Goal: Task Accomplishment & Management: Use online tool/utility

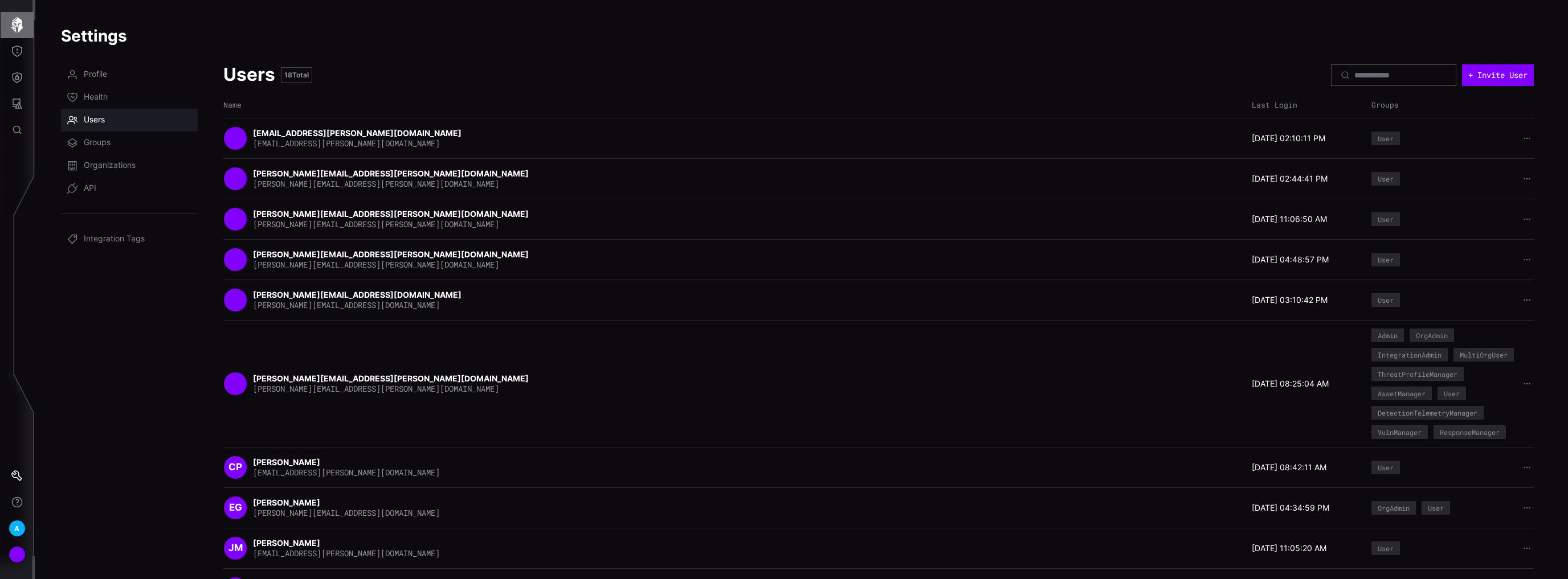
click at [24, 26] on icon "button" at bounding box center [17, 24] width 16 height 16
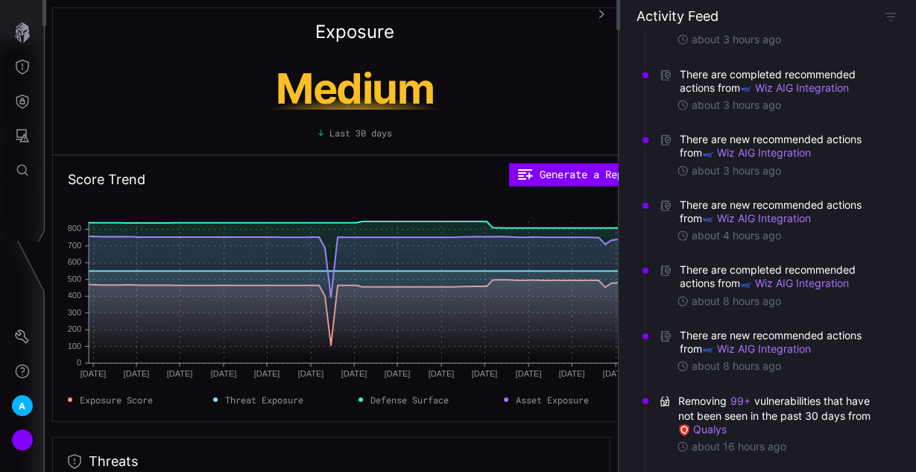
scroll to position [60, 0]
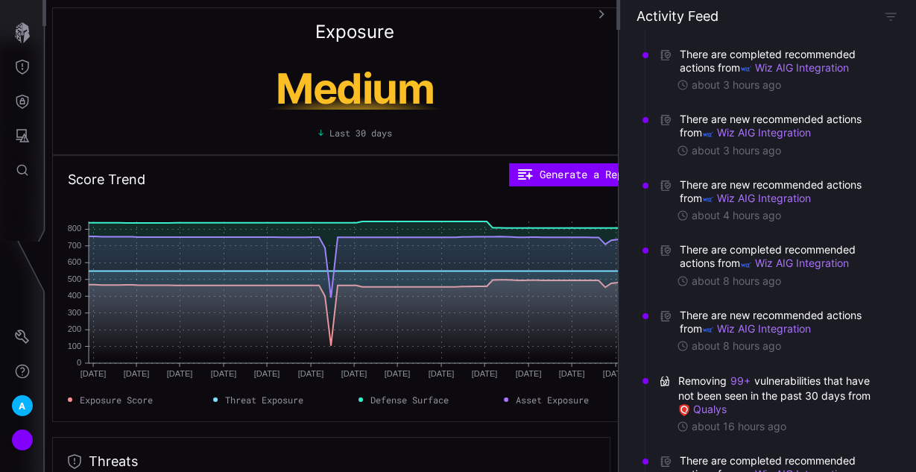
click at [599, 11] on icon "button" at bounding box center [601, 14] width 10 height 10
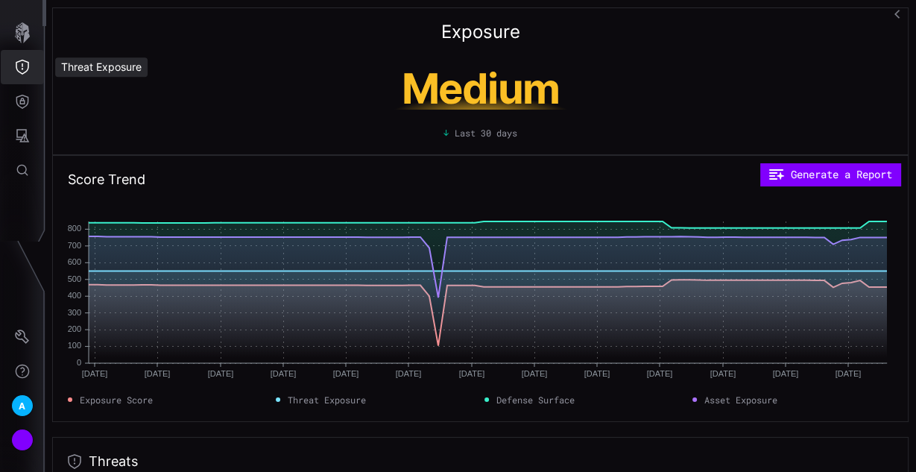
click at [28, 69] on icon "Threat Exposure" at bounding box center [22, 67] width 15 height 15
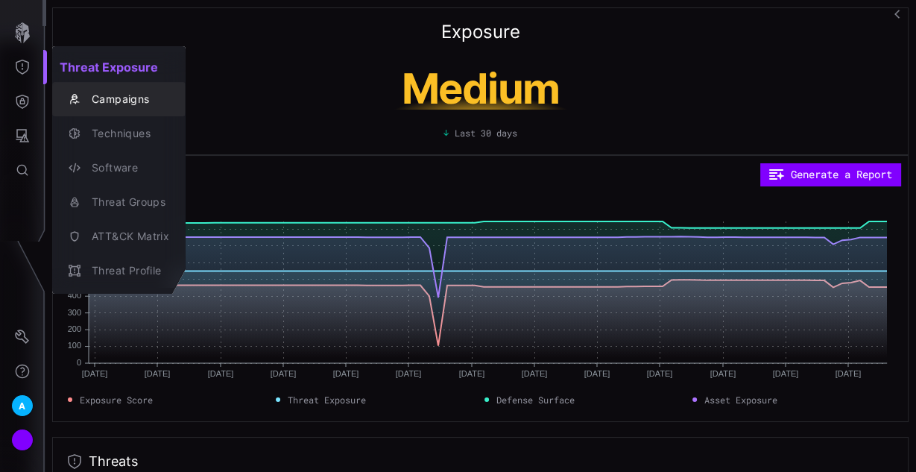
click at [115, 101] on div "Campaigns" at bounding box center [126, 99] width 85 height 19
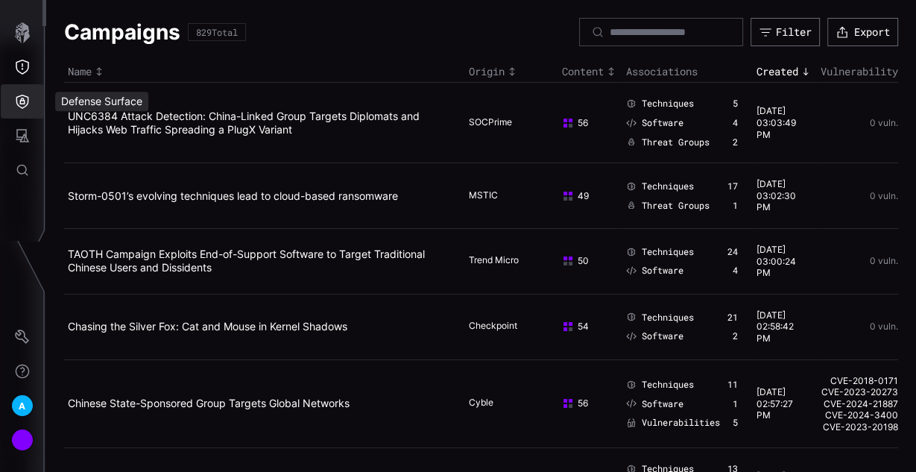
click at [33, 92] on button "Defense Surface" at bounding box center [22, 101] width 43 height 34
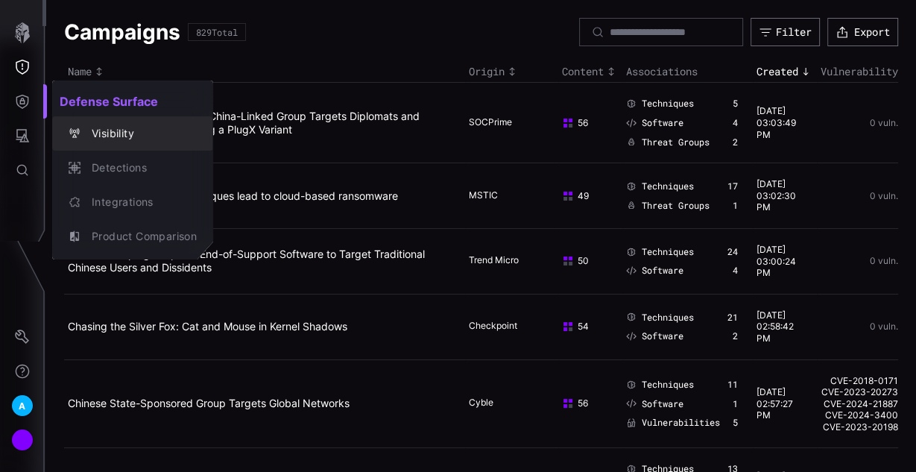
click at [136, 136] on div "Visibility" at bounding box center [140, 133] width 113 height 19
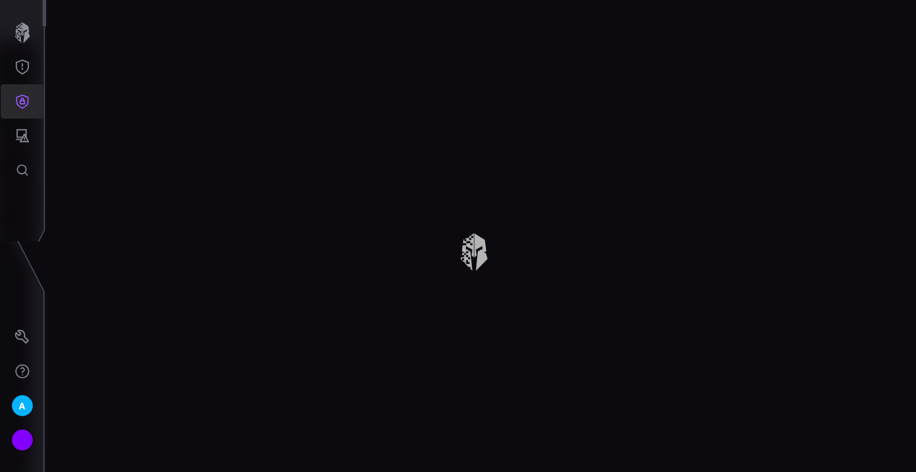
click at [21, 101] on icon "Defense Surface" at bounding box center [22, 101] width 15 height 15
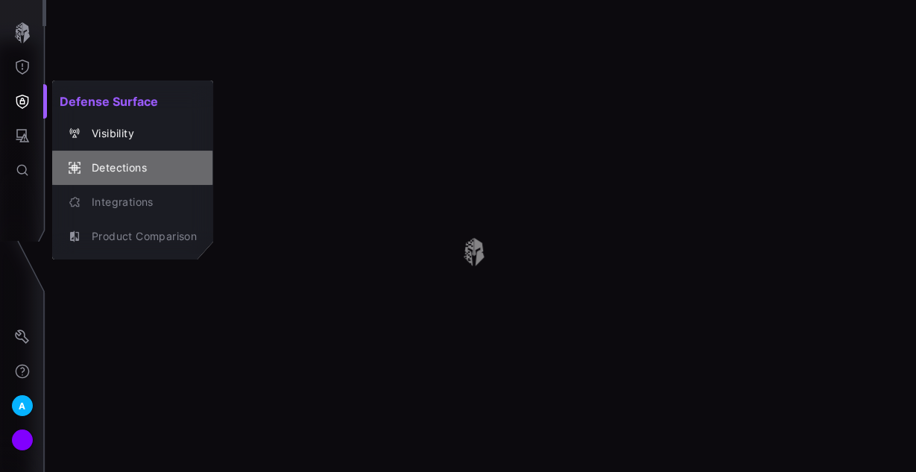
click at [128, 168] on div "Detections" at bounding box center [140, 168] width 113 height 19
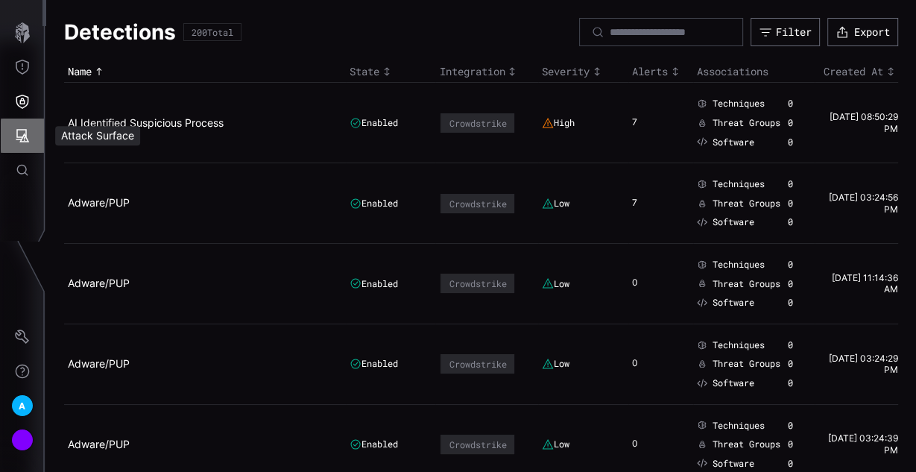
click at [28, 136] on icon "Attack Surface" at bounding box center [22, 135] width 15 height 15
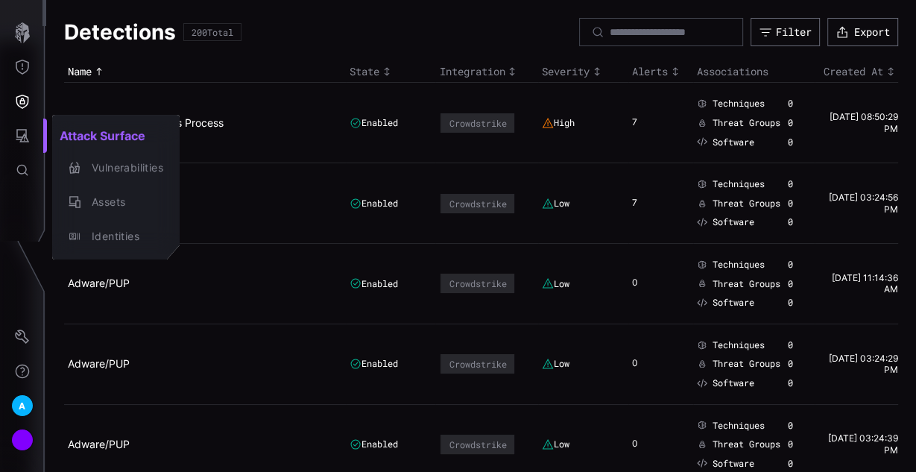
click at [292, 65] on div at bounding box center [458, 236] width 916 height 472
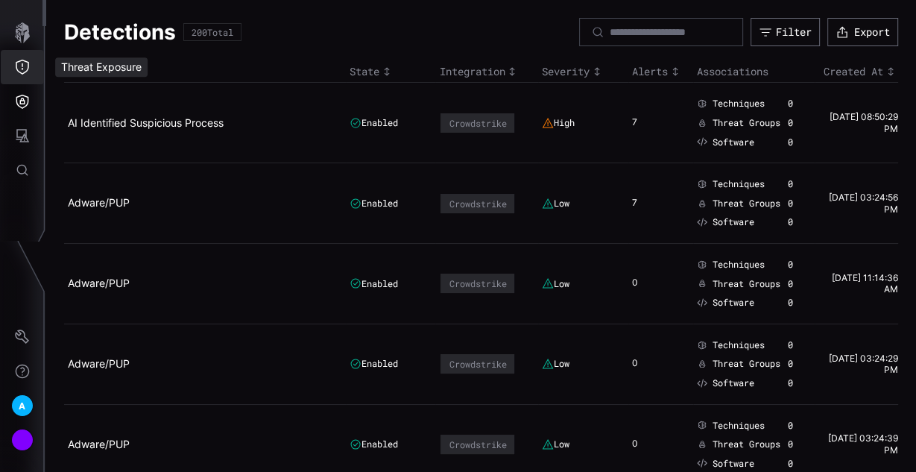
click at [22, 71] on icon "Threat Exposure" at bounding box center [22, 67] width 15 height 15
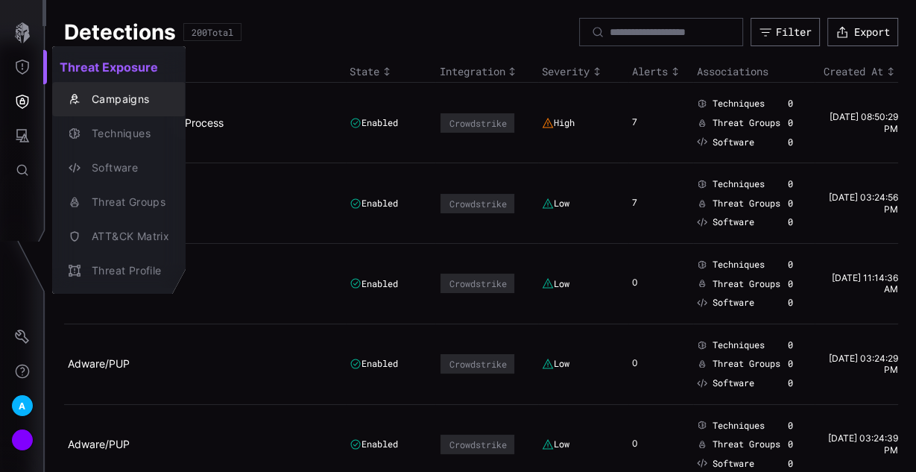
click at [116, 104] on div "Campaigns" at bounding box center [126, 99] width 85 height 19
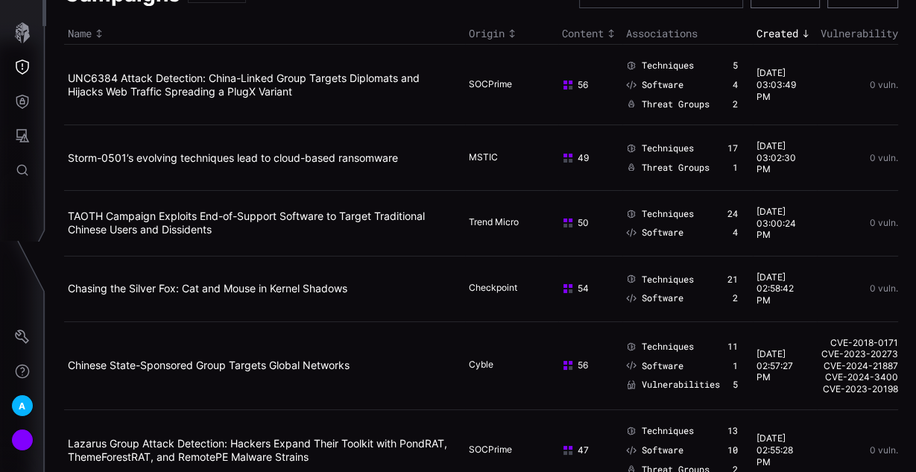
scroll to position [60, 0]
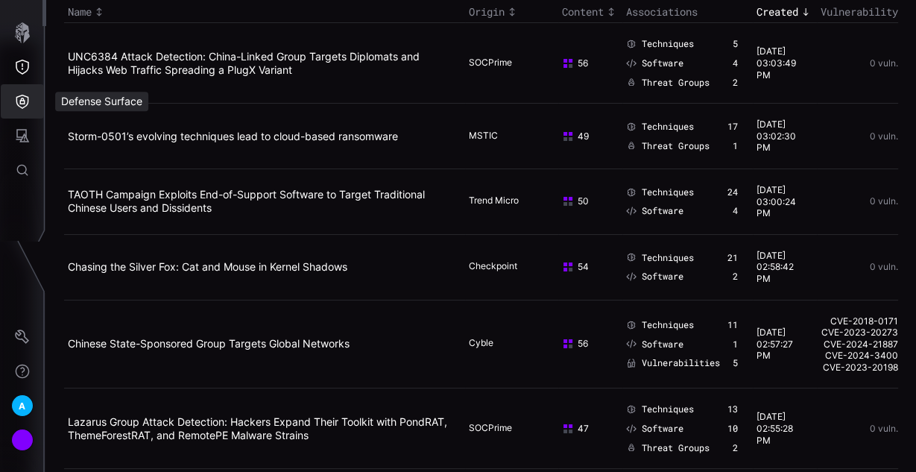
click at [22, 107] on icon "Defense Surface" at bounding box center [22, 102] width 13 height 14
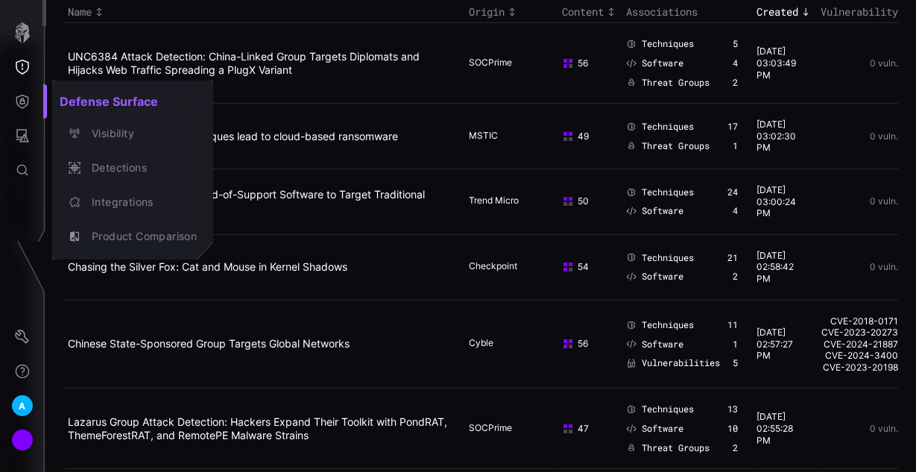
click at [426, 25] on div at bounding box center [458, 236] width 916 height 472
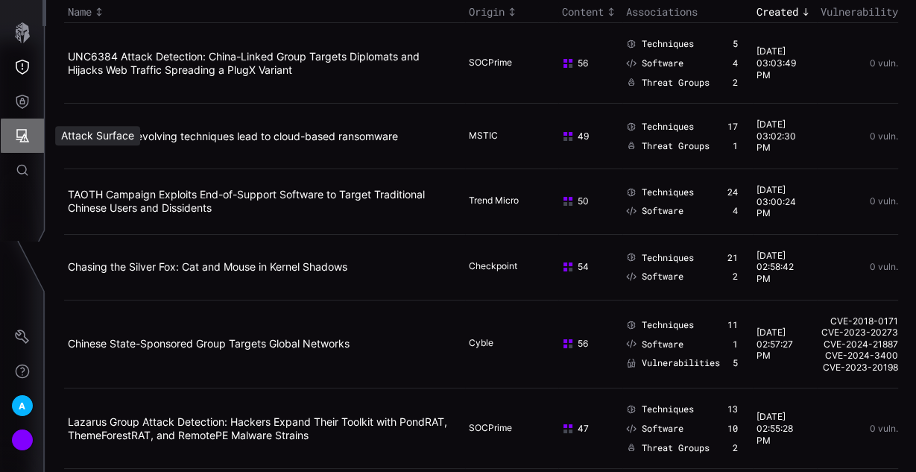
click at [14, 130] on button "Attack Surface" at bounding box center [22, 136] width 43 height 34
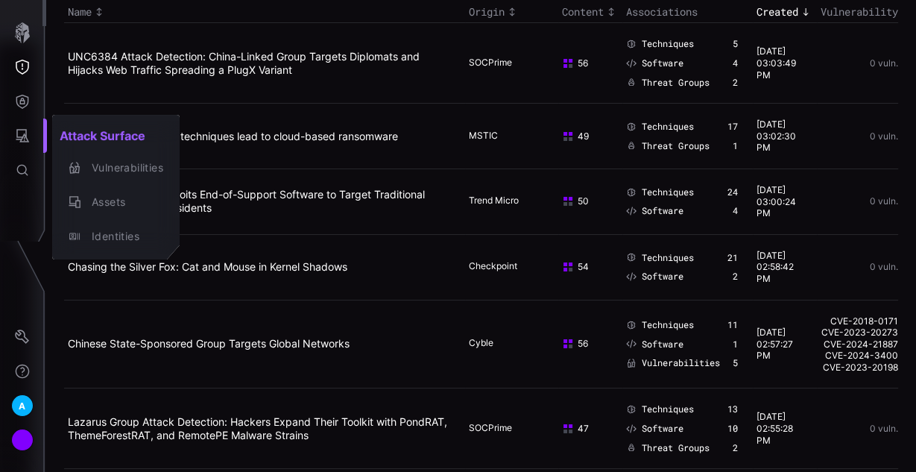
click at [22, 95] on div at bounding box center [458, 236] width 916 height 472
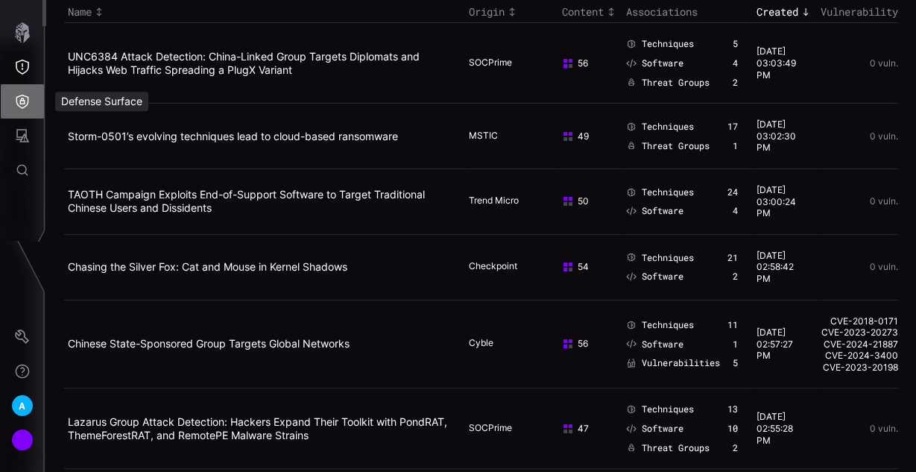
click at [22, 102] on icon "Defense Surface" at bounding box center [22, 101] width 15 height 15
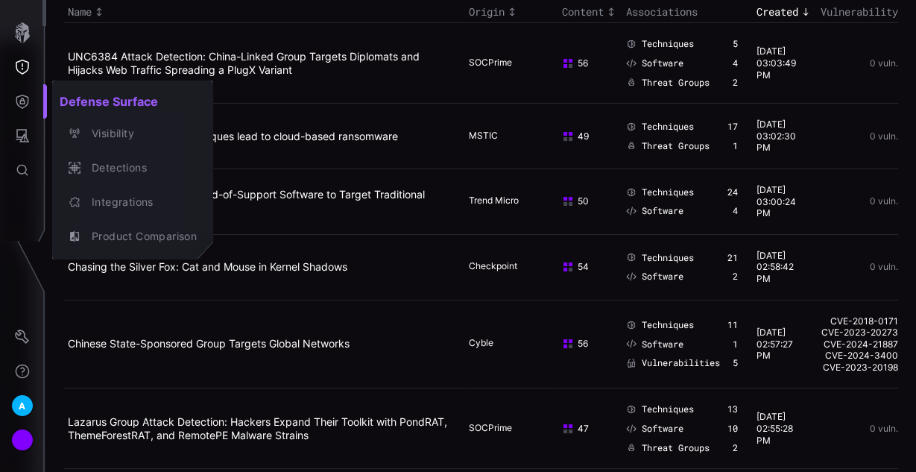
click at [16, 43] on div at bounding box center [458, 236] width 916 height 472
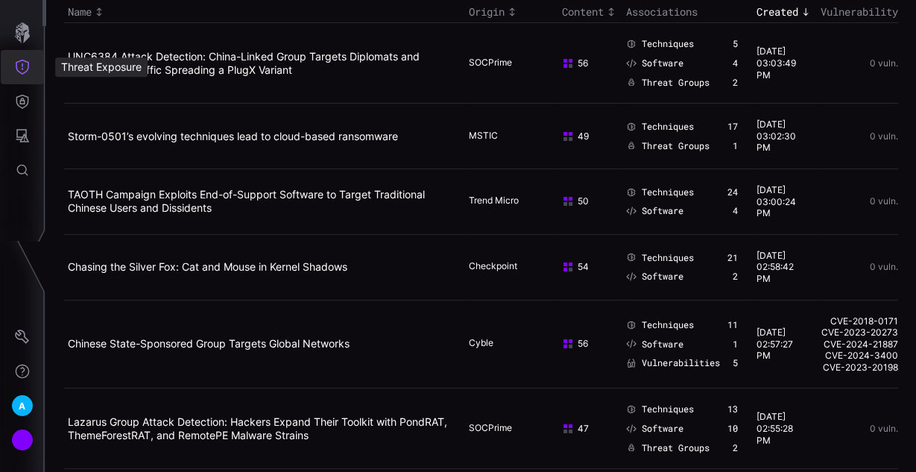
click at [19, 62] on icon "Threat Exposure" at bounding box center [22, 67] width 15 height 15
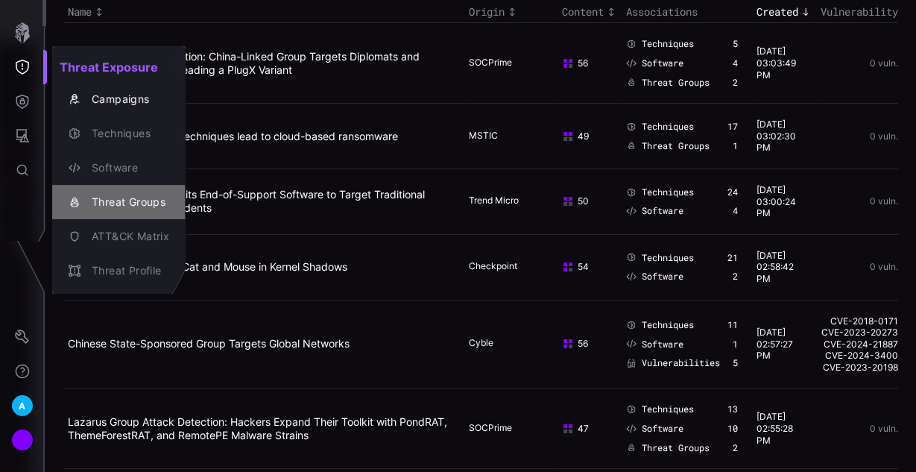
click at [133, 192] on div "Threat Groups" at bounding box center [118, 202] width 121 height 21
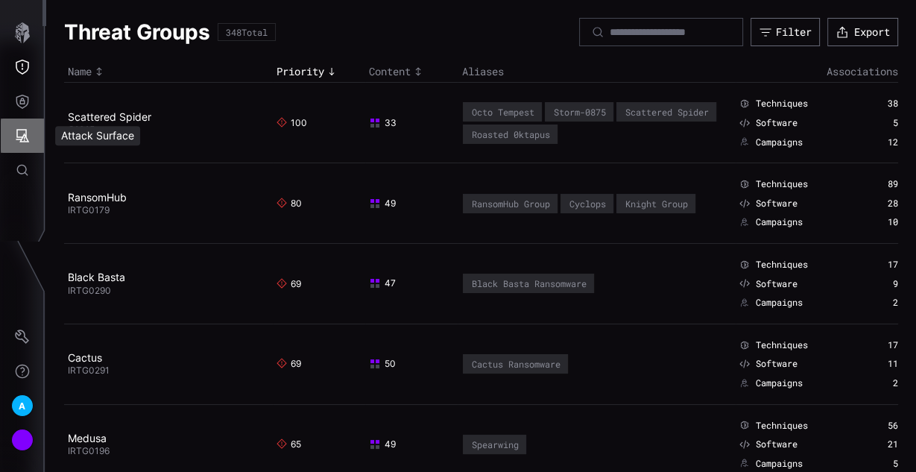
click at [29, 133] on button "Attack Surface" at bounding box center [22, 136] width 43 height 34
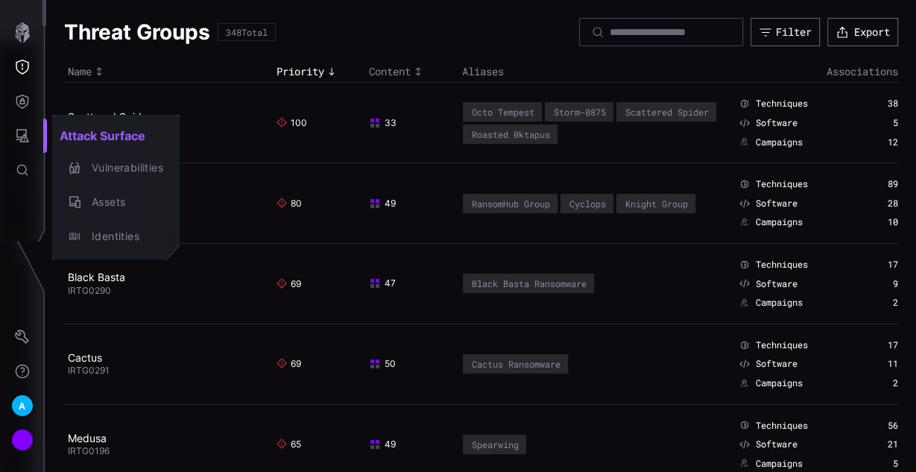
click at [27, 93] on div at bounding box center [458, 236] width 916 height 472
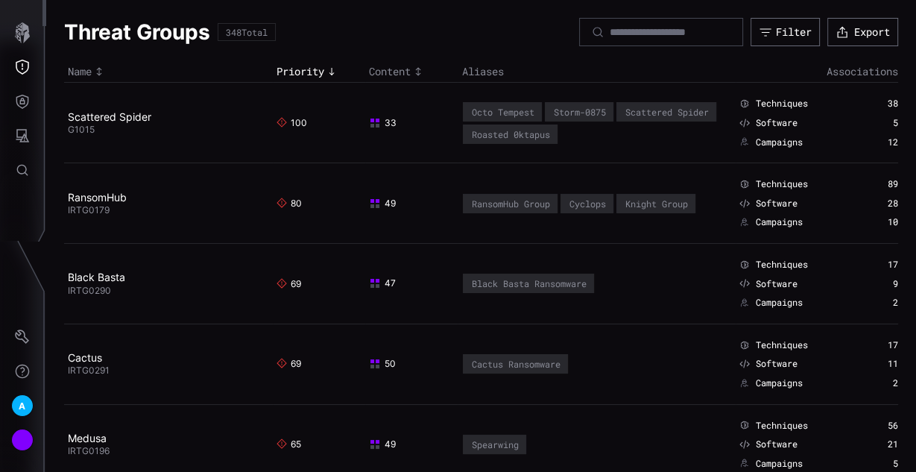
click at [19, 101] on icon "Defense Surface" at bounding box center [22, 101] width 15 height 15
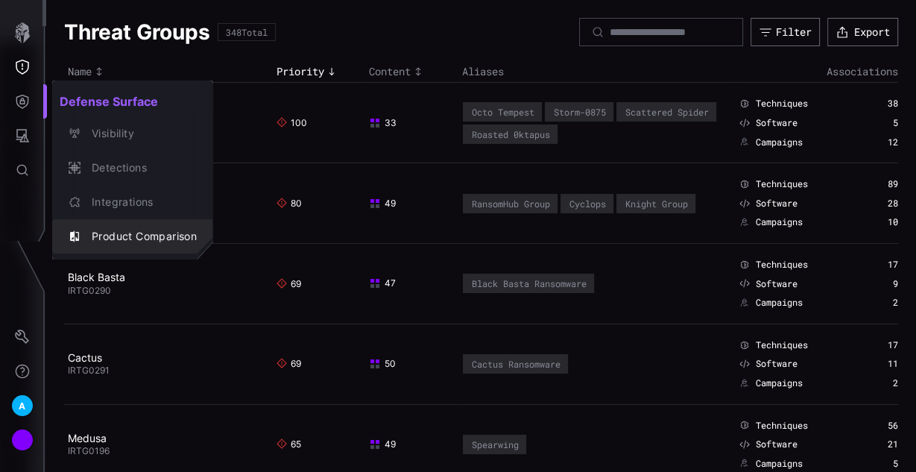
click at [140, 235] on div "Product Comparison" at bounding box center [140, 236] width 113 height 19
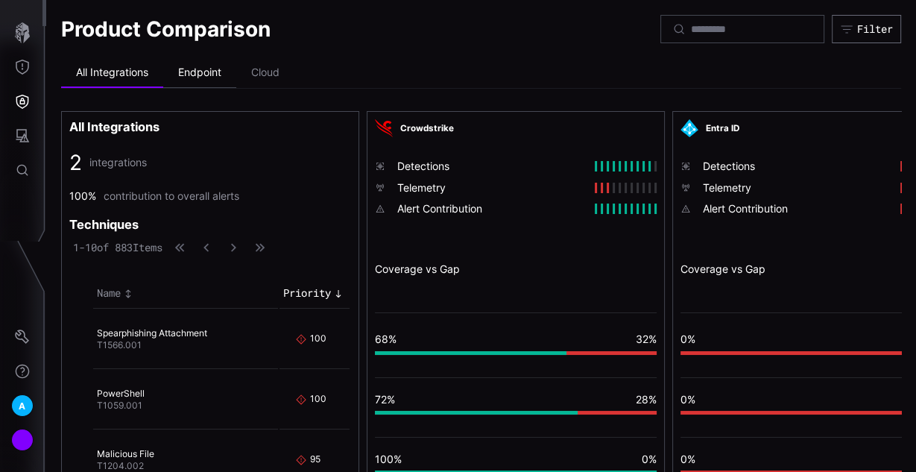
click at [195, 72] on li "Endpoint" at bounding box center [199, 73] width 73 height 30
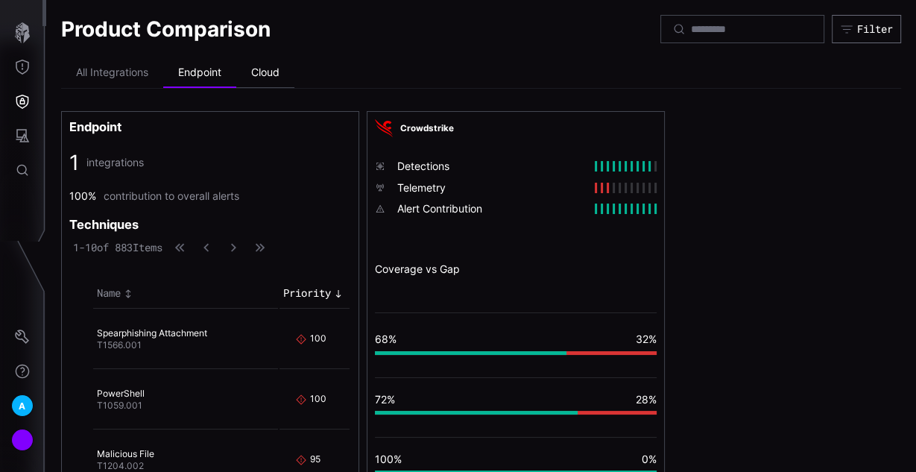
click at [280, 71] on li "Cloud" at bounding box center [265, 73] width 58 height 30
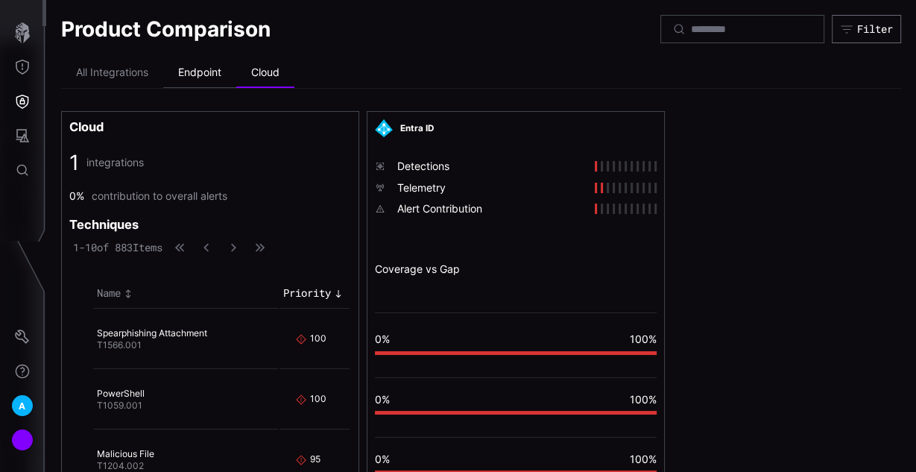
click at [210, 69] on li "Endpoint" at bounding box center [199, 73] width 73 height 30
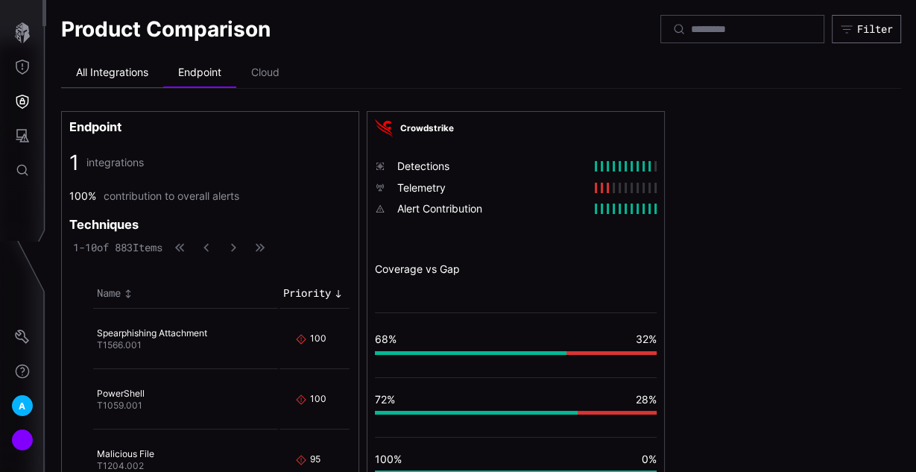
click at [106, 70] on li "All Integrations" at bounding box center [112, 73] width 102 height 30
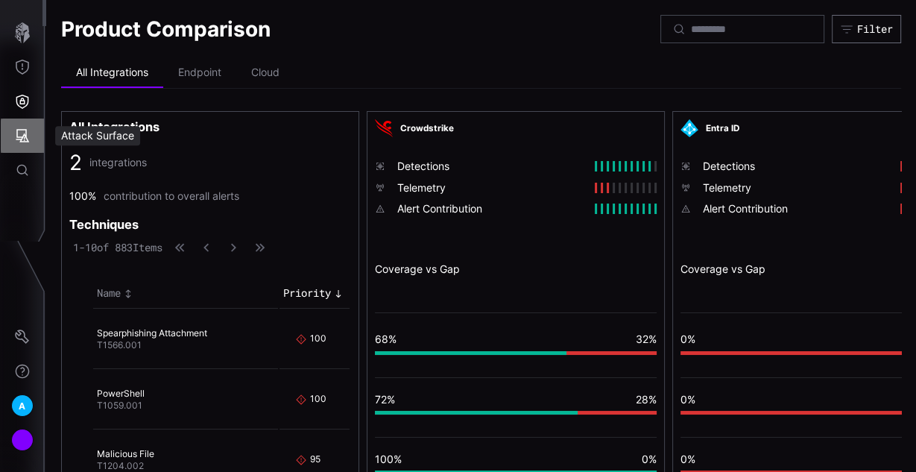
click at [13, 136] on button "Attack Surface" at bounding box center [22, 136] width 43 height 34
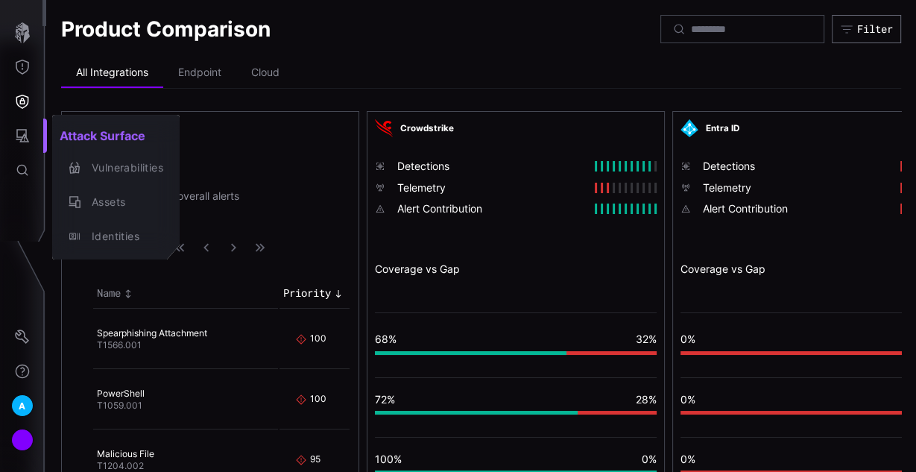
click at [18, 91] on div at bounding box center [458, 236] width 916 height 472
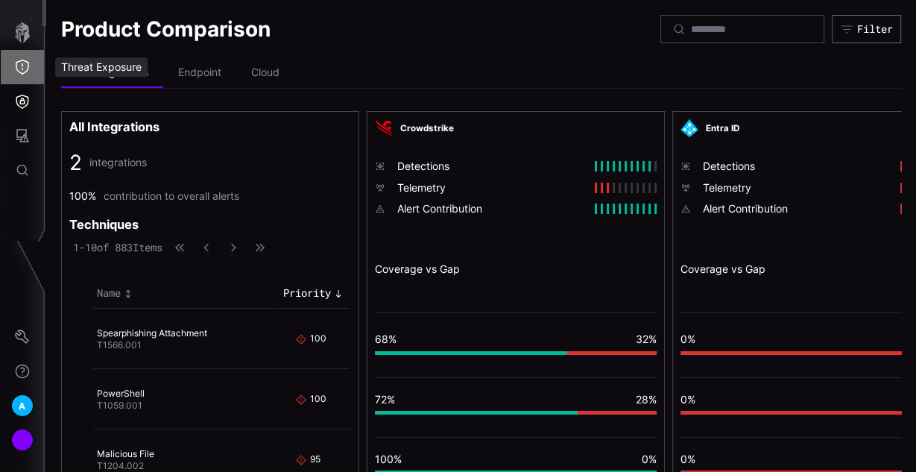
click at [17, 68] on icon "Threat Exposure" at bounding box center [22, 67] width 13 height 15
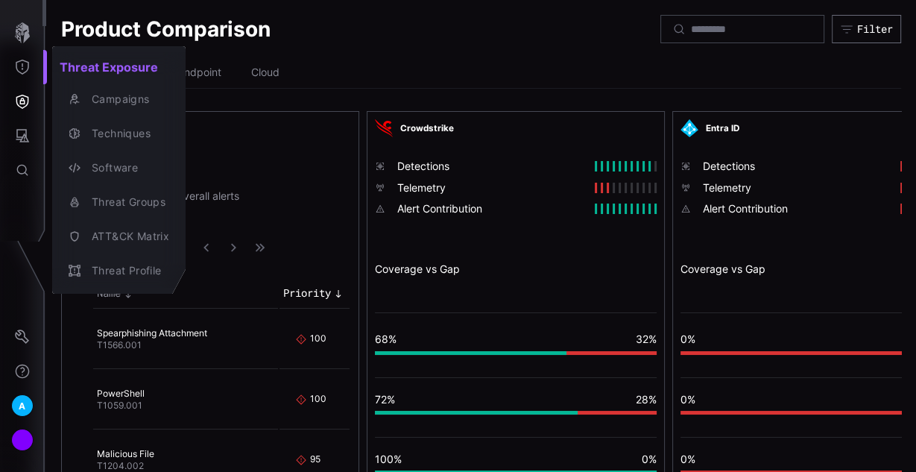
click at [31, 114] on div at bounding box center [458, 236] width 916 height 472
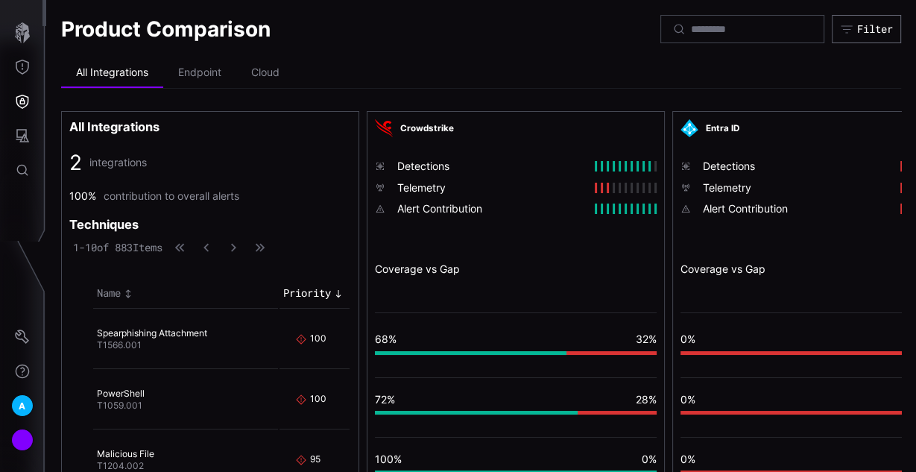
click at [20, 131] on icon "Attack Surface" at bounding box center [22, 135] width 15 height 15
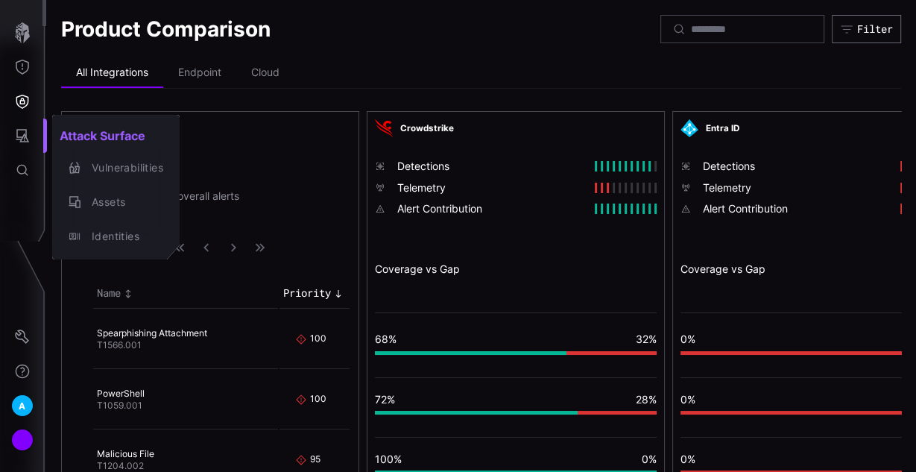
click at [16, 79] on div at bounding box center [458, 236] width 916 height 472
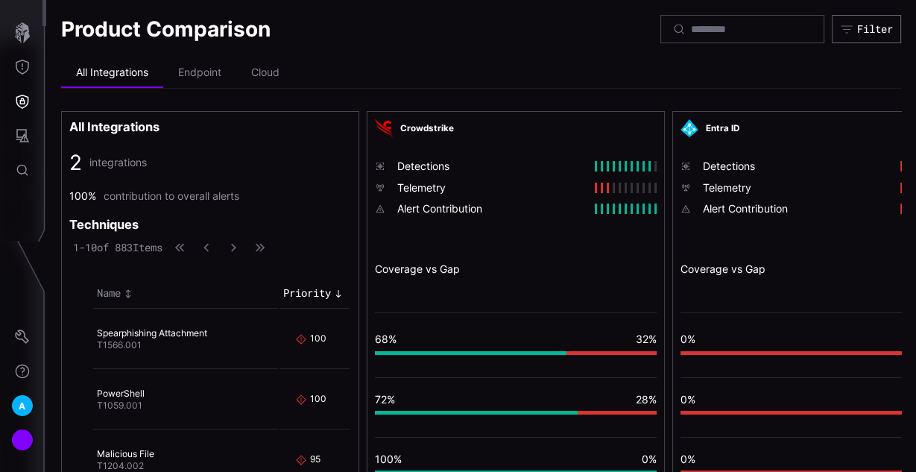
click at [21, 68] on icon "Threat Exposure" at bounding box center [22, 67] width 15 height 15
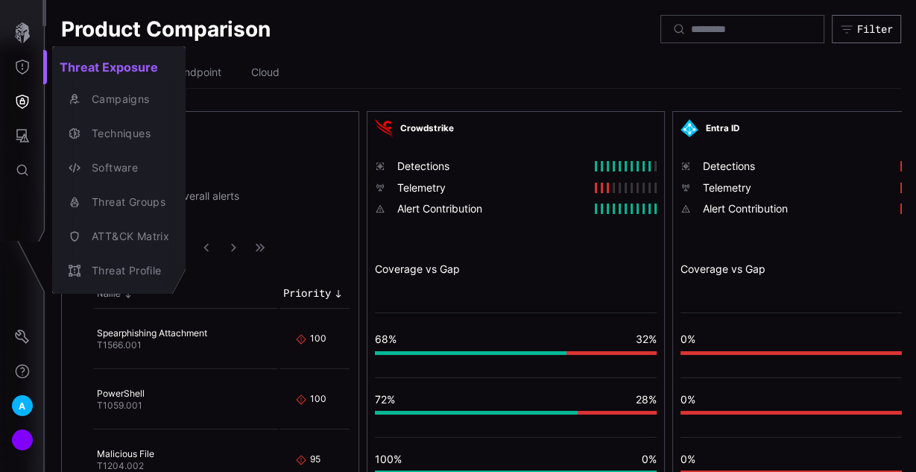
click at [30, 103] on div at bounding box center [458, 236] width 916 height 472
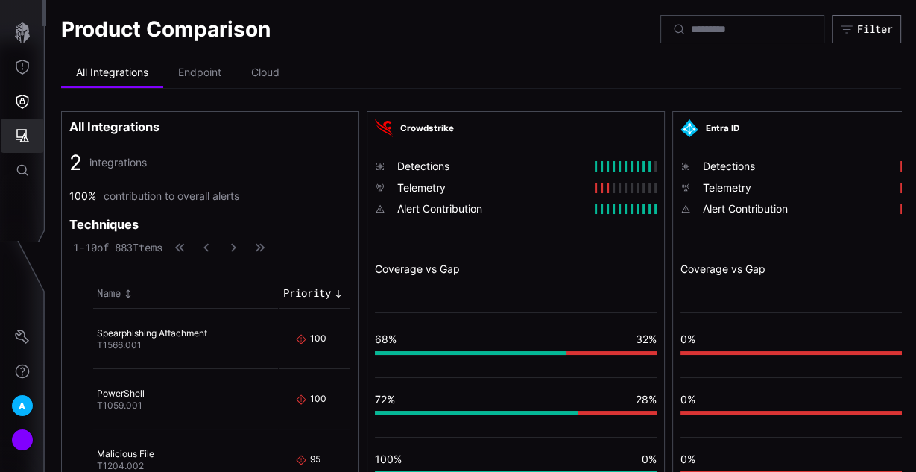
click at [20, 145] on button "Attack Surface" at bounding box center [22, 136] width 43 height 34
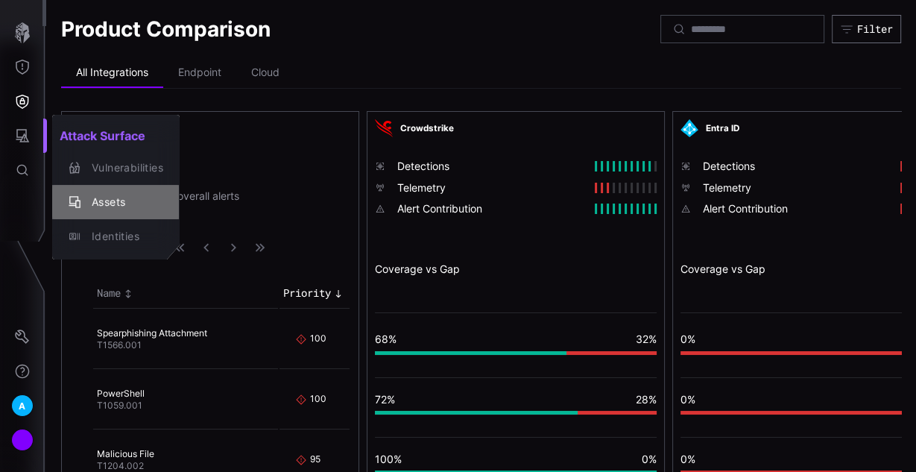
click at [104, 204] on div "Assets" at bounding box center [123, 202] width 79 height 19
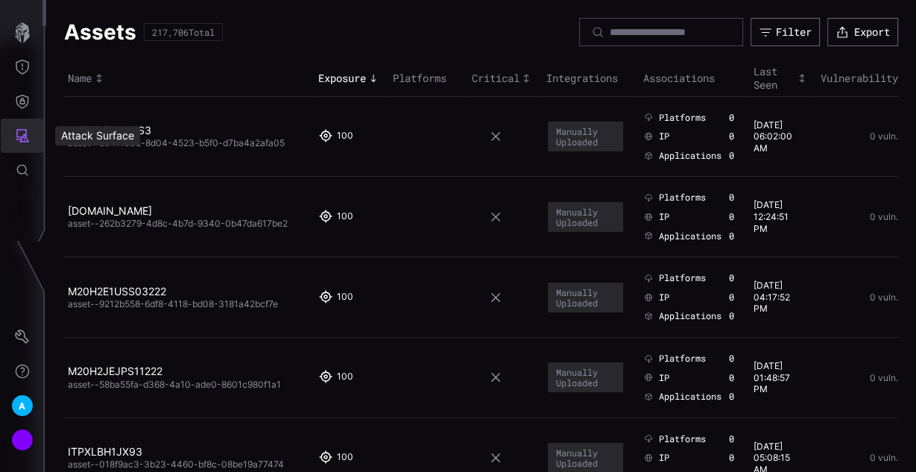
click at [12, 134] on button "Attack Surface" at bounding box center [22, 136] width 43 height 34
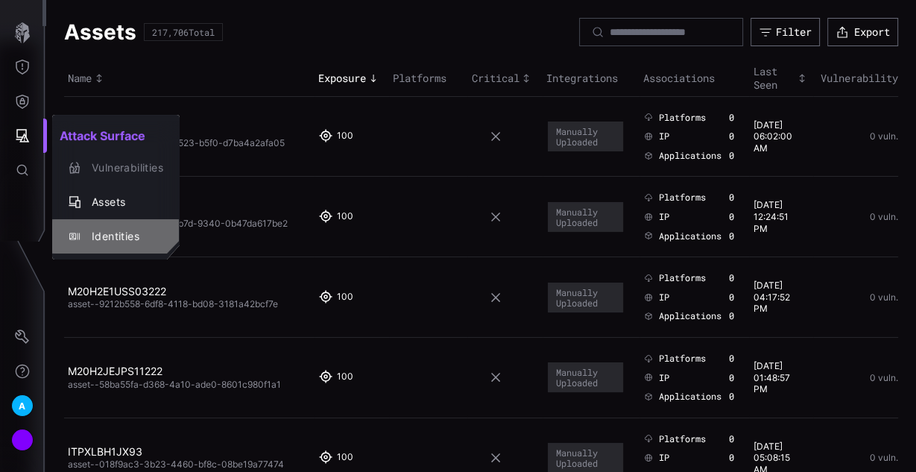
click at [124, 241] on div "Identities" at bounding box center [123, 236] width 79 height 19
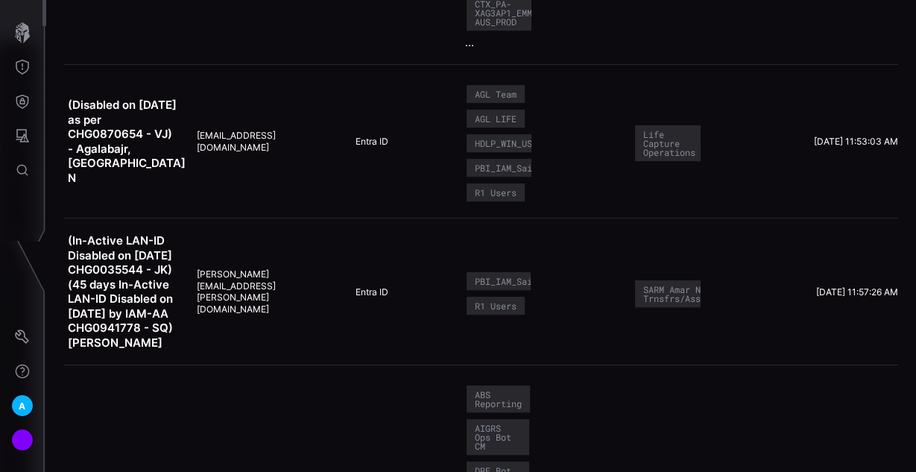
scroll to position [358, 0]
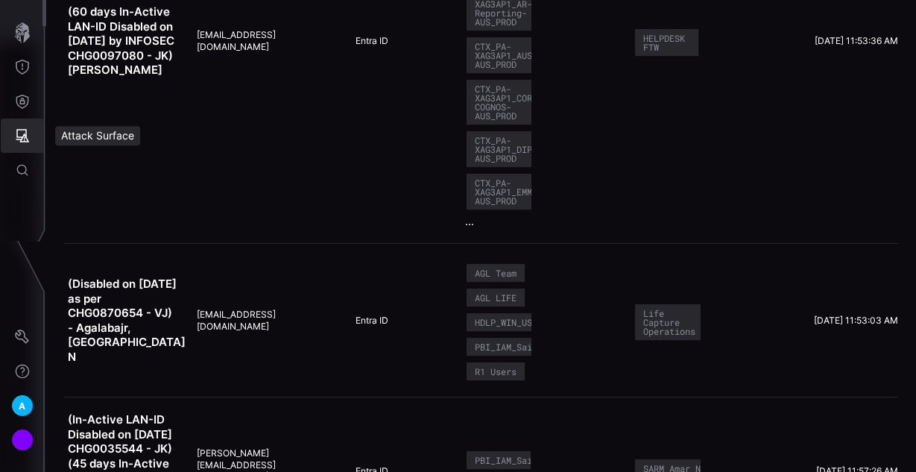
click at [23, 134] on icon "Attack Surface" at bounding box center [22, 135] width 13 height 13
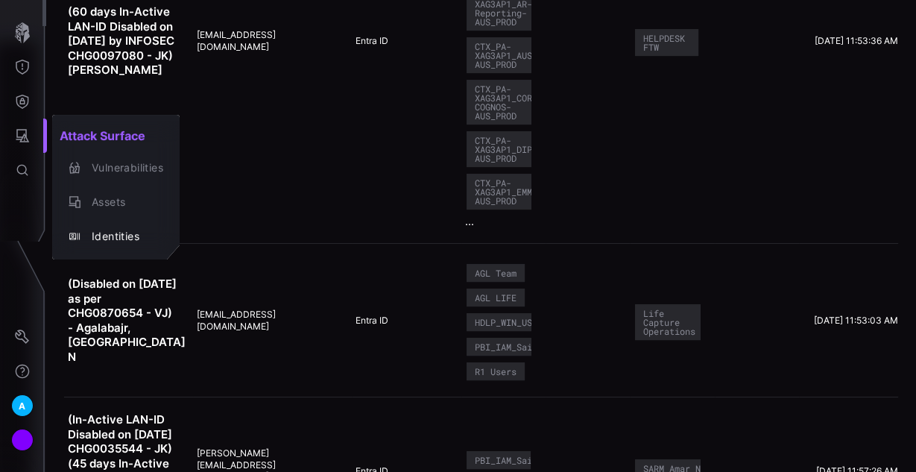
click at [28, 107] on div at bounding box center [458, 236] width 916 height 472
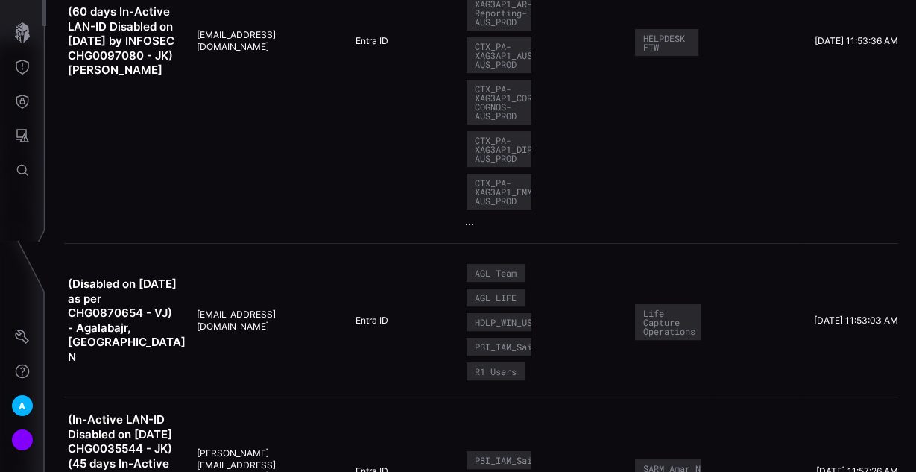
click at [28, 101] on icon "Defense Surface" at bounding box center [22, 102] width 13 height 14
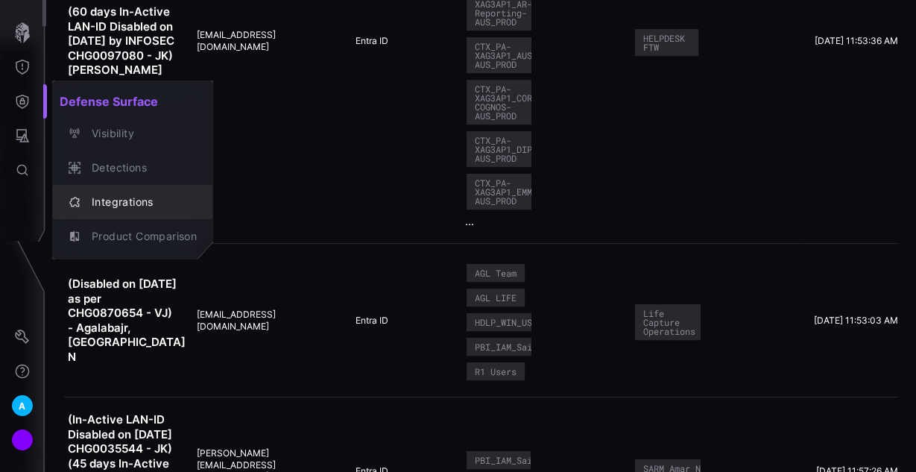
click at [131, 199] on div "Integrations" at bounding box center [140, 202] width 113 height 19
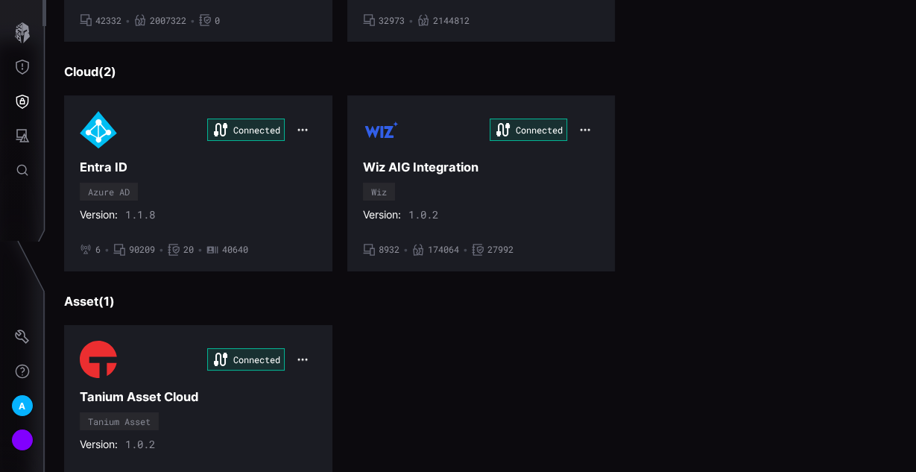
scroll to position [593, 0]
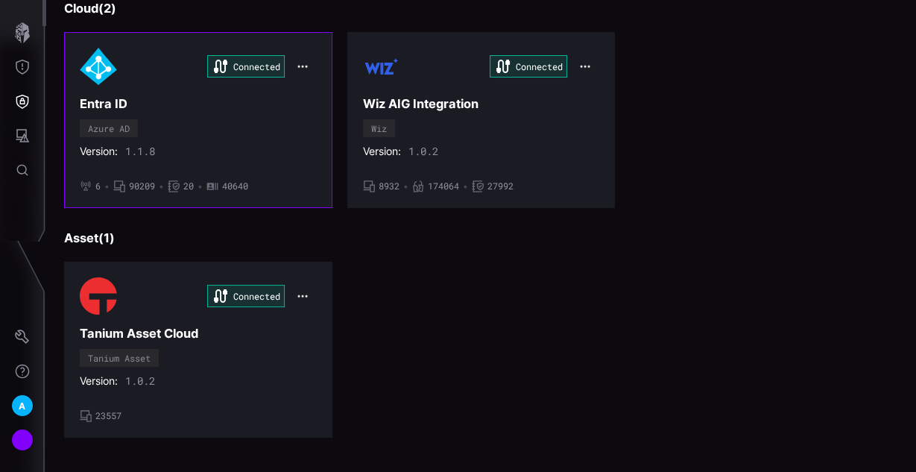
click at [247, 169] on div "Connected Entra ID Azure AD Version: 1.1.8 • 6 • 90209 • 20 • 40640" at bounding box center [198, 120] width 237 height 145
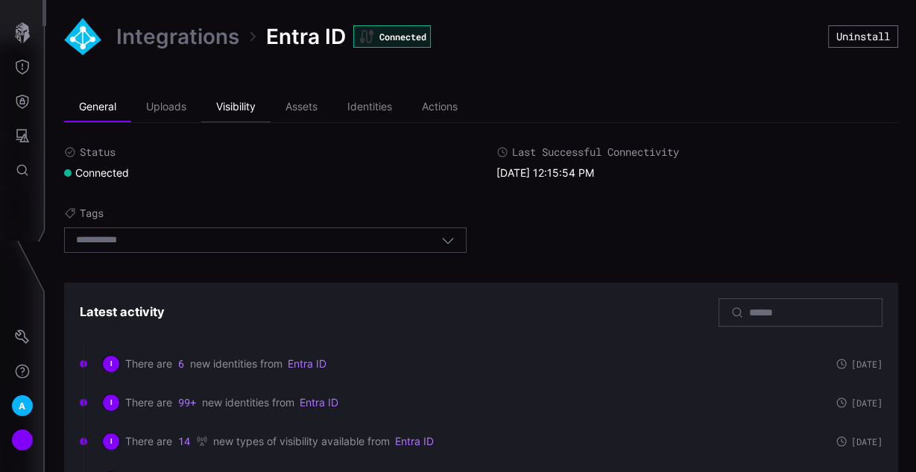
click at [232, 107] on li "Visibility" at bounding box center [235, 107] width 69 height 30
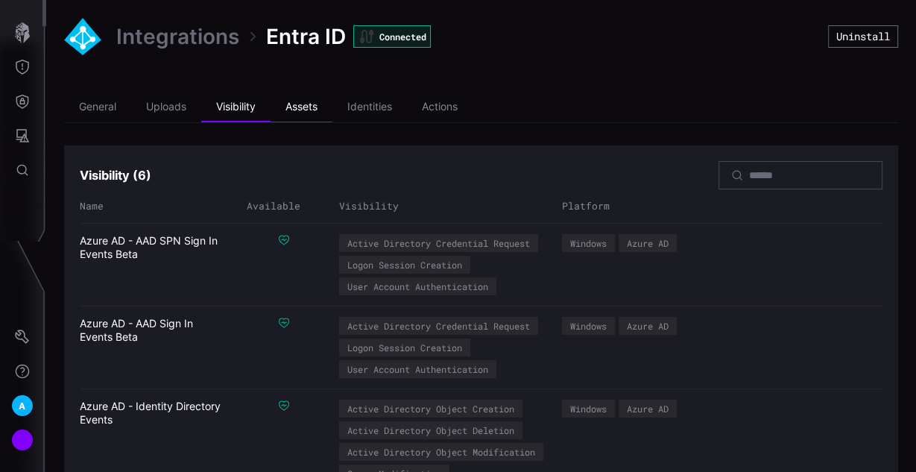
click at [314, 107] on li "Assets" at bounding box center [302, 107] width 62 height 30
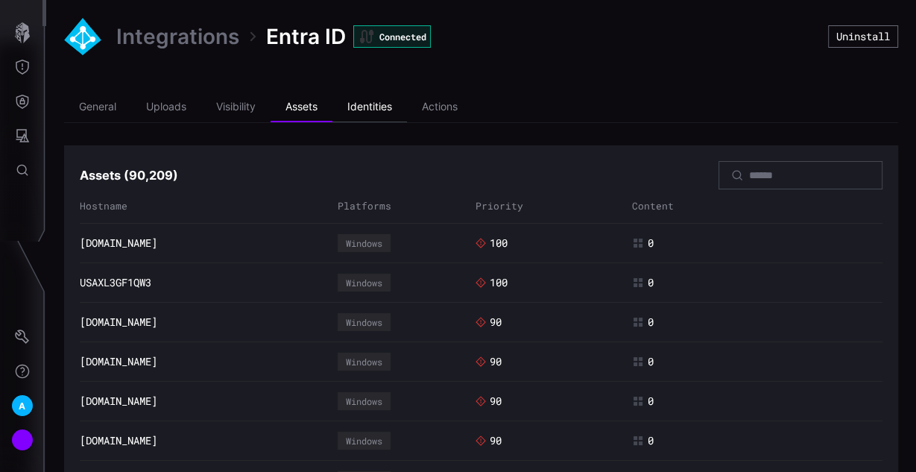
click at [370, 110] on li "Identities" at bounding box center [369, 107] width 75 height 30
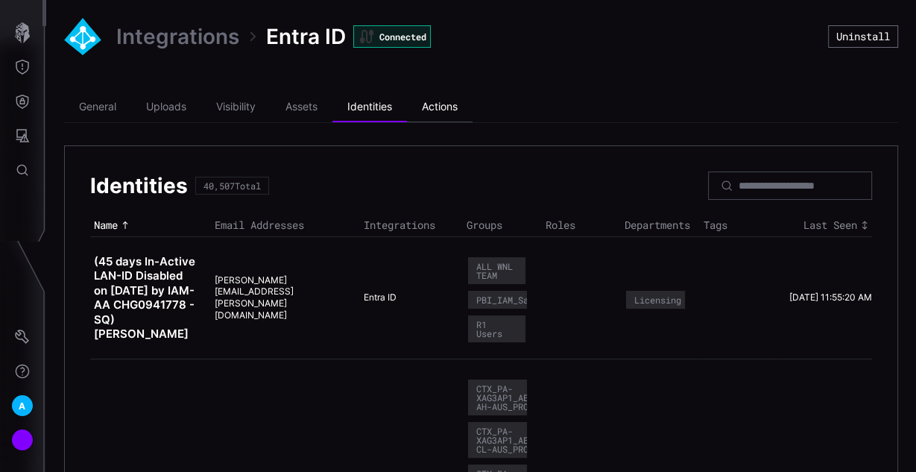
click at [452, 108] on li "Actions" at bounding box center [440, 107] width 66 height 30
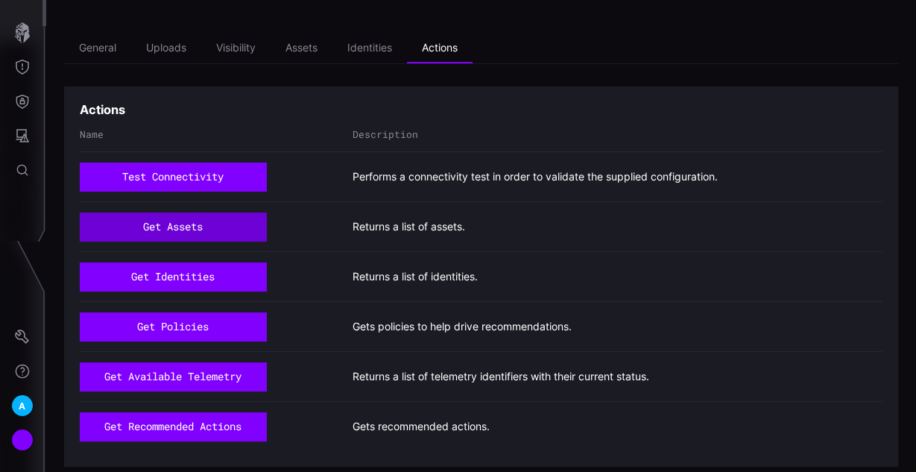
scroll to position [69, 0]
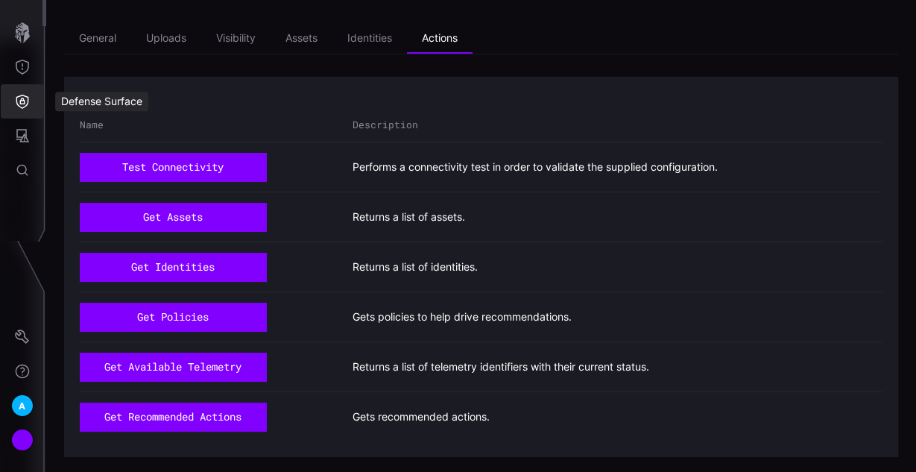
click at [19, 110] on button "Defense Surface" at bounding box center [22, 101] width 43 height 34
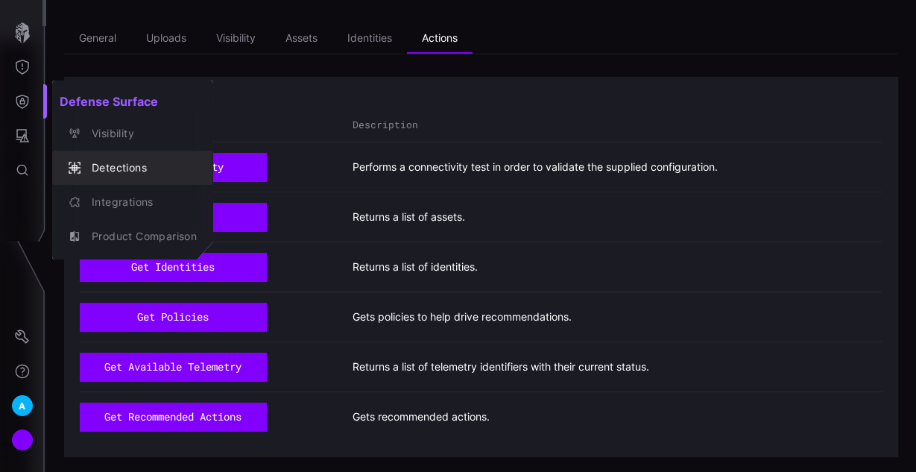
drag, startPoint x: 108, startPoint y: 165, endPoint x: 167, endPoint y: 188, distance: 63.0
click at [108, 165] on div "Detections" at bounding box center [140, 168] width 113 height 19
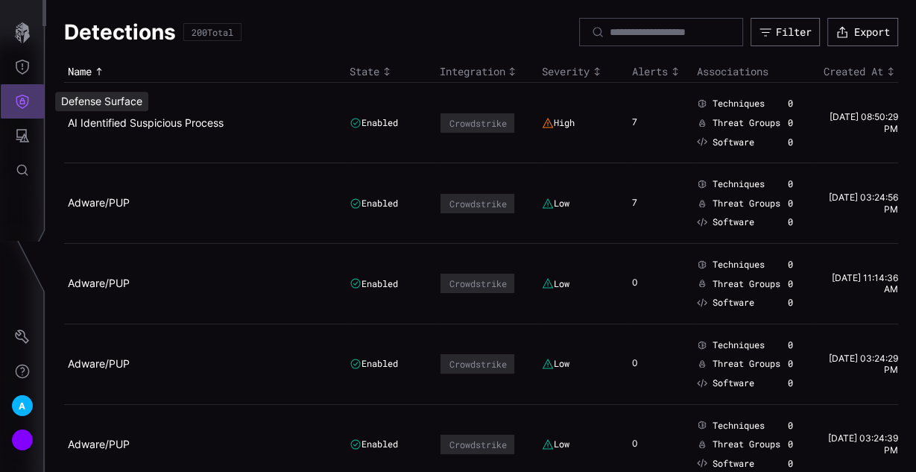
click at [30, 106] on button "Defense Surface" at bounding box center [22, 101] width 43 height 34
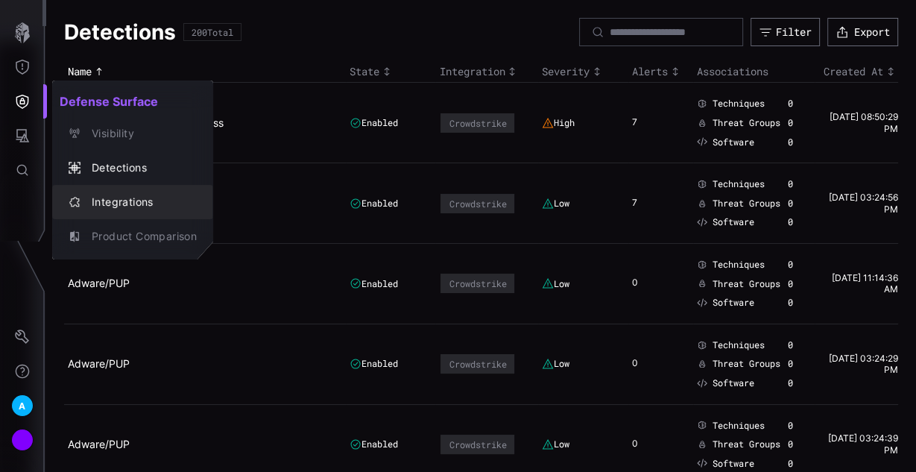
click at [119, 206] on div "Integrations" at bounding box center [140, 202] width 113 height 19
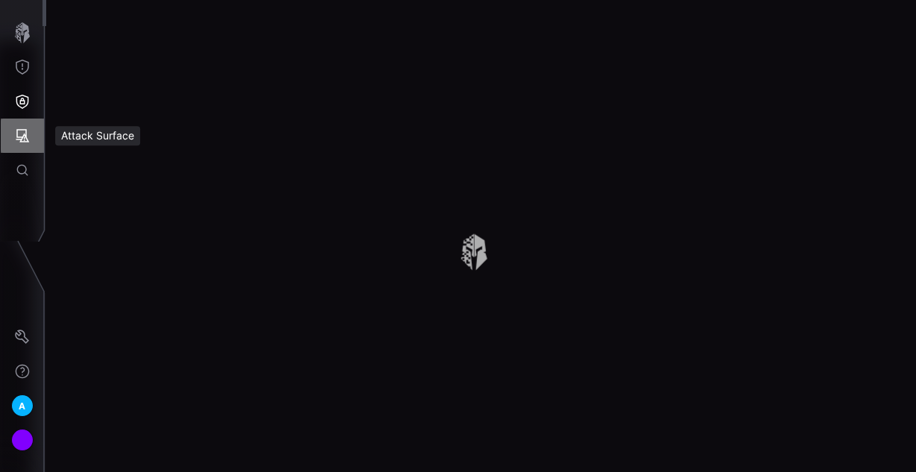
click at [25, 139] on icon "Attack Surface" at bounding box center [22, 135] width 15 height 15
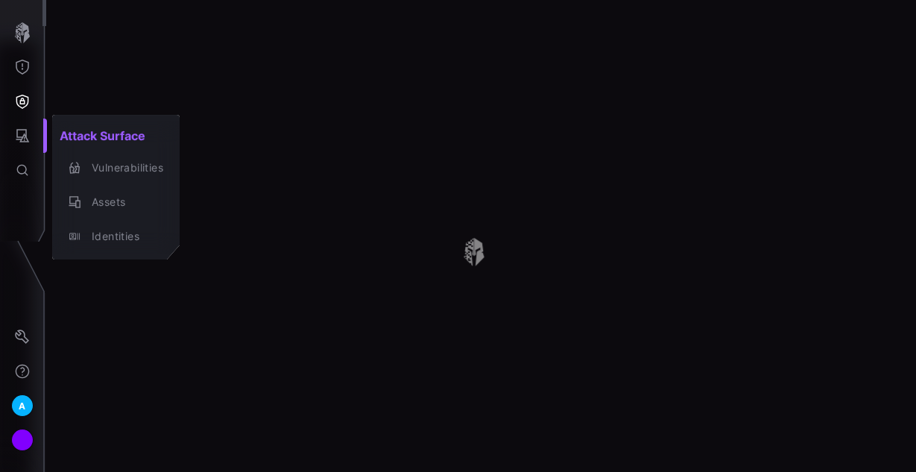
click at [18, 87] on div at bounding box center [458, 236] width 916 height 472
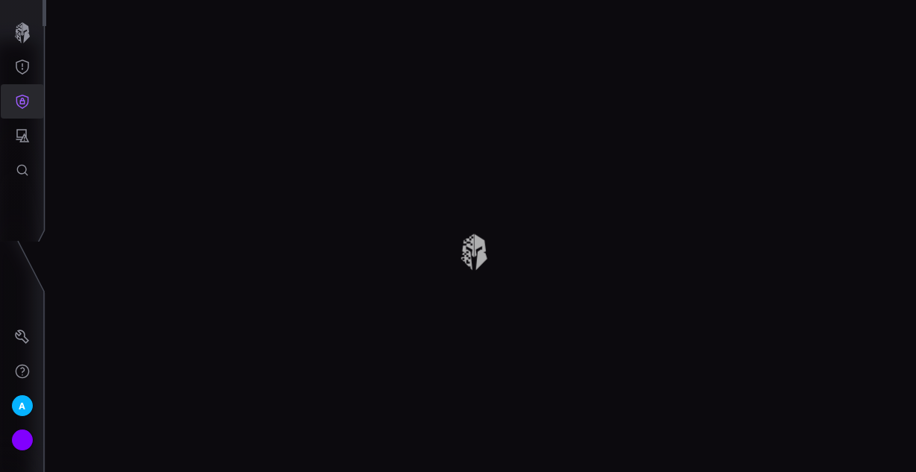
click at [20, 100] on icon "Defense Surface" at bounding box center [22, 101] width 15 height 15
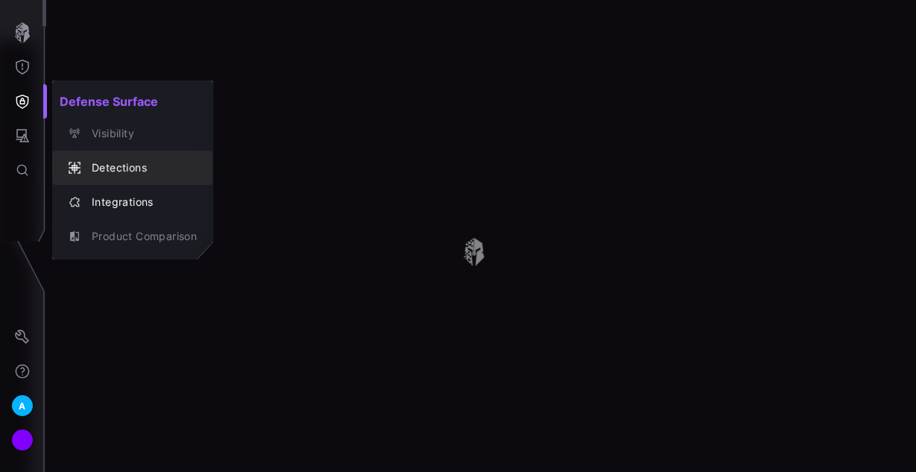
click at [117, 165] on div "Detections" at bounding box center [140, 168] width 113 height 19
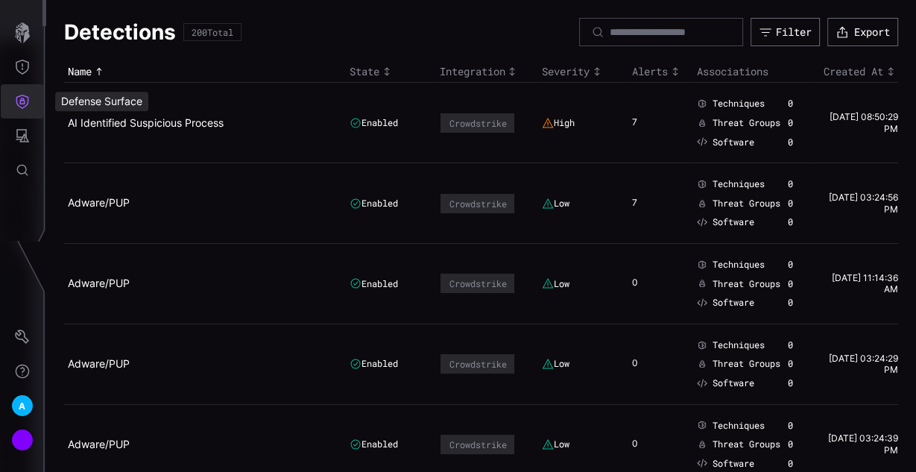
click at [25, 104] on icon "Defense Surface" at bounding box center [22, 101] width 15 height 15
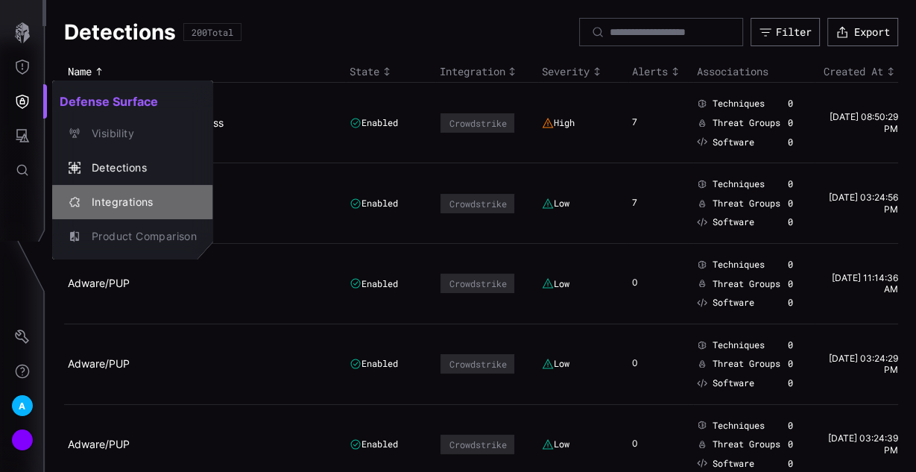
click at [118, 200] on div "Integrations" at bounding box center [140, 202] width 113 height 19
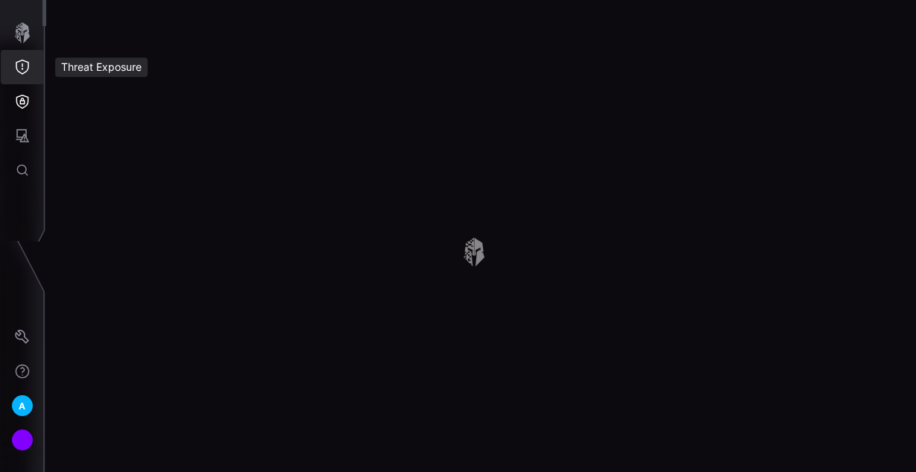
click at [18, 63] on icon "Threat Exposure" at bounding box center [22, 67] width 15 height 15
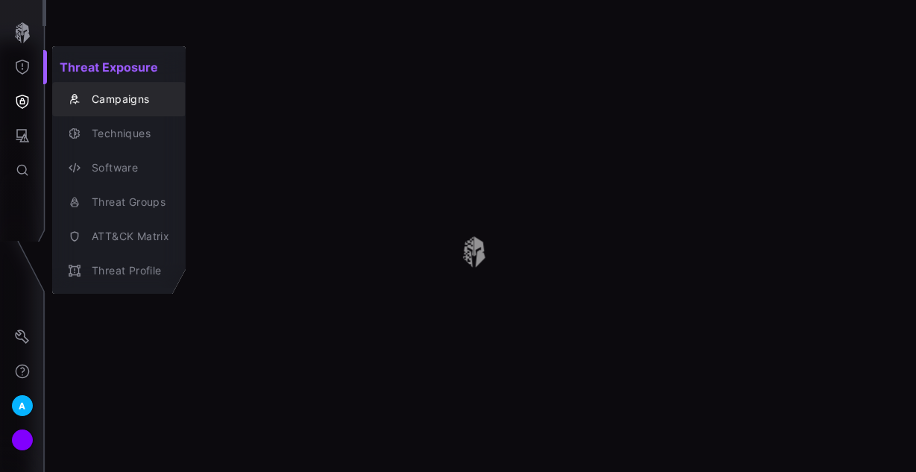
click at [105, 92] on div "Campaigns" at bounding box center [126, 99] width 85 height 19
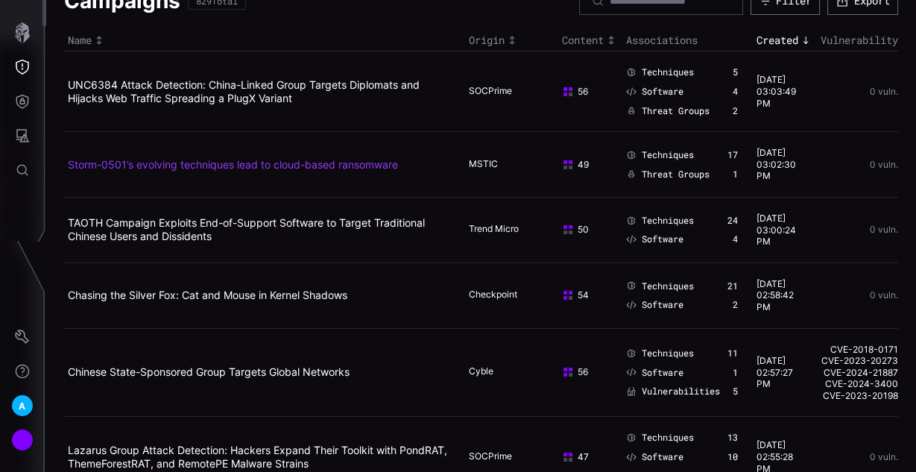
scroll to position [60, 0]
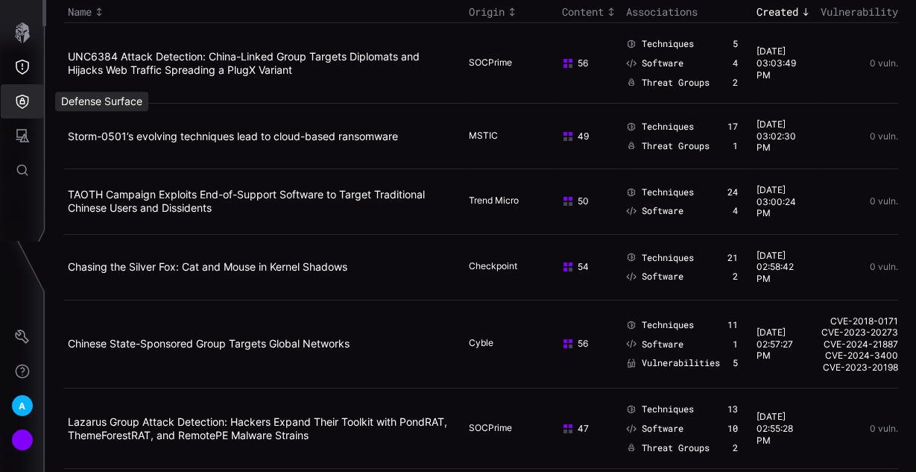
click at [19, 104] on icon "Defense Surface" at bounding box center [22, 101] width 15 height 15
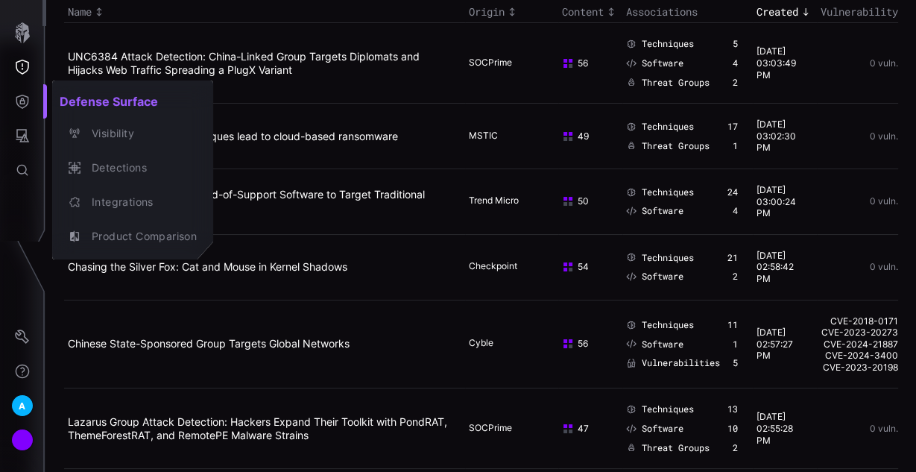
click at [440, 95] on div at bounding box center [458, 236] width 916 height 472
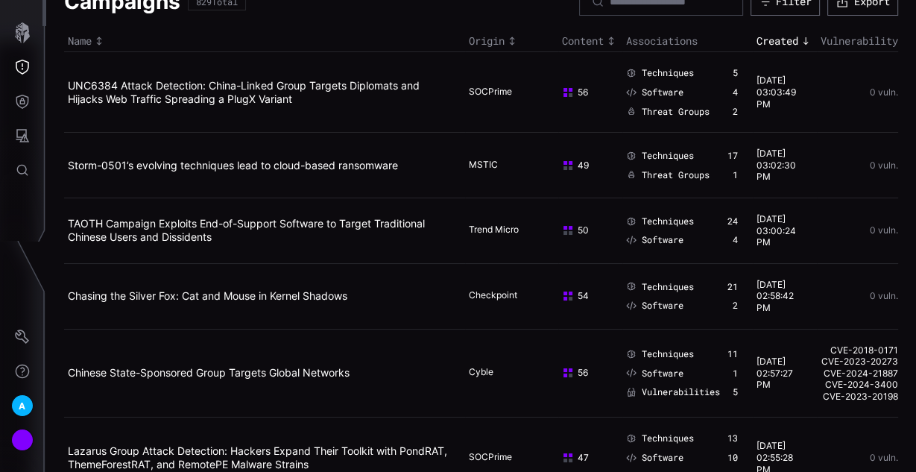
scroll to position [0, 0]
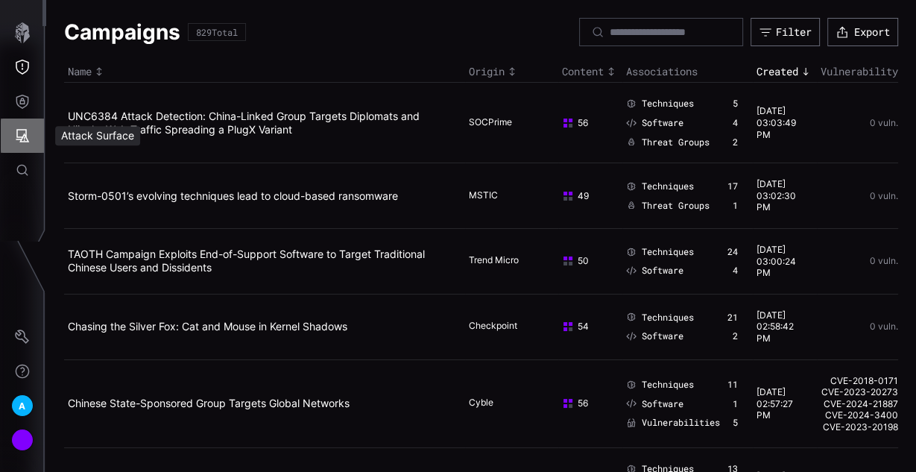
click at [24, 142] on icon "Attack Surface" at bounding box center [22, 135] width 13 height 13
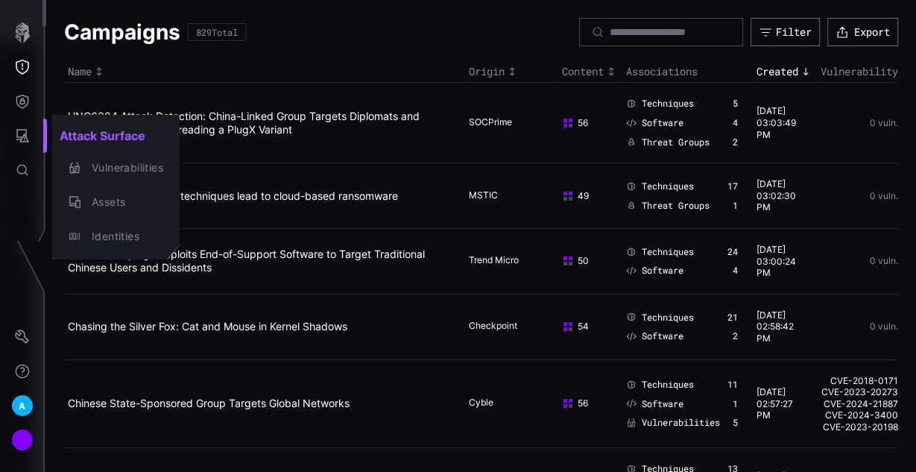
click at [21, 103] on div at bounding box center [458, 236] width 916 height 472
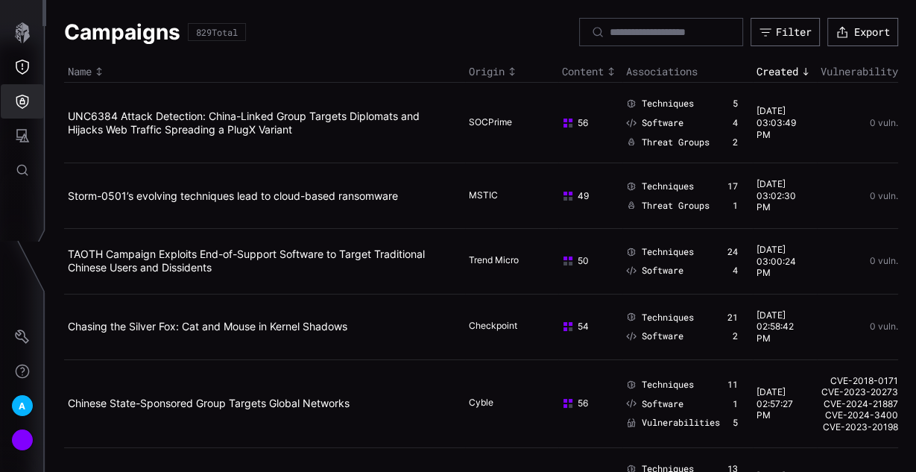
click at [22, 98] on icon "Defense Surface" at bounding box center [22, 102] width 13 height 14
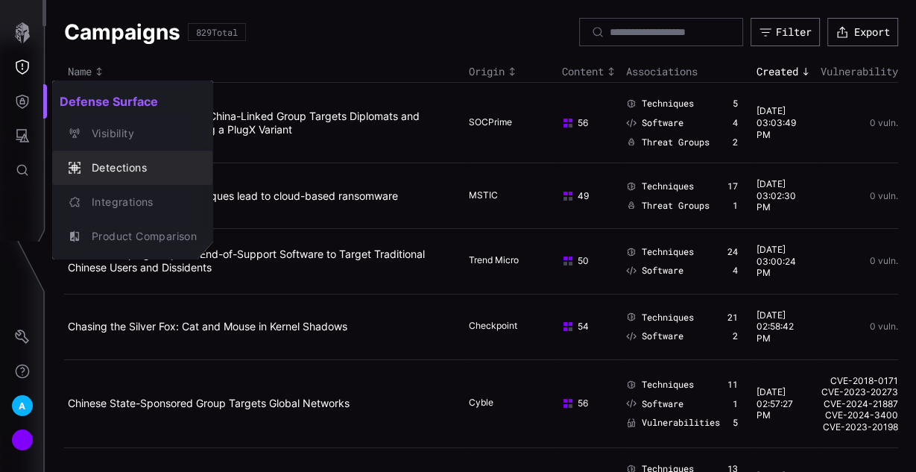
click at [111, 171] on div "Detections" at bounding box center [140, 168] width 113 height 19
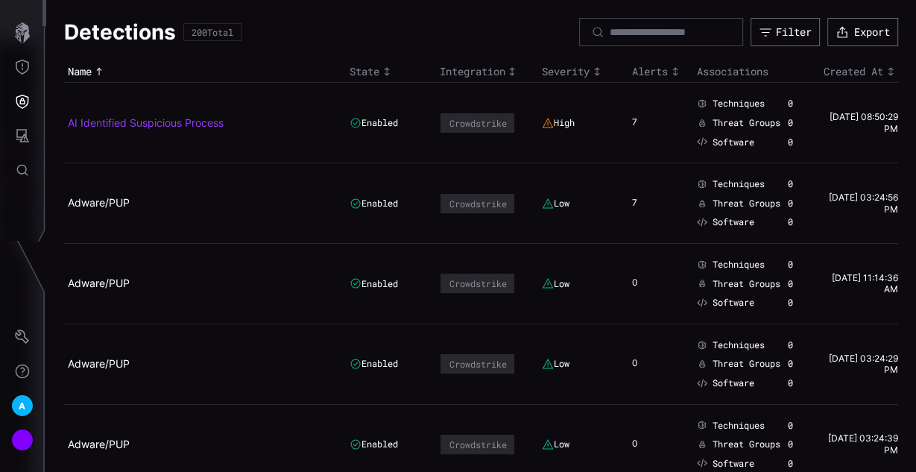
click at [179, 129] on link "AI Identified Suspicious Process" at bounding box center [146, 122] width 156 height 13
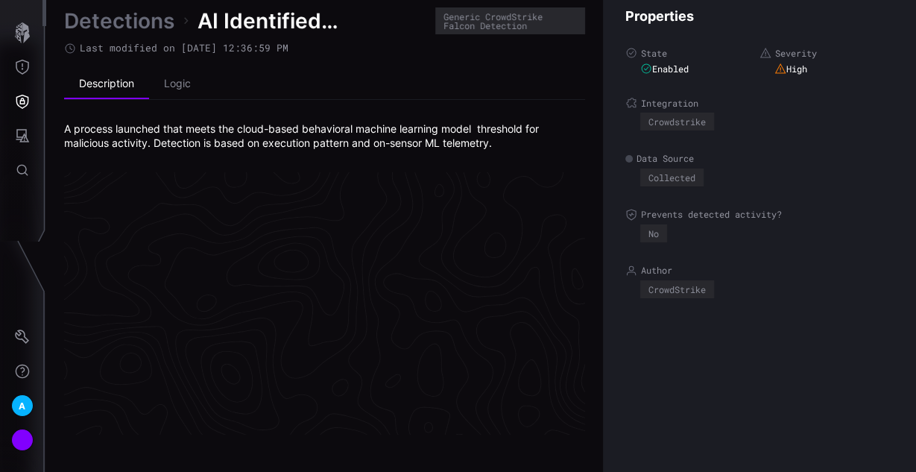
scroll to position [3227, 862]
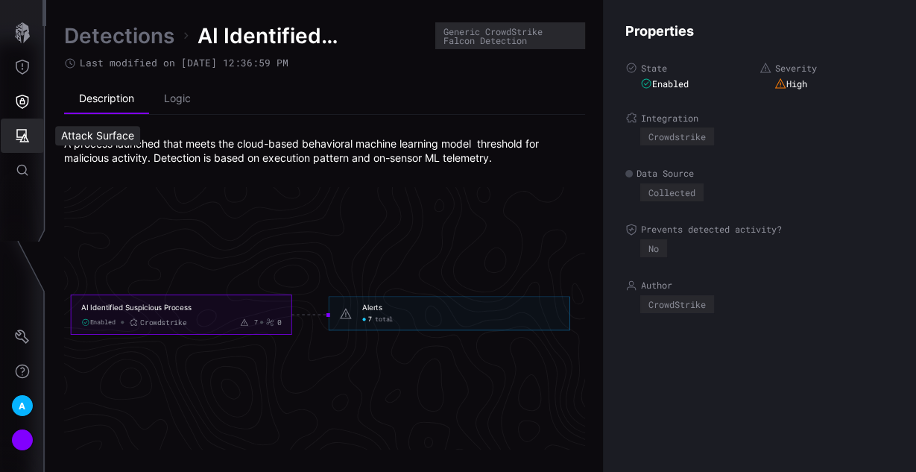
click at [16, 124] on button "Attack Surface" at bounding box center [22, 136] width 43 height 34
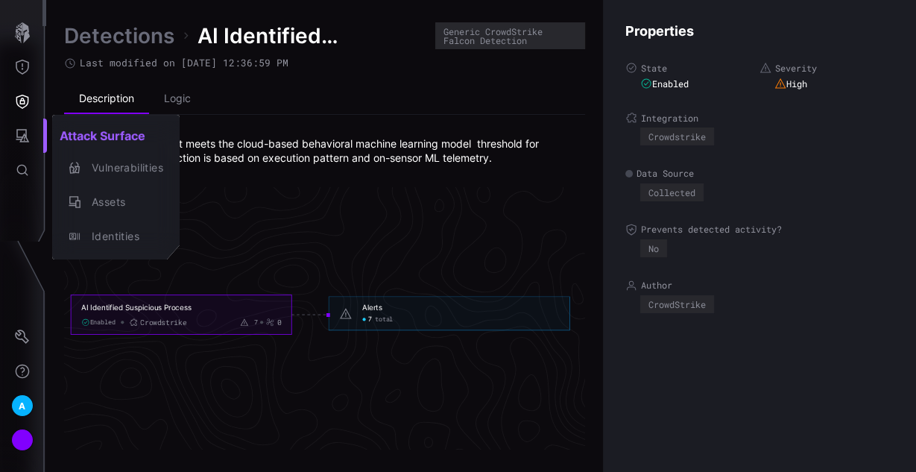
click at [12, 66] on div at bounding box center [458, 236] width 916 height 472
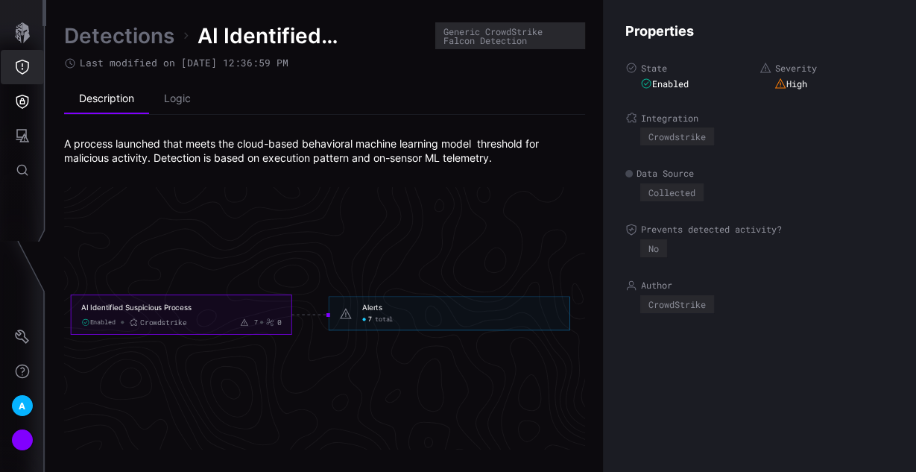
click at [24, 67] on icon "Threat Exposure" at bounding box center [22, 67] width 15 height 15
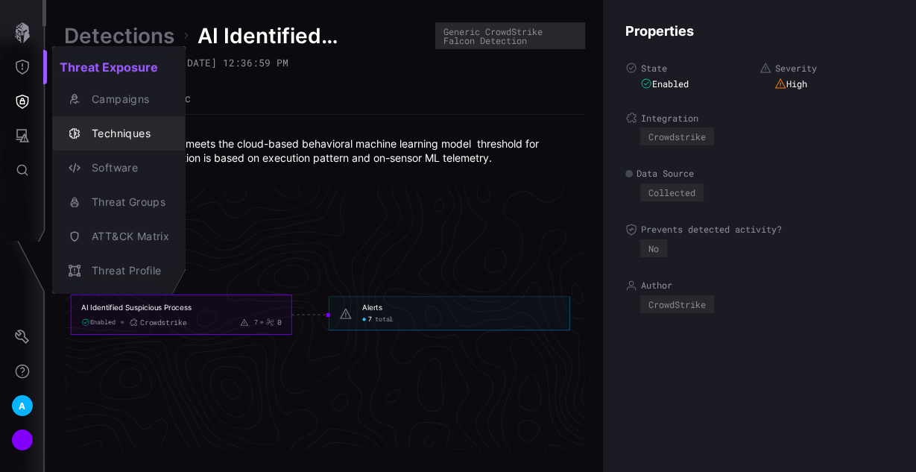
click at [107, 126] on div "Techniques" at bounding box center [126, 133] width 85 height 19
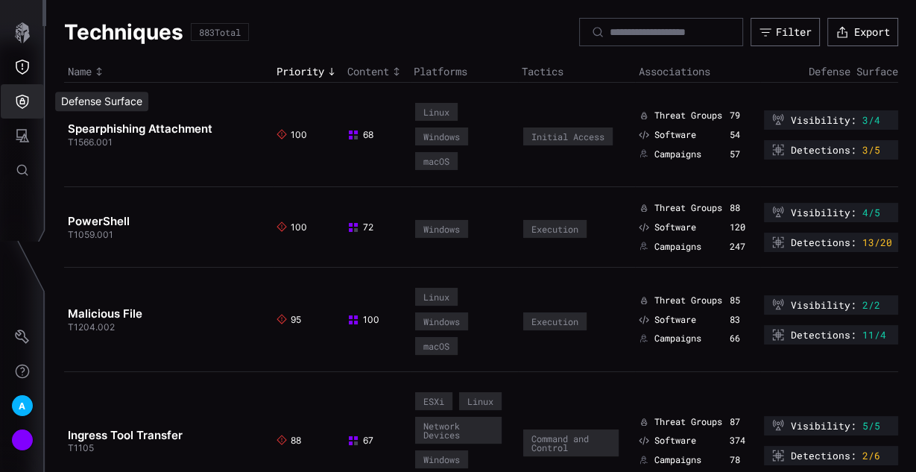
click at [26, 107] on icon "Defense Surface" at bounding box center [22, 101] width 15 height 15
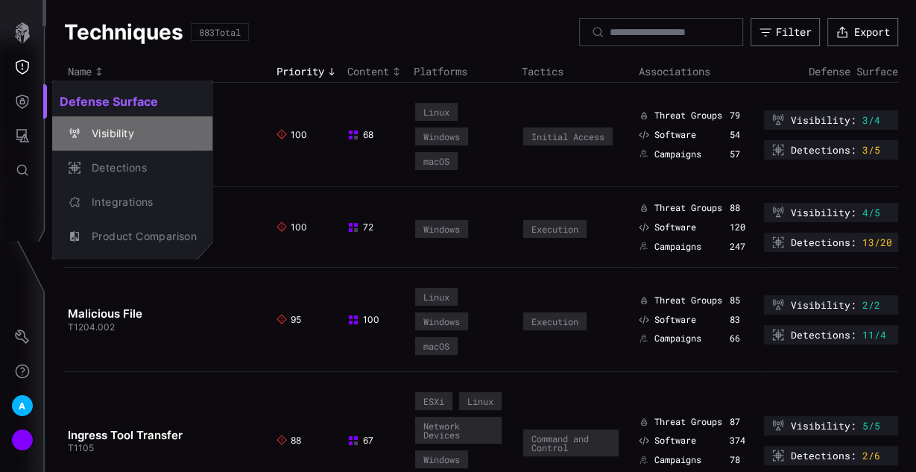
click at [120, 128] on div "Visibility" at bounding box center [140, 133] width 113 height 19
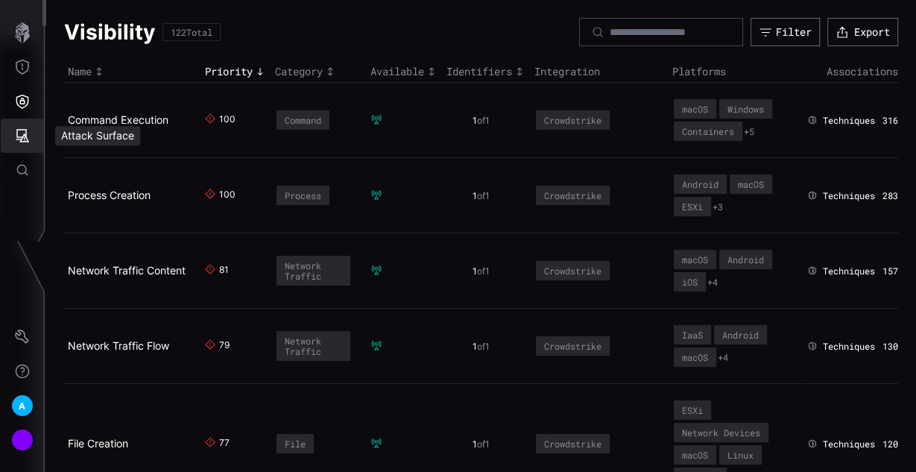
click at [22, 133] on icon "Attack Surface" at bounding box center [22, 135] width 15 height 15
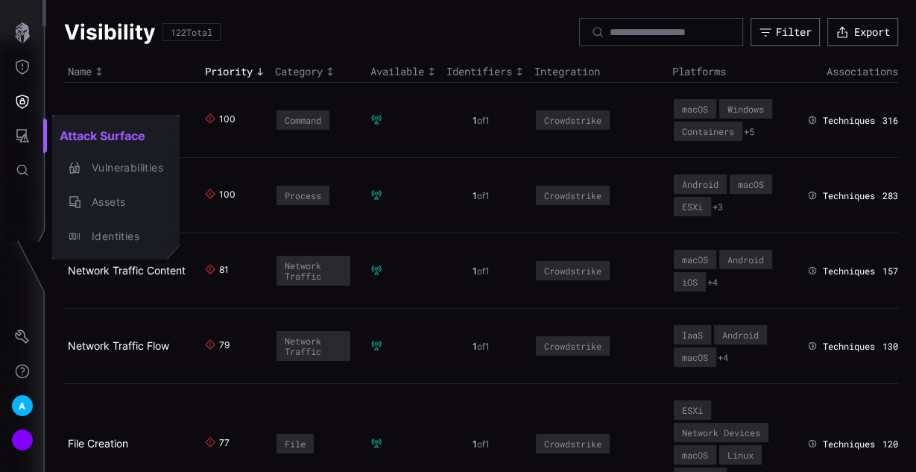
click at [25, 30] on div at bounding box center [458, 236] width 916 height 472
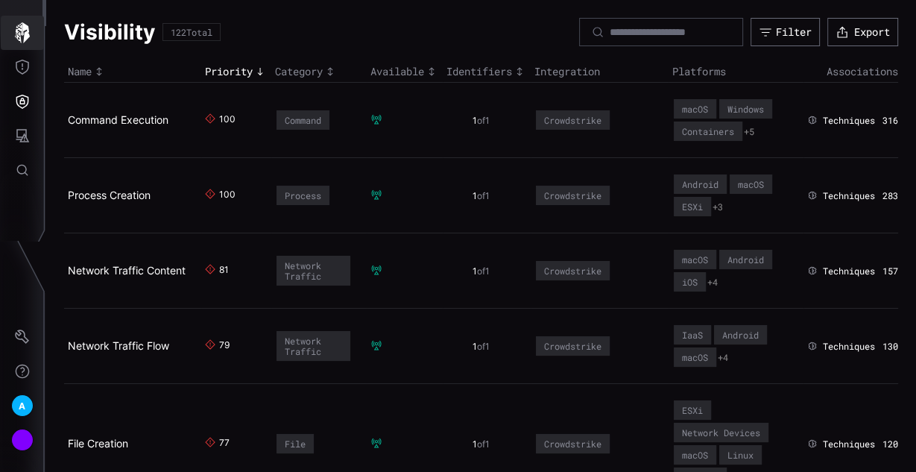
click at [23, 33] on icon "button" at bounding box center [22, 32] width 15 height 21
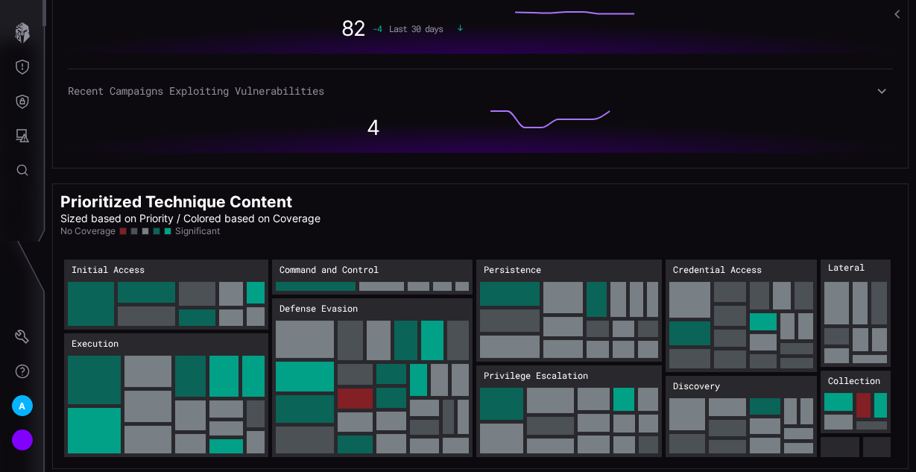
scroll to position [1289, 0]
click at [26, 112] on button "Defense Surface" at bounding box center [22, 101] width 43 height 34
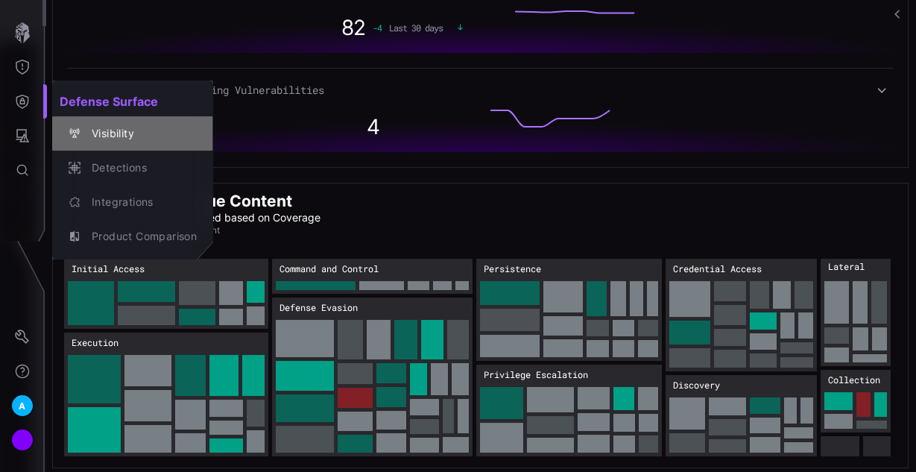
click at [131, 145] on button "Visibility" at bounding box center [132, 133] width 161 height 34
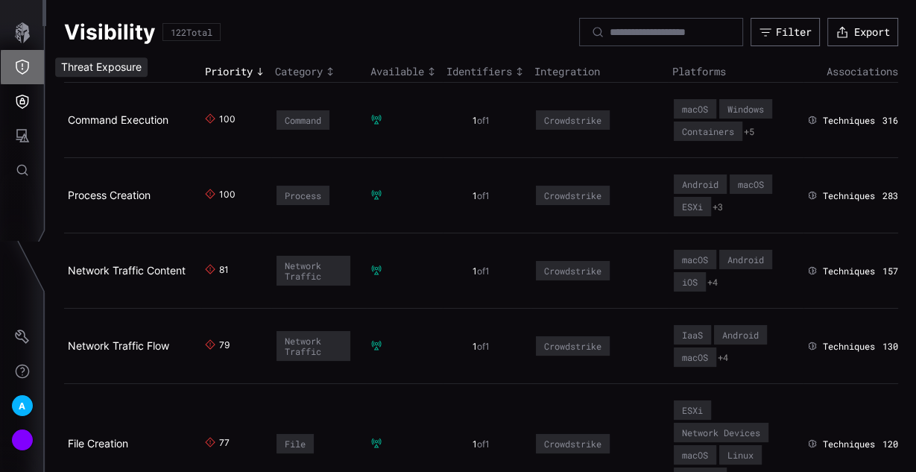
click at [29, 59] on button "Threat Exposure" at bounding box center [22, 67] width 43 height 34
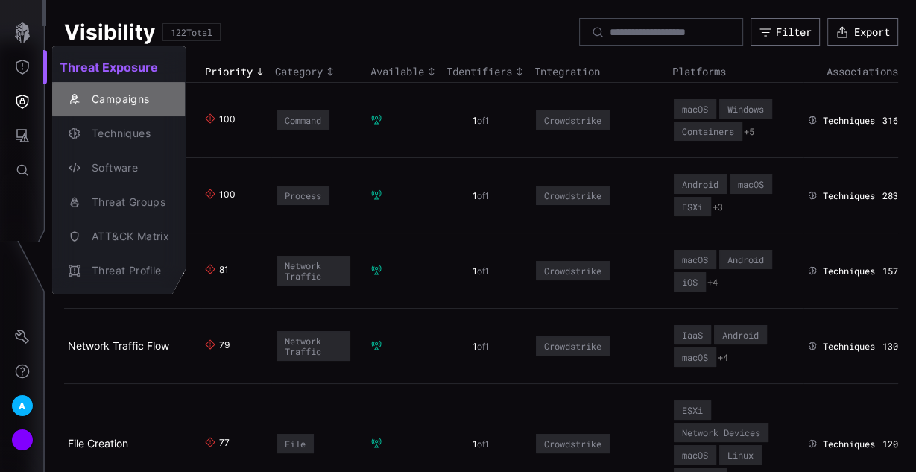
click at [111, 98] on div "Campaigns" at bounding box center [126, 99] width 85 height 19
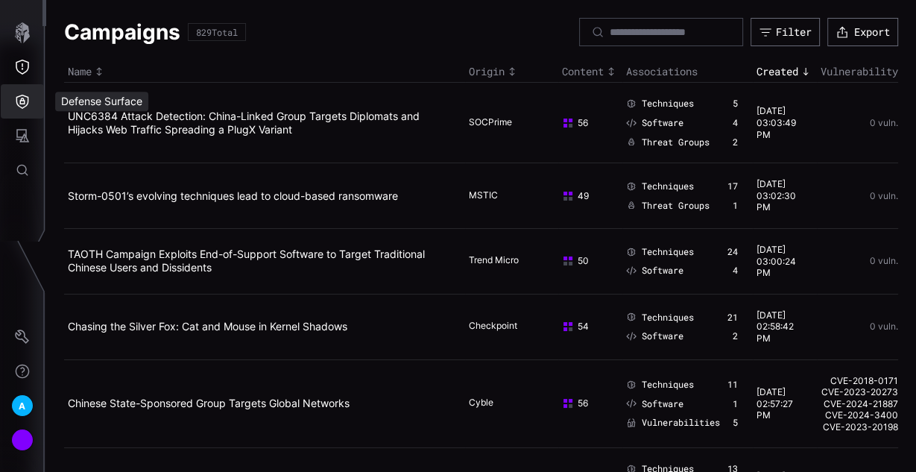
click at [33, 101] on button "Defense Surface" at bounding box center [22, 101] width 43 height 34
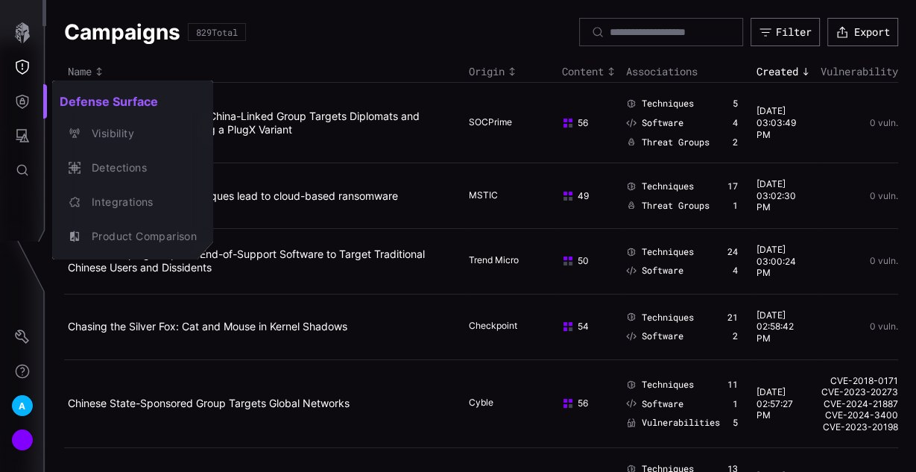
click at [32, 65] on div at bounding box center [458, 236] width 916 height 472
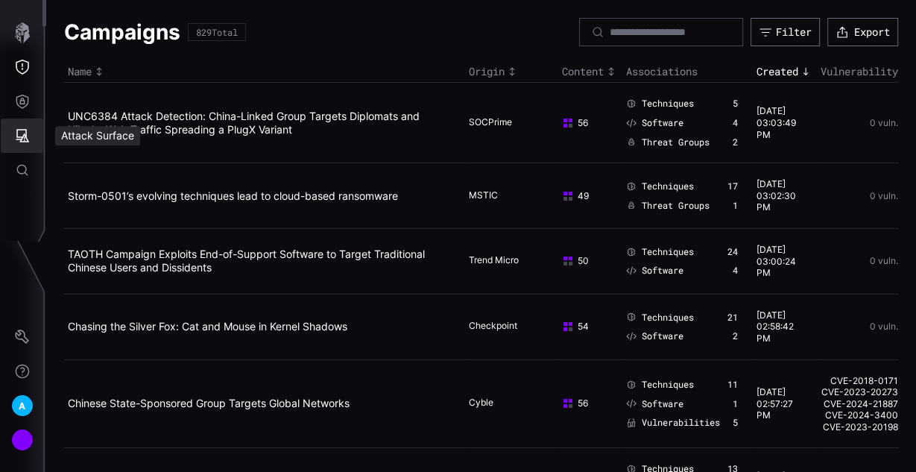
click at [26, 137] on icon "Attack Surface" at bounding box center [22, 135] width 13 height 13
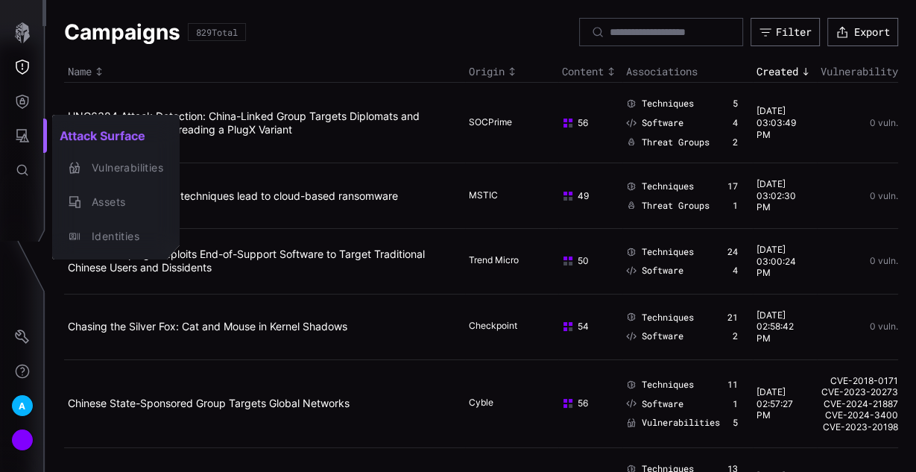
click at [13, 93] on div at bounding box center [458, 236] width 916 height 472
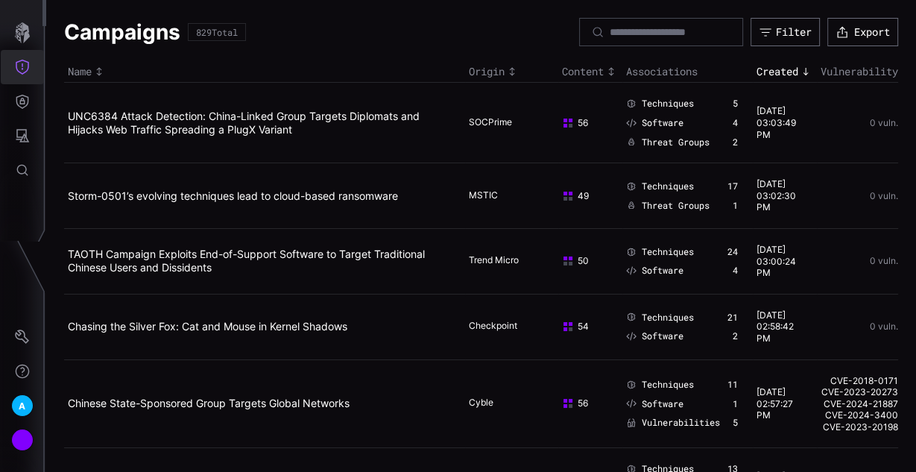
click at [17, 55] on button "Threat Exposure" at bounding box center [22, 67] width 43 height 34
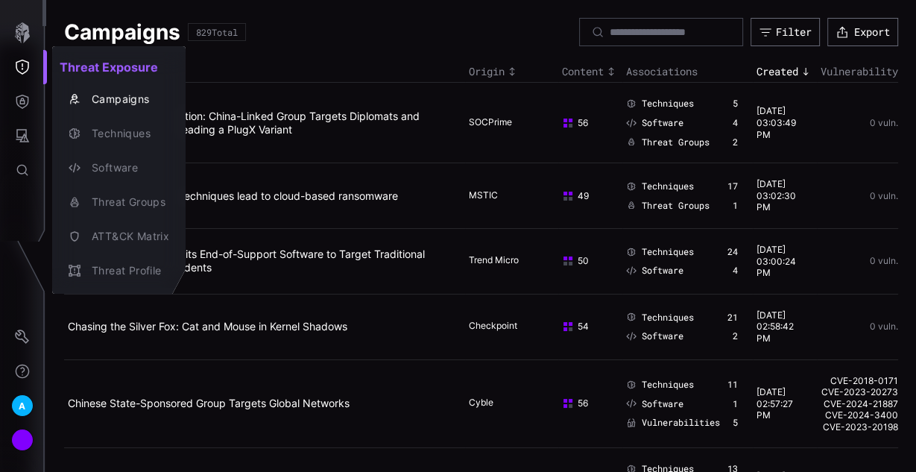
click at [21, 110] on div at bounding box center [458, 236] width 916 height 472
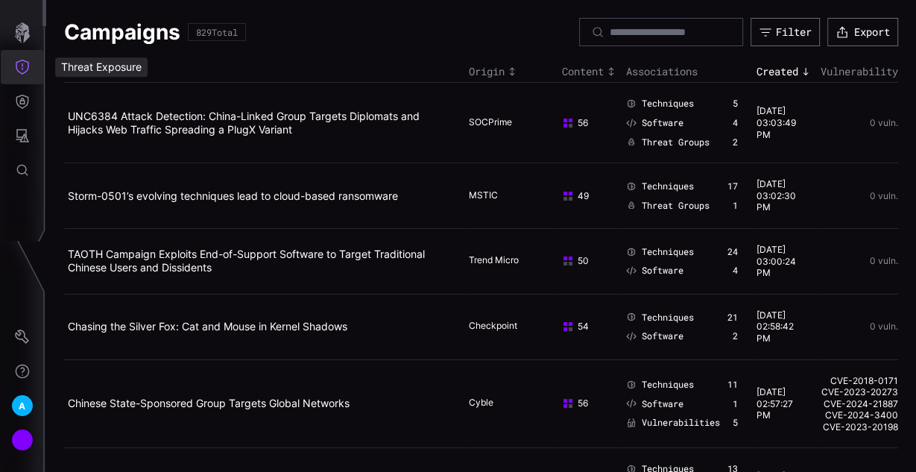
click at [19, 63] on icon "Threat Exposure" at bounding box center [22, 67] width 15 height 15
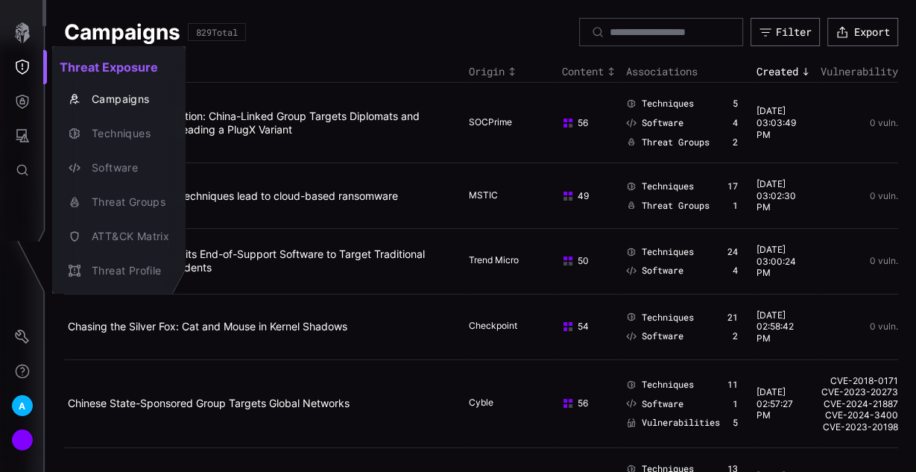
click at [18, 139] on div at bounding box center [458, 236] width 916 height 472
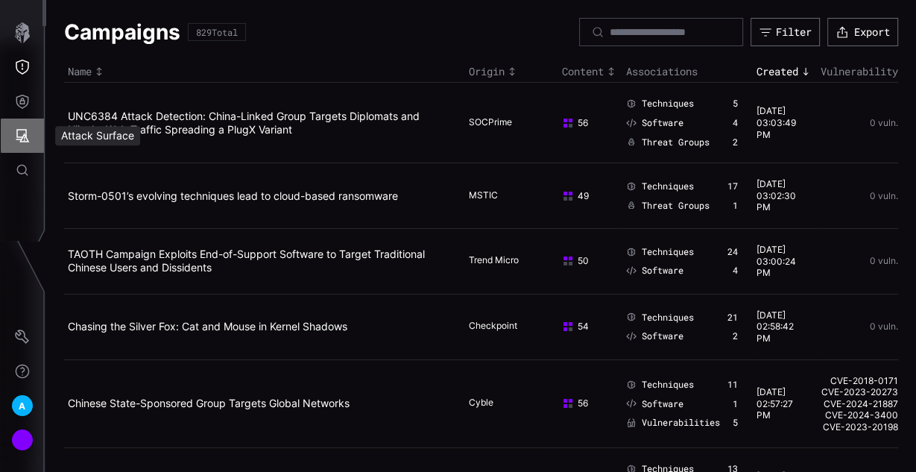
click at [19, 140] on icon "Attack Surface" at bounding box center [22, 135] width 15 height 15
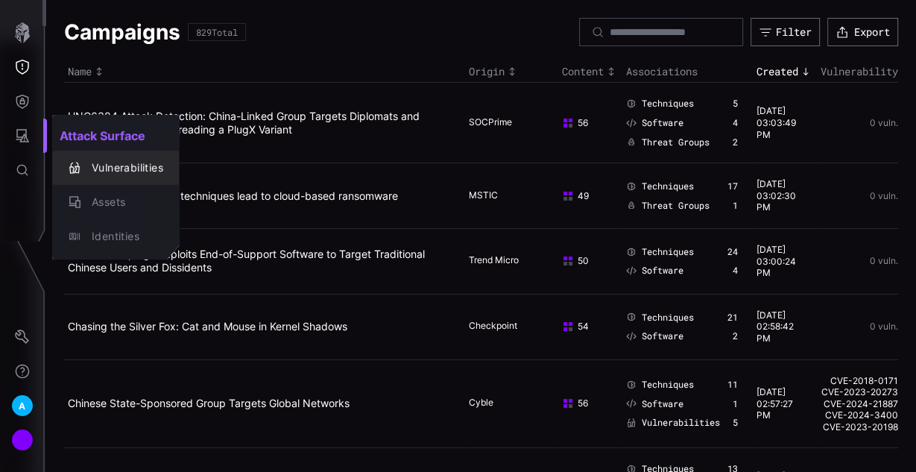
click at [120, 171] on div "Vulnerabilities" at bounding box center [123, 168] width 79 height 19
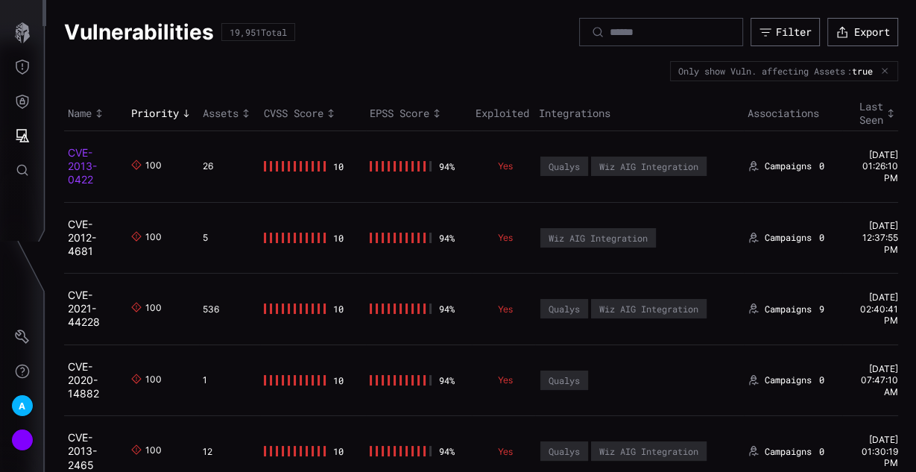
click at [80, 164] on link "CVE-2013-0422" at bounding box center [82, 166] width 29 height 40
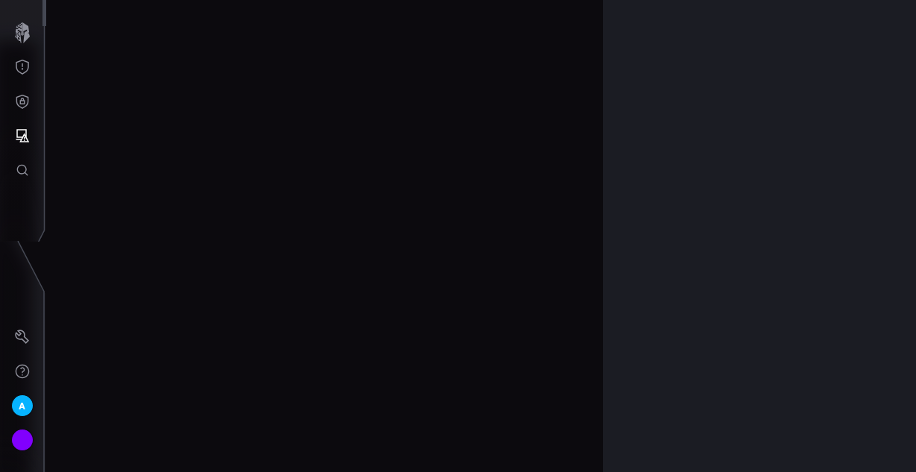
scroll to position [3292, 862]
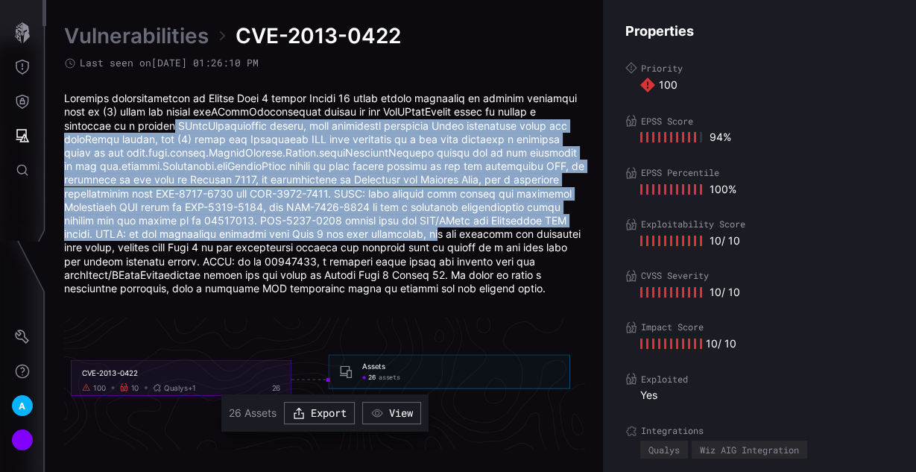
drag, startPoint x: 117, startPoint y: 124, endPoint x: 333, endPoint y: 231, distance: 241.3
click at [332, 230] on div at bounding box center [324, 193] width 521 height 203
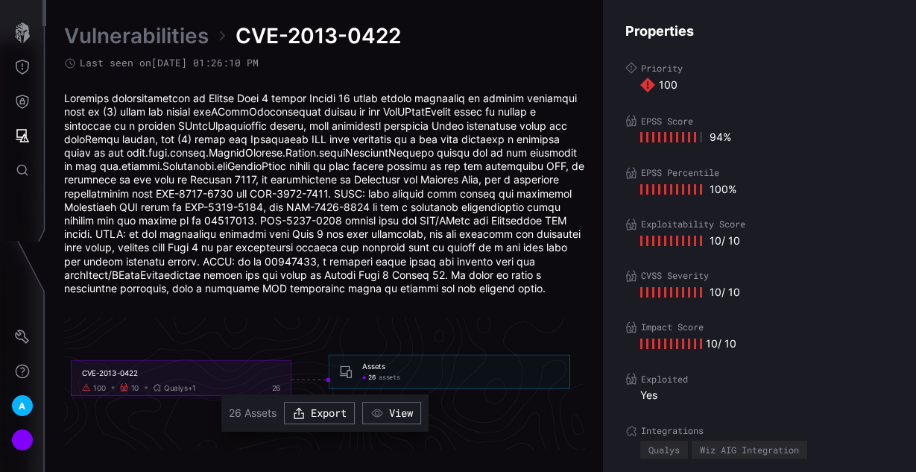
click at [336, 232] on div at bounding box center [324, 193] width 521 height 203
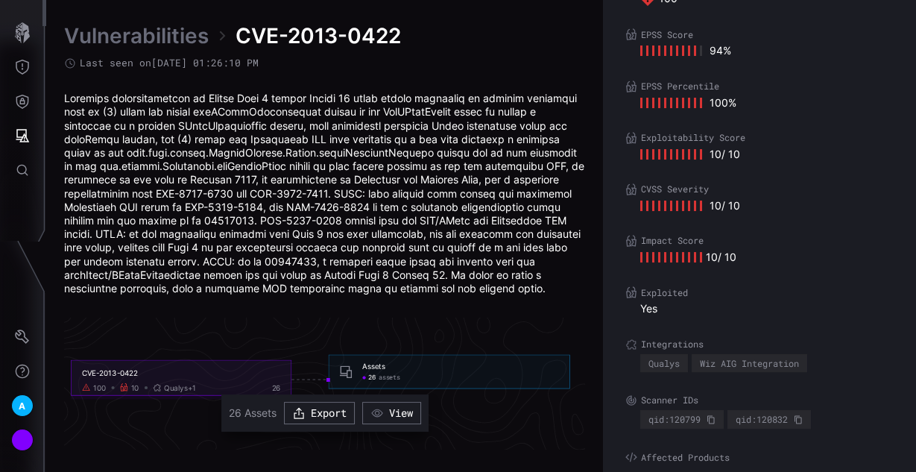
scroll to position [101, 0]
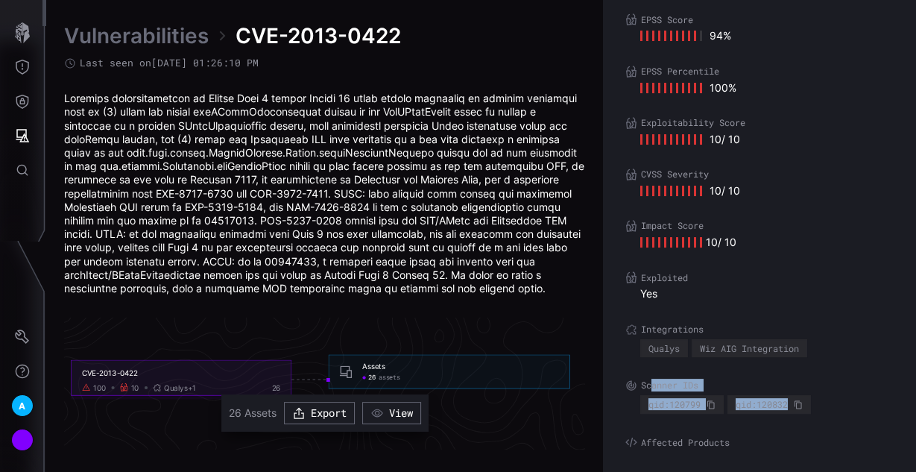
drag, startPoint x: 647, startPoint y: 386, endPoint x: 803, endPoint y: 402, distance: 156.6
click at [803, 405] on div "Scanner IDs qid:120799 qid:120832" at bounding box center [759, 396] width 268 height 35
click at [816, 250] on div "Properties Priority 100 EPSS Score 94 % EPSS Percentile 100 % Exploitability Sc…" at bounding box center [759, 236] width 313 height 472
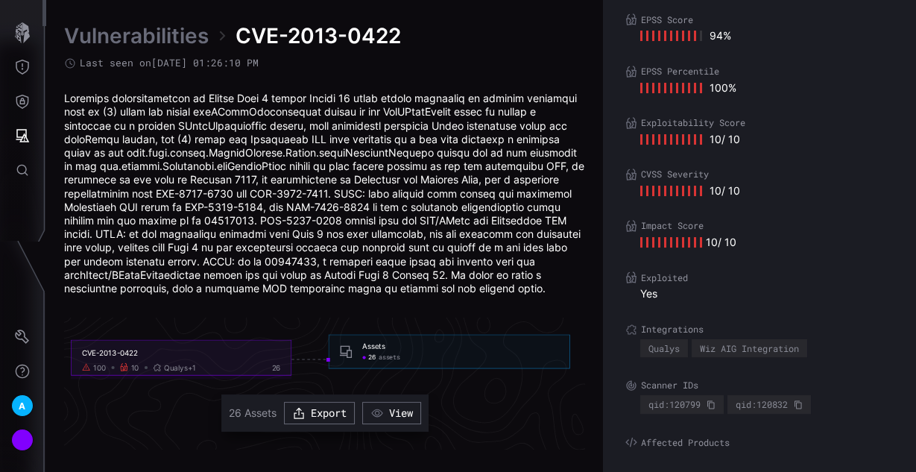
scroll to position [3292, 862]
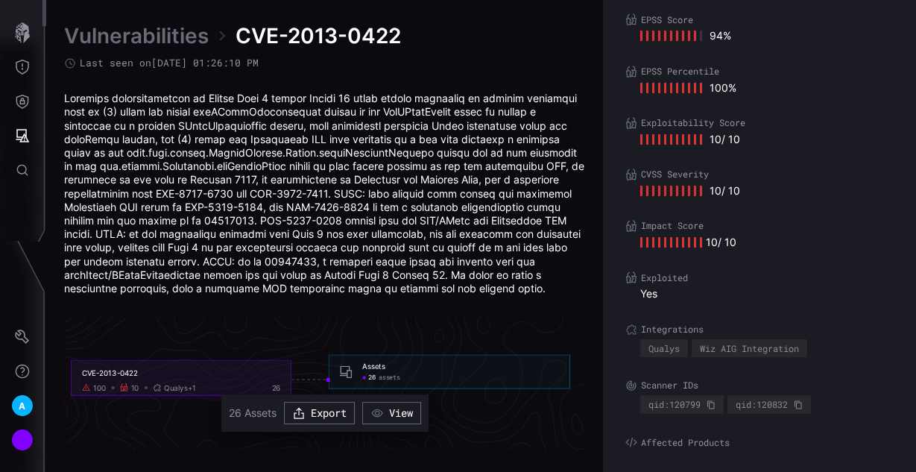
click at [387, 379] on span "assets" at bounding box center [390, 377] width 22 height 8
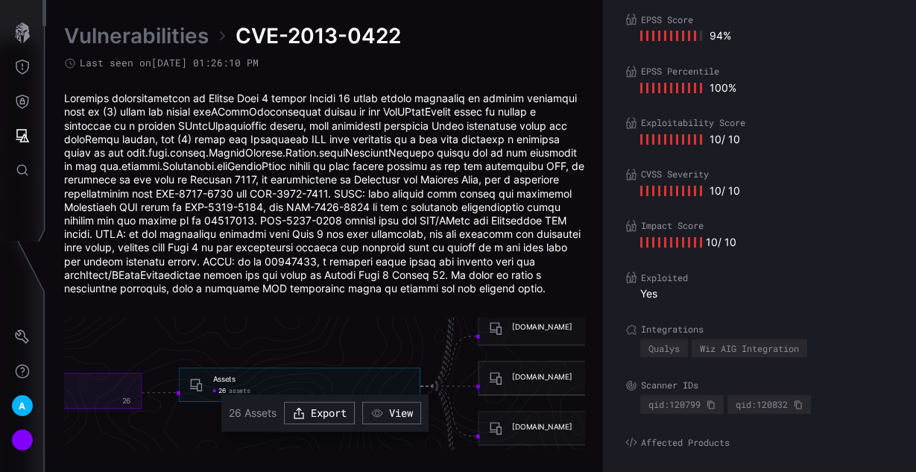
drag, startPoint x: 528, startPoint y: 394, endPoint x: 423, endPoint y: 351, distance: 114.3
click at [423, 351] on icon "CVE-2013-0422 100 10 Qualys +1 26 Assets 26 assets Assets - 26 assets dlgsastgl…" at bounding box center [320, 379] width 2236 height 6708
drag, startPoint x: 435, startPoint y: 360, endPoint x: 396, endPoint y: 329, distance: 49.9
click at [435, 359] on icon "CVE-2013-0422 100 10 Qualys +1 26 Assets 26 assets Assets - 26 assets dlgsastgl…" at bounding box center [320, 379] width 2236 height 6708
click at [319, 418] on button "Export" at bounding box center [319, 413] width 68 height 22
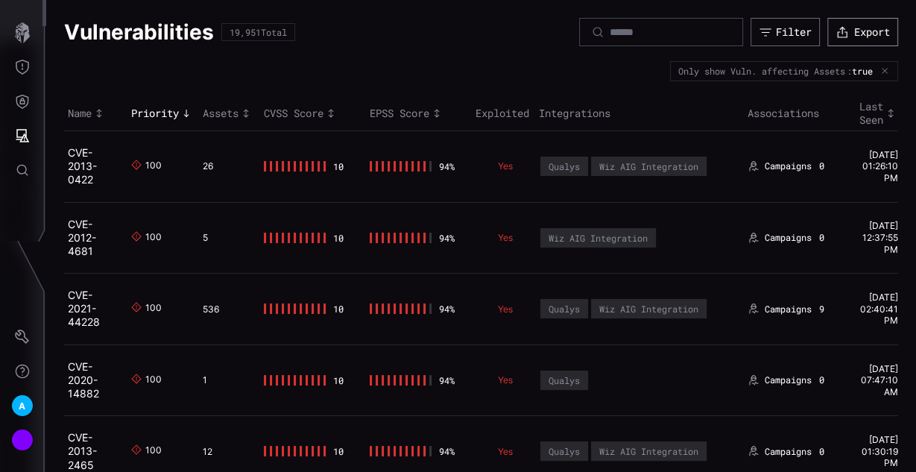
click at [861, 35] on button "Export" at bounding box center [862, 32] width 71 height 28
click at [25, 30] on icon "button" at bounding box center [22, 32] width 15 height 21
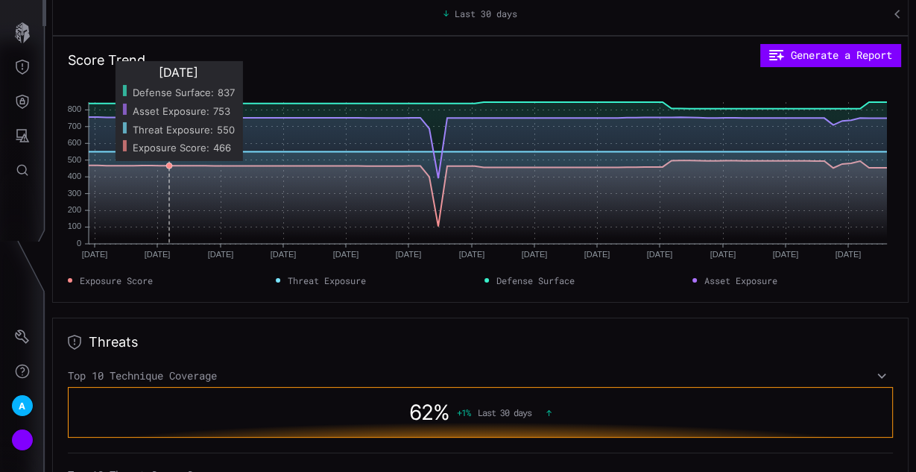
scroll to position [179, 0]
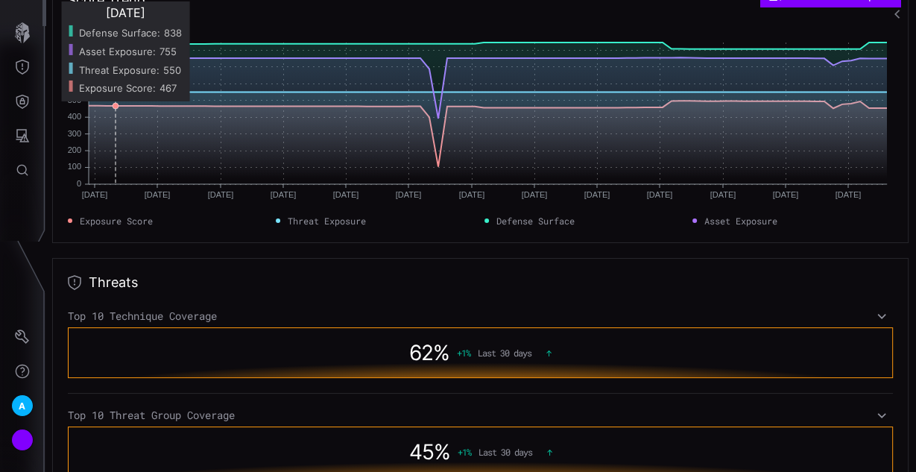
click at [206, 239] on div "Score Trend Generate a Report Jun 15 Jun 15 Jun 22 Jun 22 Jun 29 Jun 29 Jul 06 …" at bounding box center [480, 109] width 856 height 267
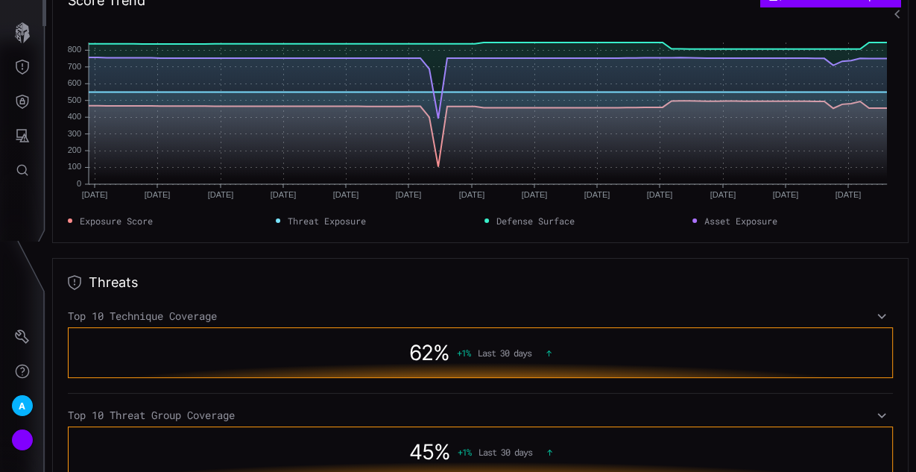
scroll to position [358, 0]
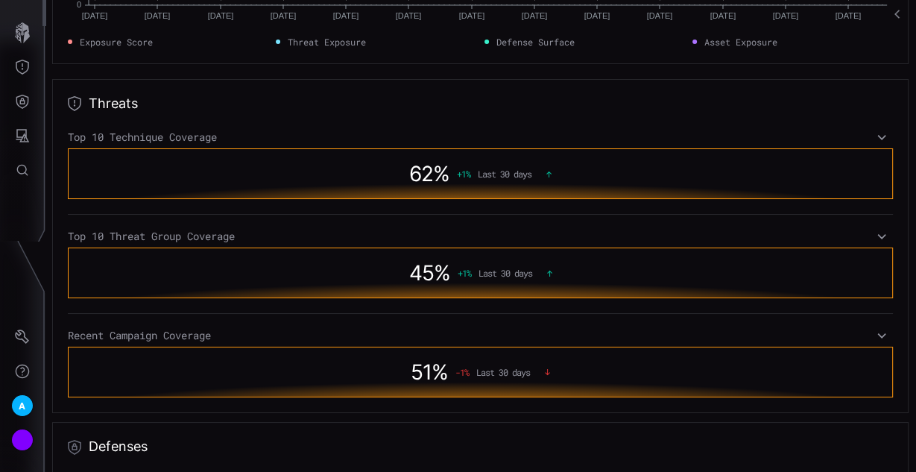
click at [233, 77] on div "Exposure Medium Last 30 days Score Trend Generate a Report Jun 15 Jun 15 Jun 22…" at bounding box center [480, 236] width 871 height 472
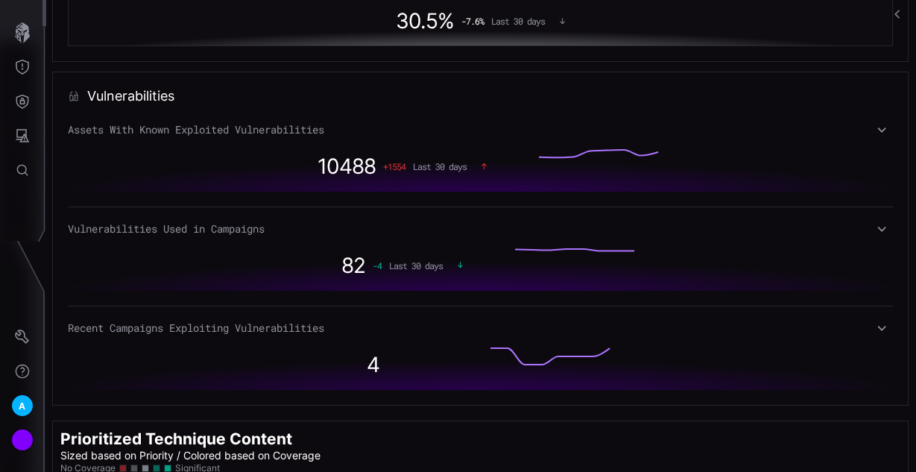
scroll to position [1073, 0]
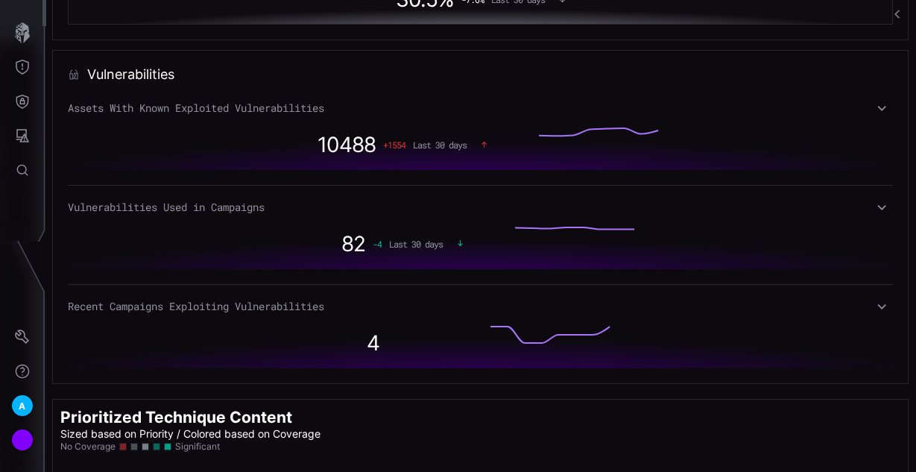
click at [877, 206] on icon at bounding box center [882, 207] width 10 height 12
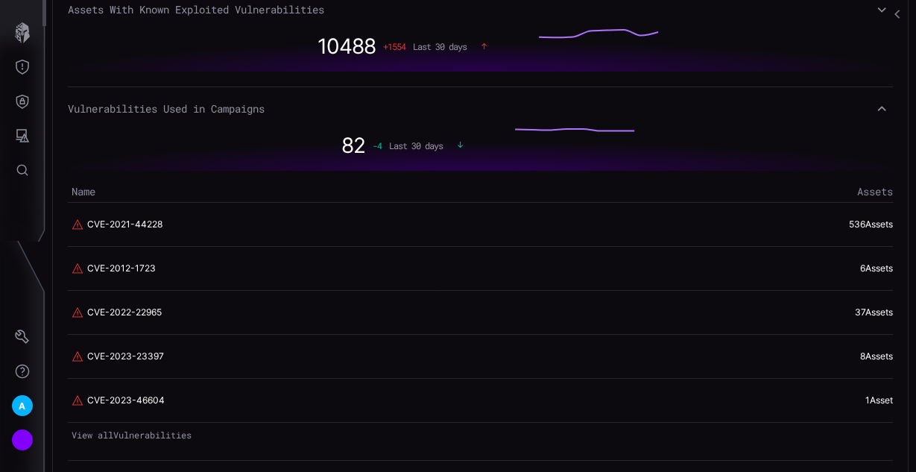
scroll to position [1193, 0]
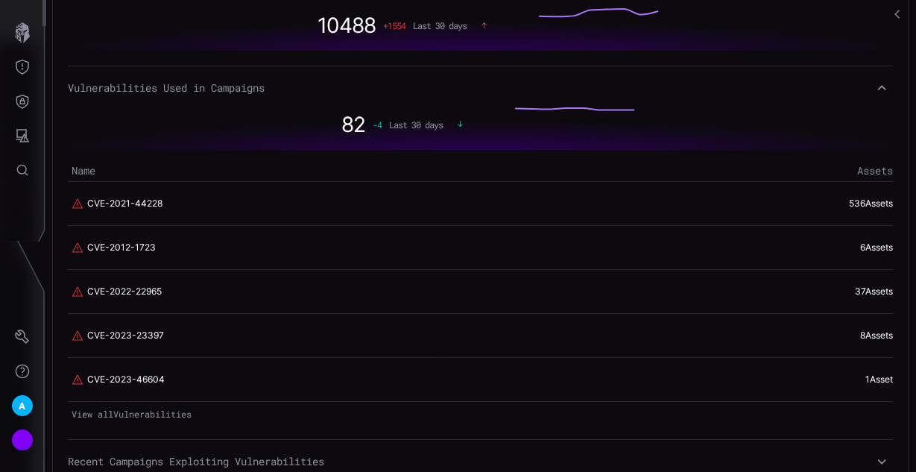
click at [132, 415] on link "View all Vulnerabilities" at bounding box center [480, 413] width 825 height 21
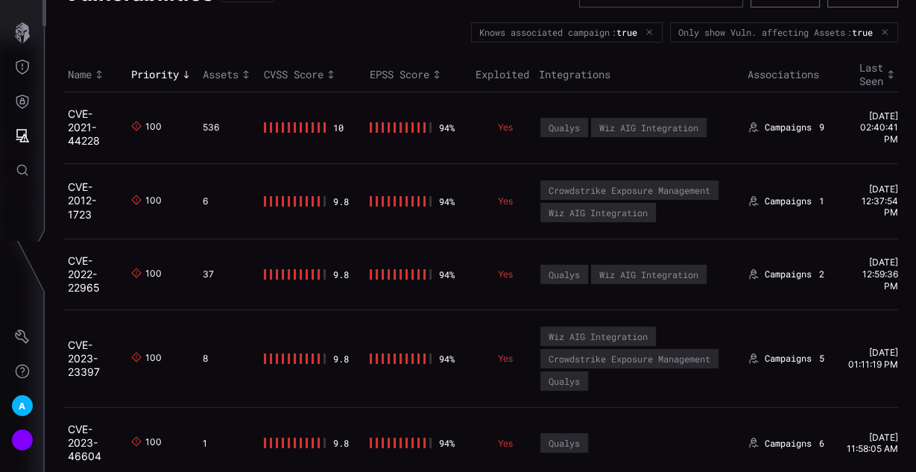
scroll to position [60, 0]
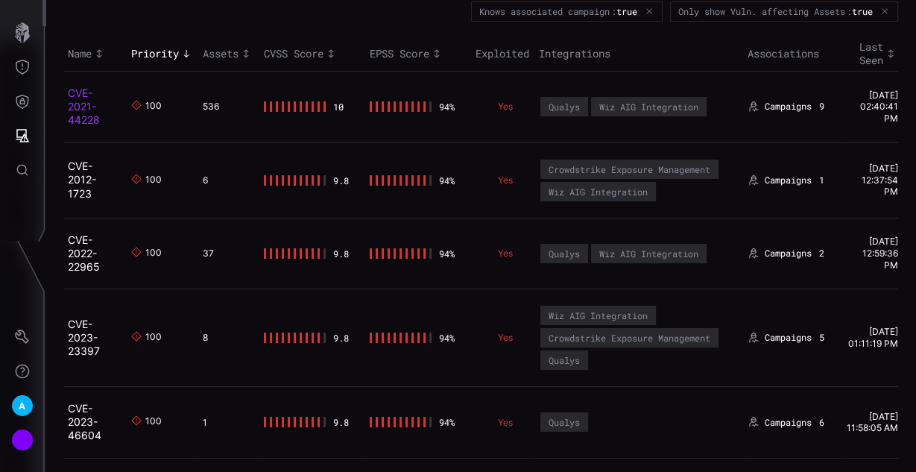
click at [82, 108] on link "CVE-2021-44228" at bounding box center [84, 106] width 32 height 40
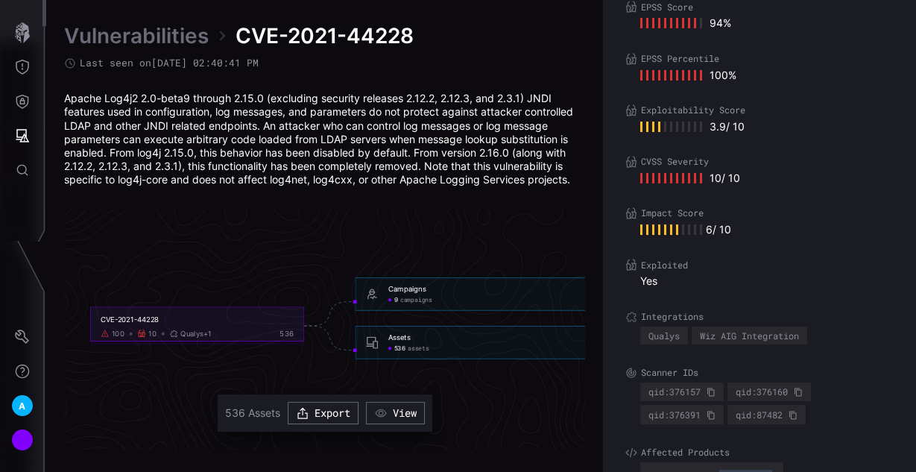
scroll to position [34, 0]
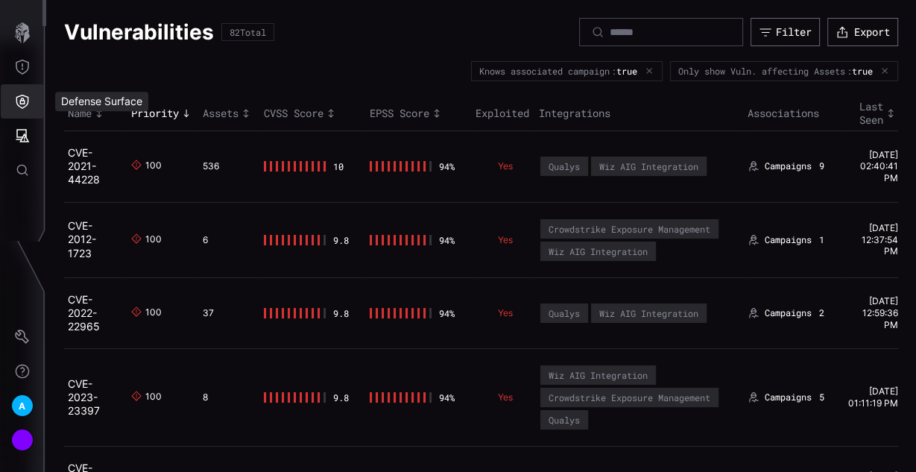
click at [30, 110] on button "Defense Surface" at bounding box center [22, 101] width 43 height 34
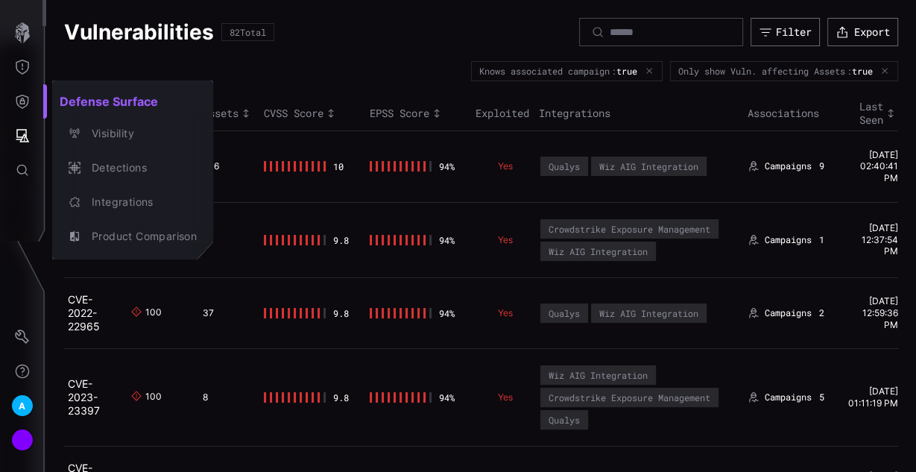
click at [24, 68] on div at bounding box center [458, 236] width 916 height 472
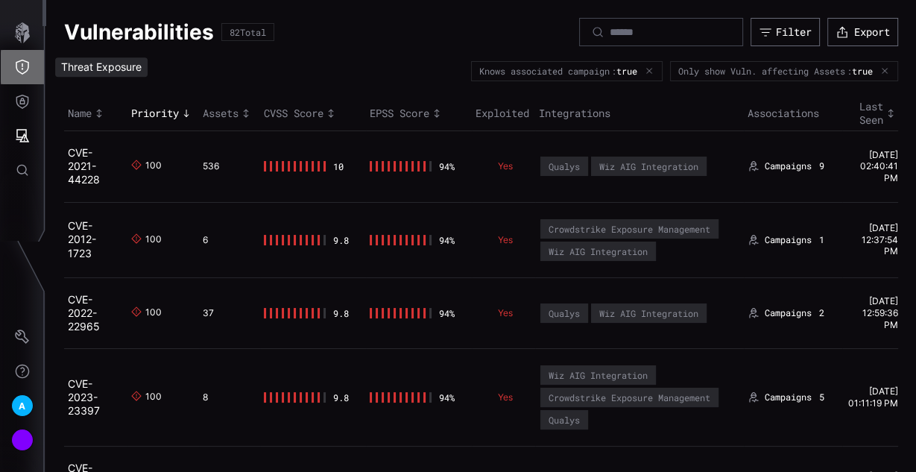
click at [25, 69] on icon "Threat Exposure" at bounding box center [22, 67] width 15 height 15
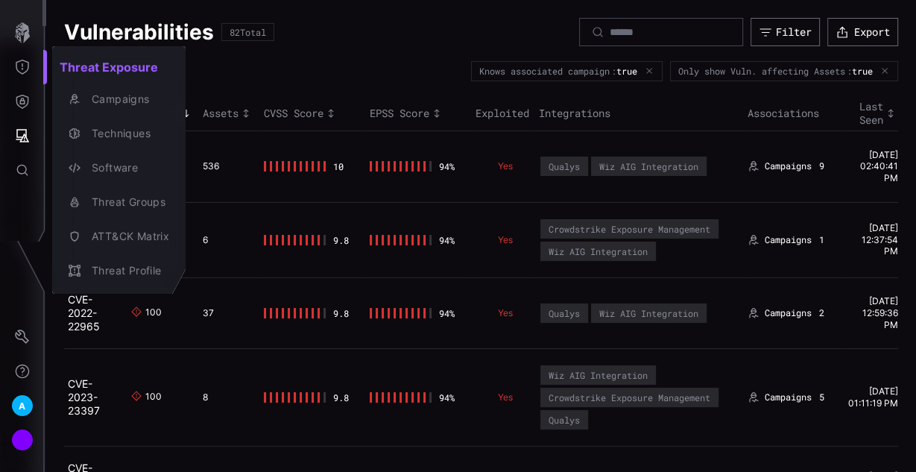
click at [17, 133] on div at bounding box center [458, 236] width 916 height 472
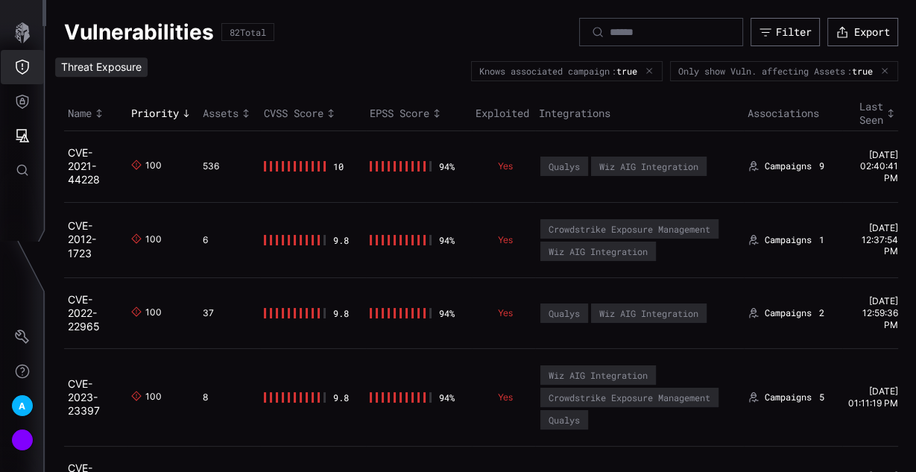
click at [21, 60] on icon "Threat Exposure" at bounding box center [22, 67] width 13 height 15
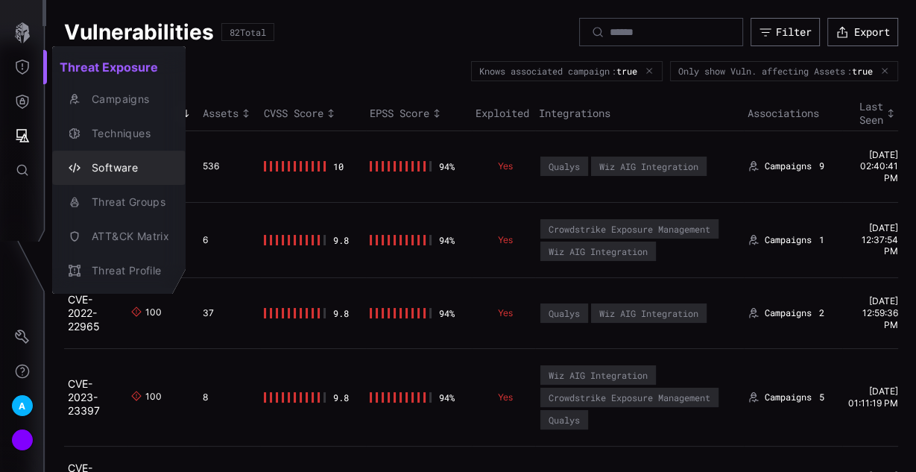
click at [125, 175] on div "Software" at bounding box center [126, 168] width 85 height 19
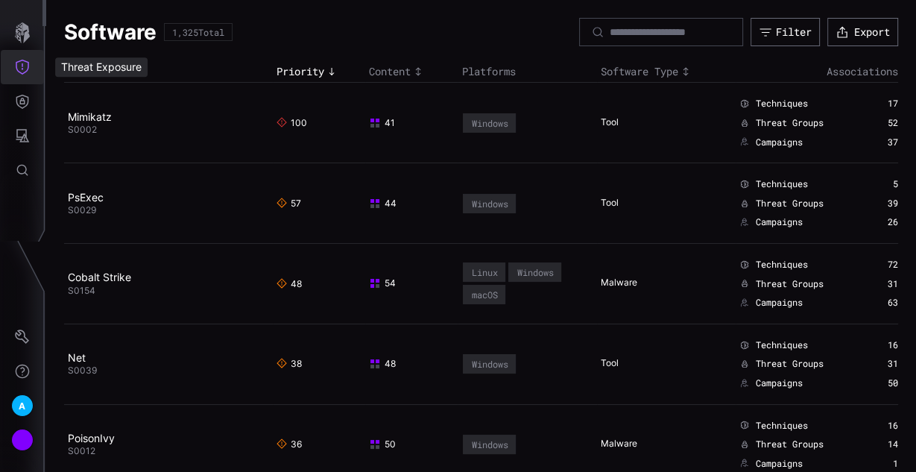
click at [27, 67] on icon "Threat Exposure" at bounding box center [22, 67] width 15 height 15
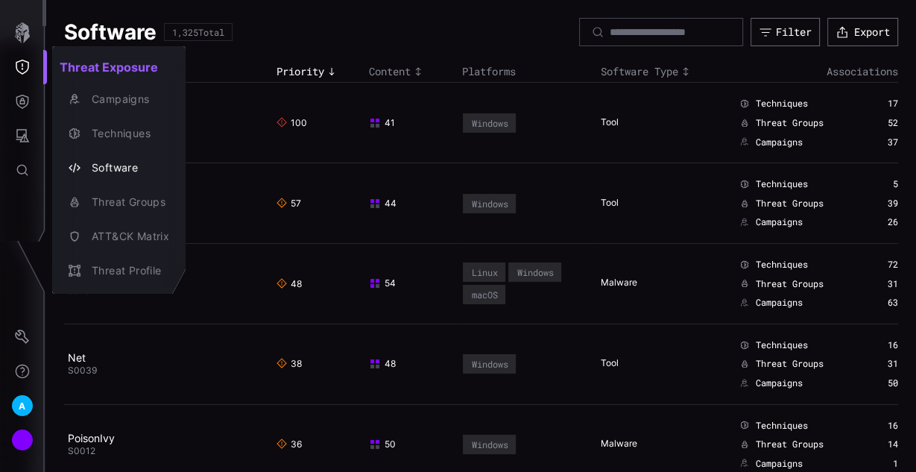
click at [31, 31] on div at bounding box center [458, 236] width 916 height 472
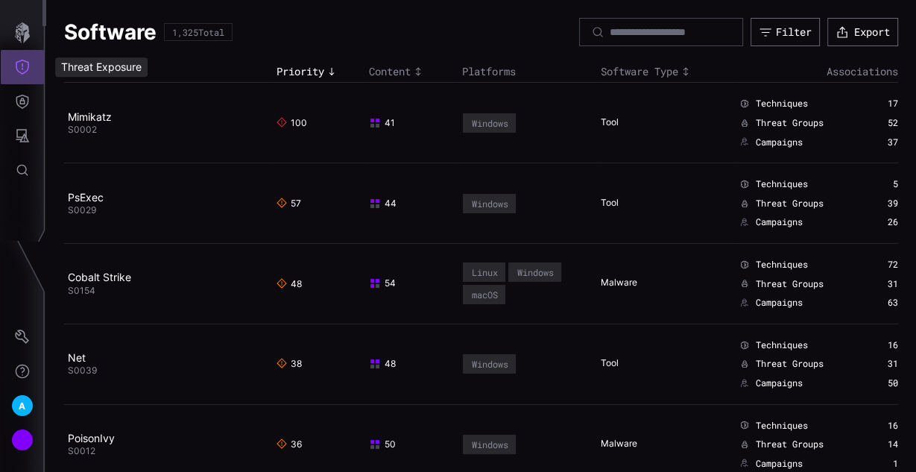
click at [25, 63] on icon "Threat Exposure" at bounding box center [22, 67] width 15 height 15
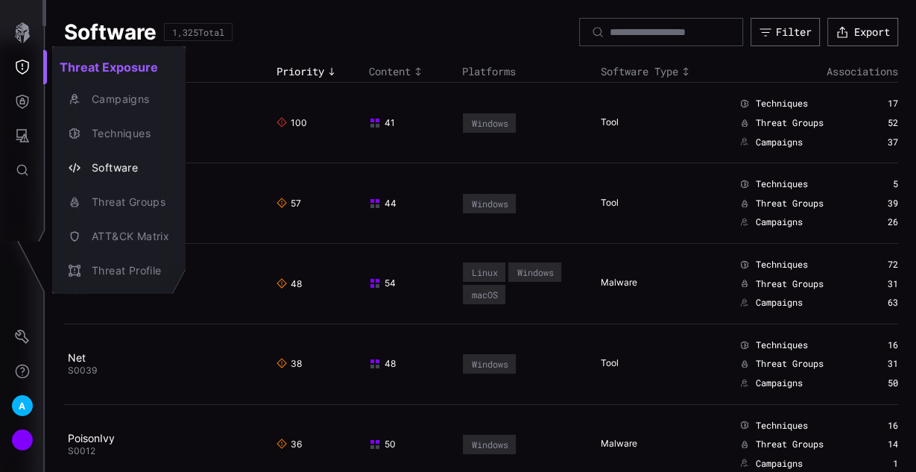
click at [31, 100] on div at bounding box center [458, 236] width 916 height 472
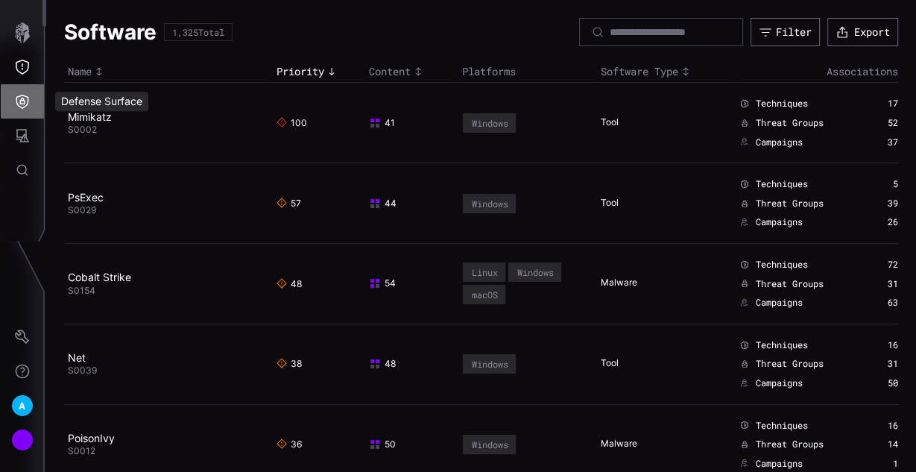
click at [22, 96] on icon "Defense Surface" at bounding box center [22, 101] width 15 height 15
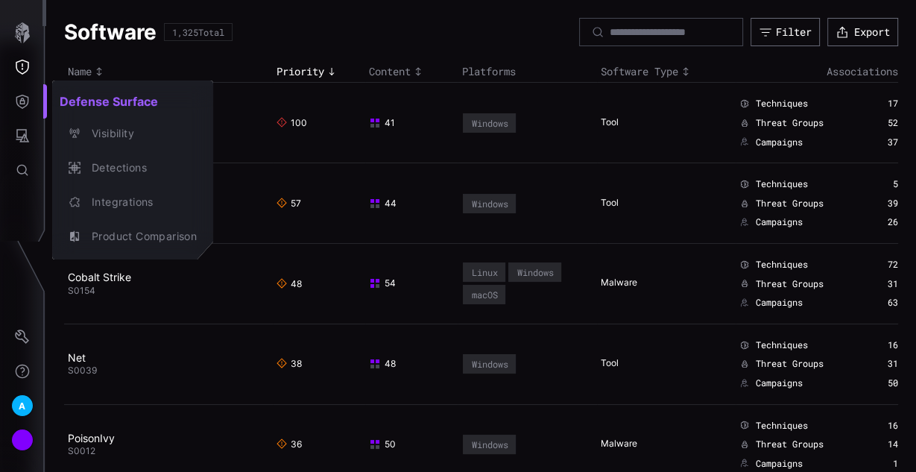
click at [29, 34] on div at bounding box center [458, 236] width 916 height 472
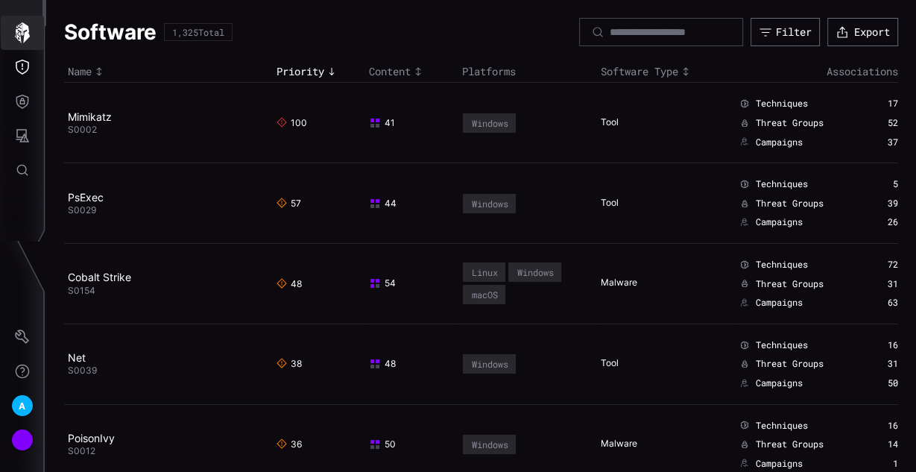
click at [12, 27] on icon "button" at bounding box center [22, 32] width 21 height 21
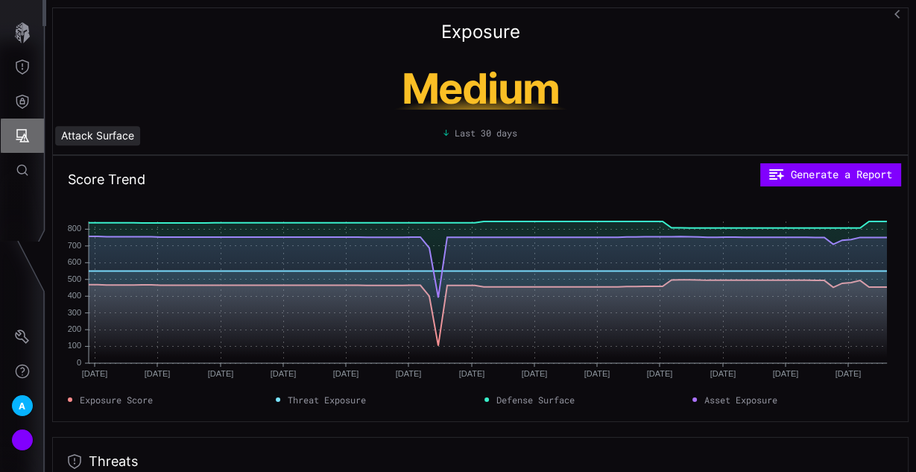
click at [23, 130] on icon "Attack Surface" at bounding box center [22, 135] width 13 height 13
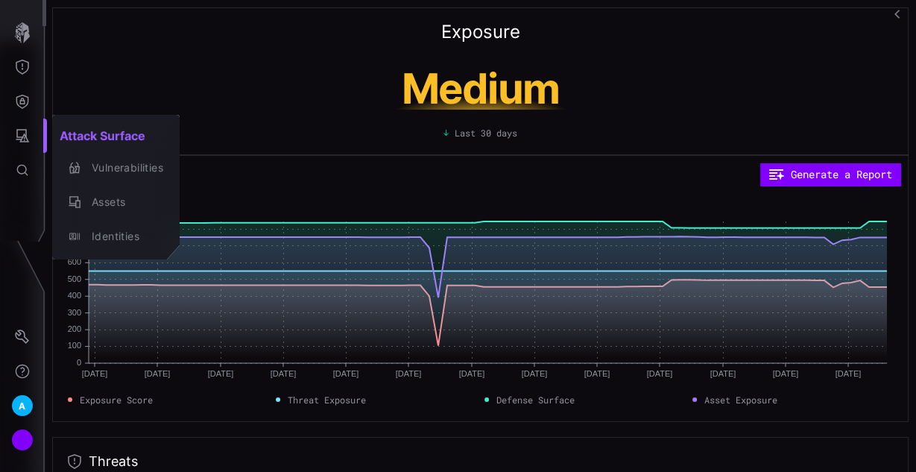
click at [25, 95] on div at bounding box center [458, 236] width 916 height 472
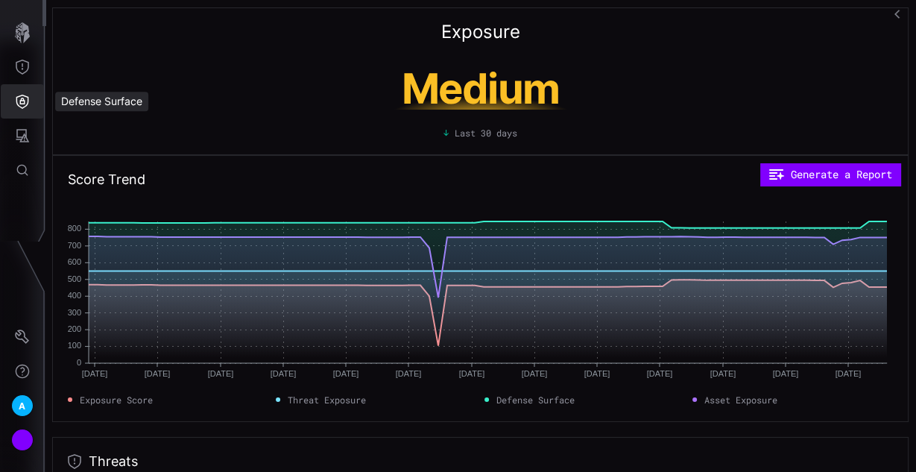
click at [23, 104] on icon "Defense Surface" at bounding box center [22, 101] width 15 height 15
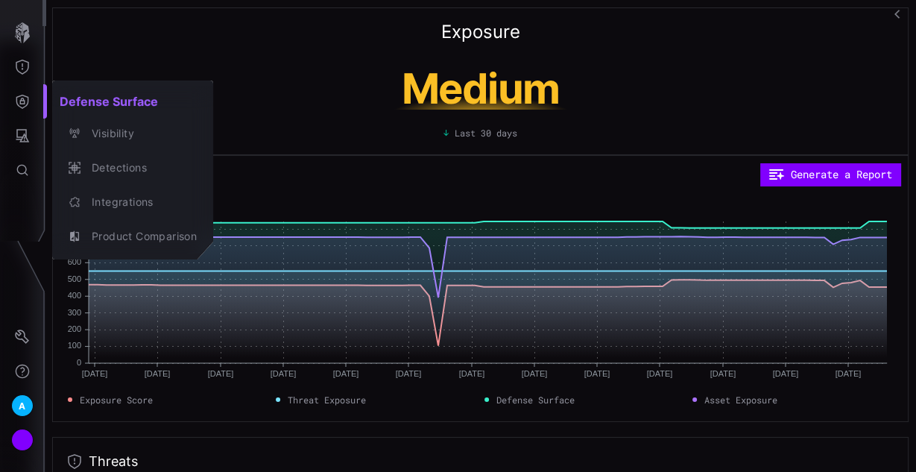
click at [336, 133] on div at bounding box center [458, 236] width 916 height 472
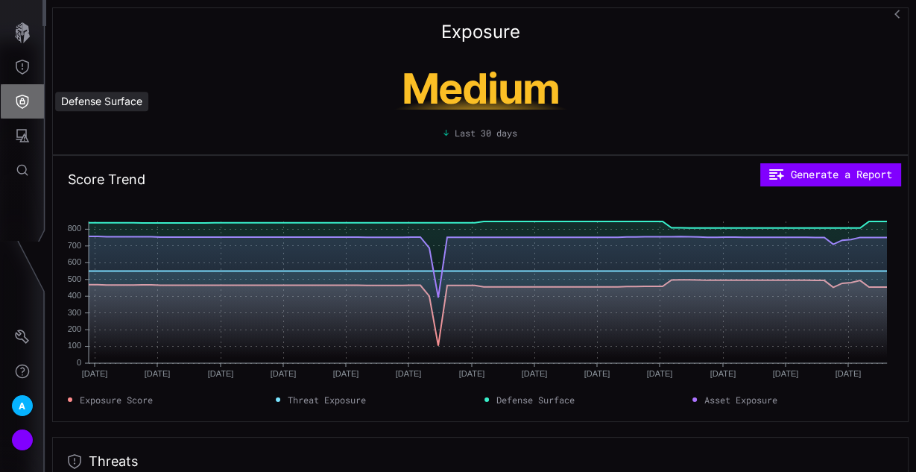
click at [19, 100] on icon "Defense Surface" at bounding box center [22, 101] width 15 height 15
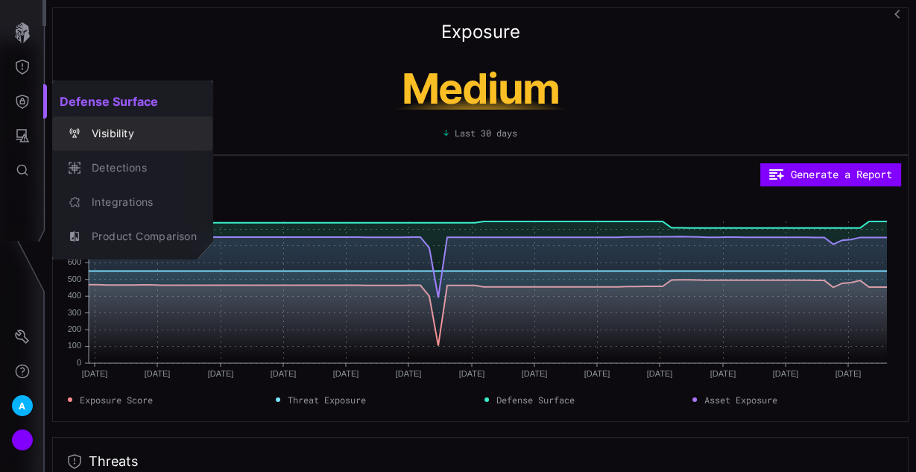
click at [129, 140] on div "Visibility" at bounding box center [140, 133] width 113 height 19
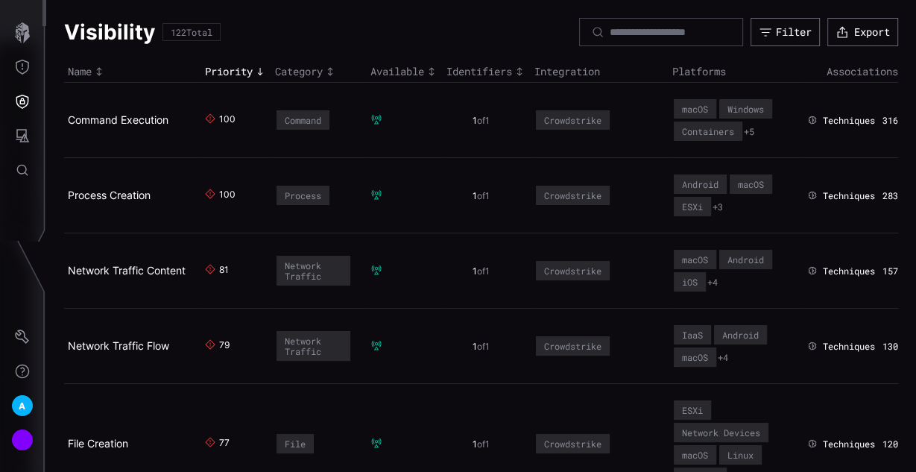
click at [244, 72] on div "Priority" at bounding box center [236, 71] width 63 height 13
click at [22, 74] on icon "Threat Exposure" at bounding box center [22, 67] width 13 height 15
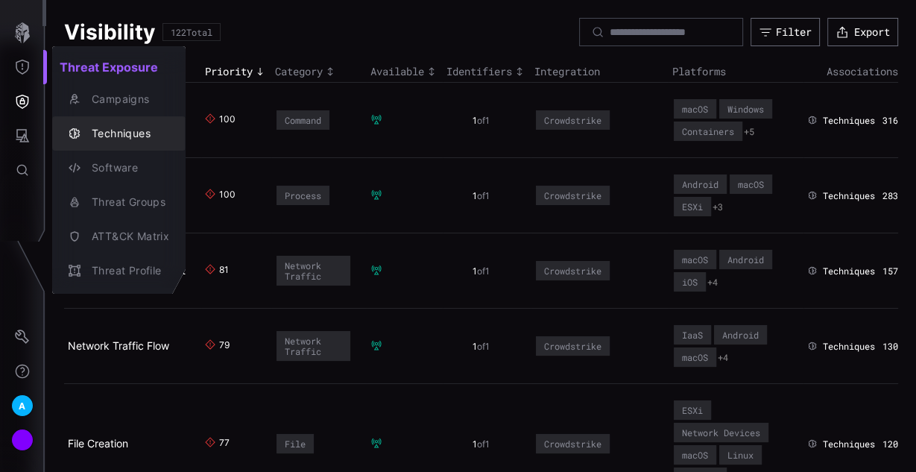
click at [120, 133] on div "Techniques" at bounding box center [126, 133] width 85 height 19
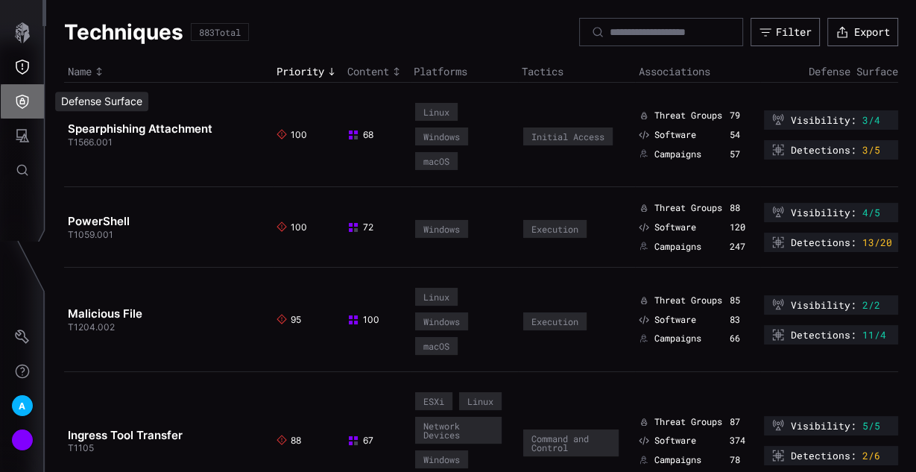
click at [23, 97] on icon "Defense Surface" at bounding box center [22, 101] width 15 height 15
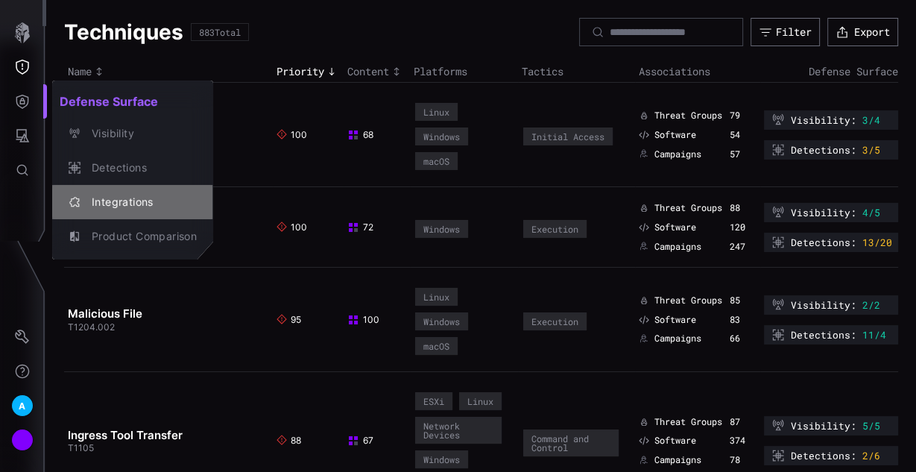
click at [129, 200] on div "Integrations" at bounding box center [140, 202] width 113 height 19
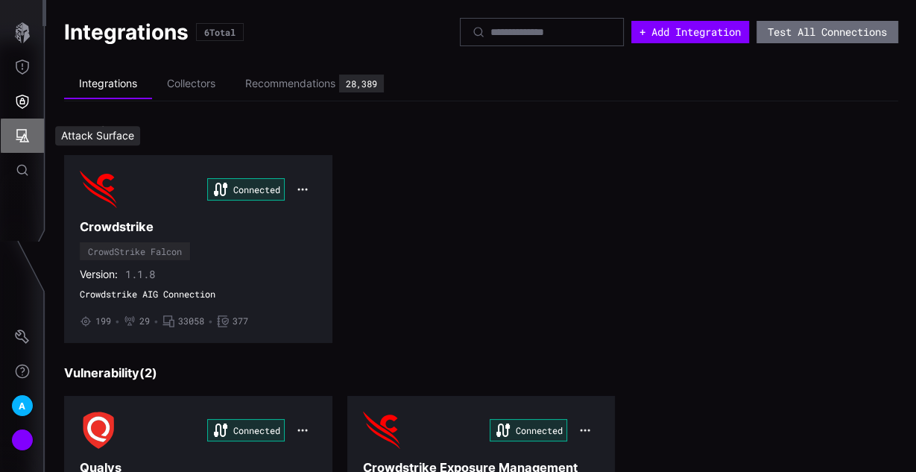
click at [31, 136] on button "Attack Surface" at bounding box center [22, 136] width 43 height 34
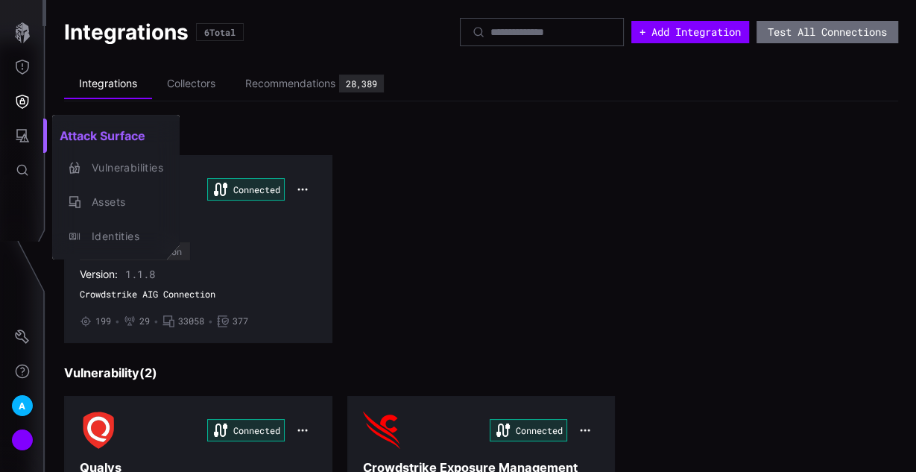
click at [21, 88] on div at bounding box center [458, 236] width 916 height 472
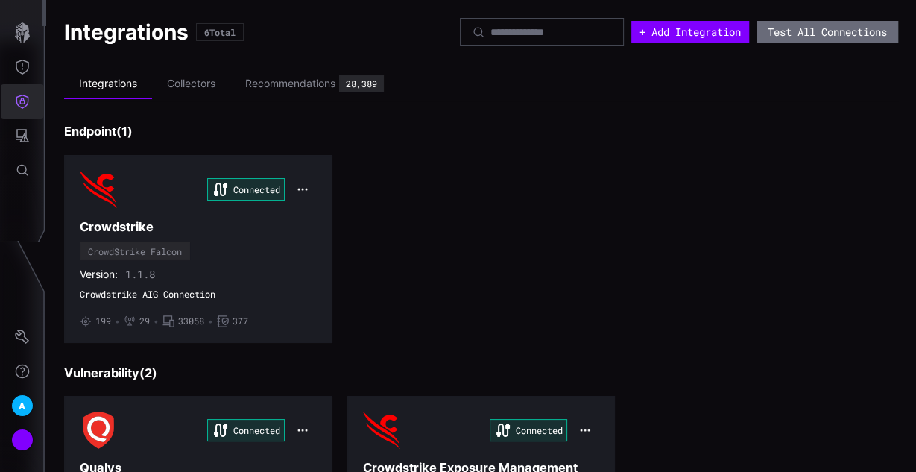
click at [24, 101] on icon "Defense Surface" at bounding box center [22, 102] width 13 height 14
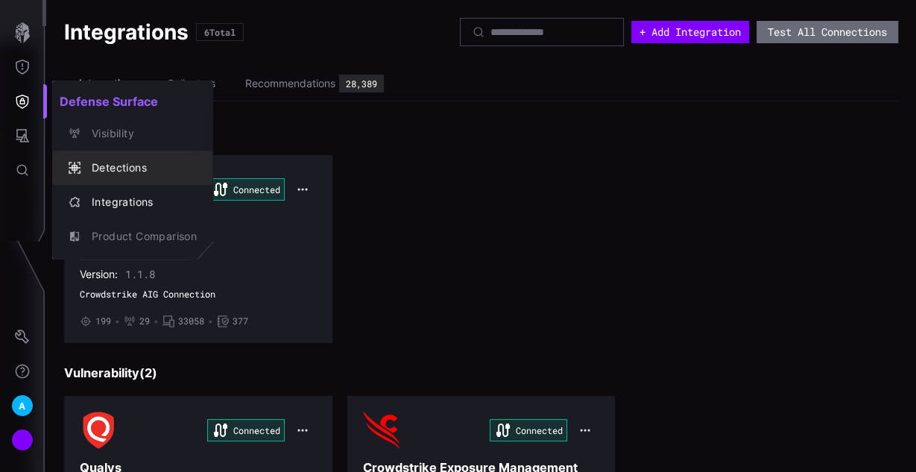
click at [107, 155] on button "Detections" at bounding box center [132, 168] width 161 height 34
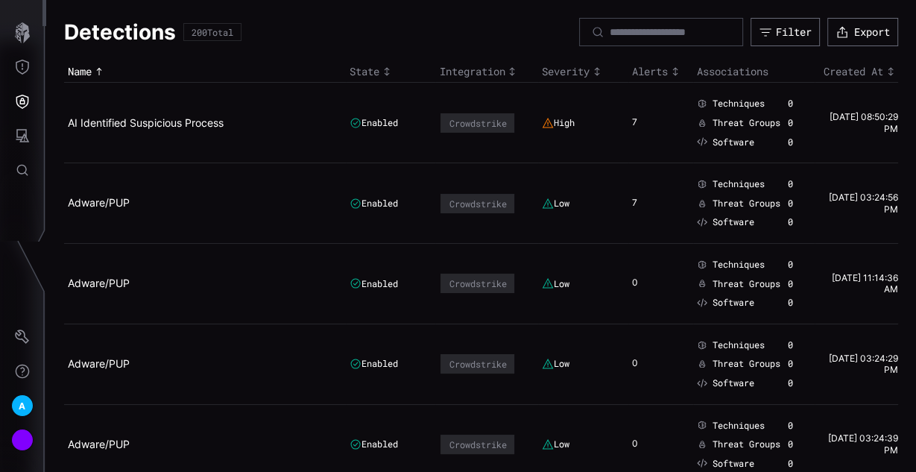
click at [632, 210] on div "7" at bounding box center [643, 203] width 22 height 13
drag, startPoint x: 632, startPoint y: 136, endPoint x: 651, endPoint y: 135, distance: 19.4
click at [651, 130] on div "7" at bounding box center [643, 122] width 22 height 13
click at [644, 130] on div "7" at bounding box center [643, 122] width 22 height 13
drag, startPoint x: 640, startPoint y: 129, endPoint x: 648, endPoint y: 130, distance: 8.3
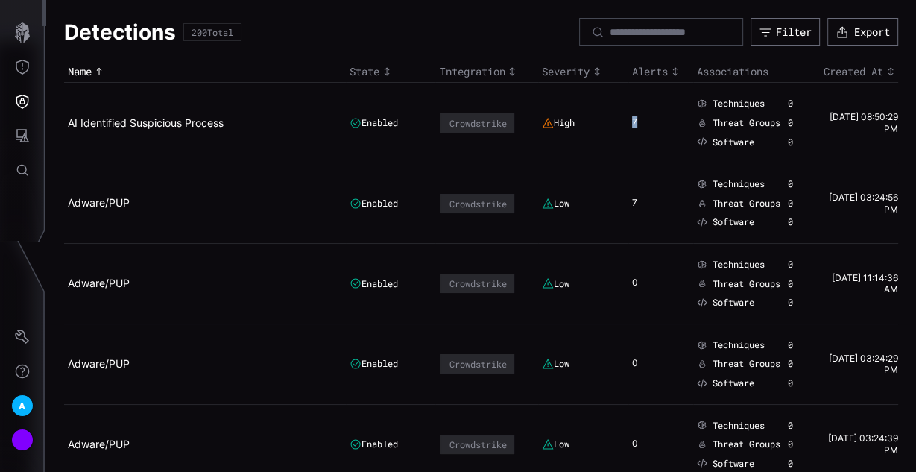
click at [646, 129] on td "7" at bounding box center [661, 123] width 66 height 80
click at [648, 130] on div "7" at bounding box center [643, 122] width 22 height 13
click at [29, 138] on icon "Attack Surface" at bounding box center [22, 135] width 15 height 15
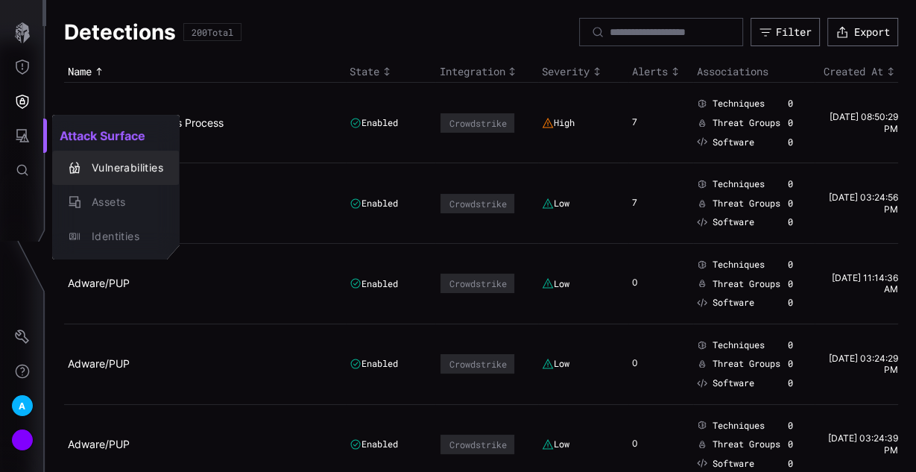
click at [98, 160] on div "Vulnerabilities" at bounding box center [123, 168] width 79 height 19
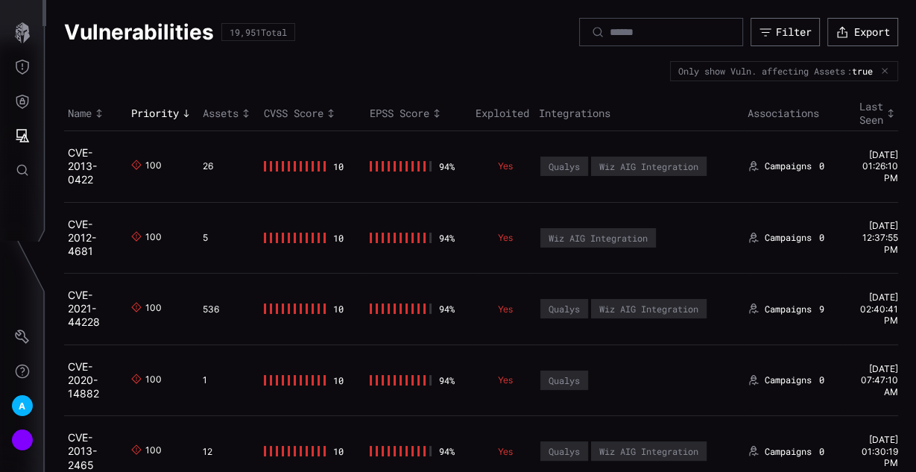
click at [148, 166] on div "100" at bounding box center [151, 166] width 12 height 13
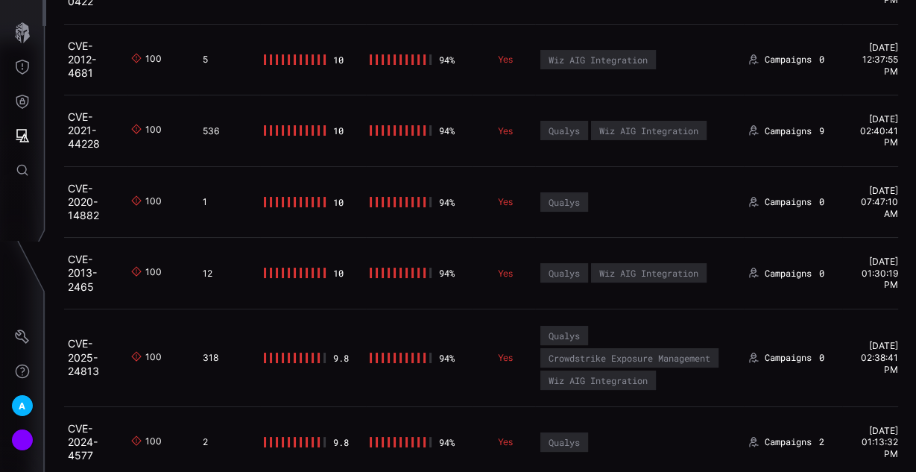
scroll to position [60, 0]
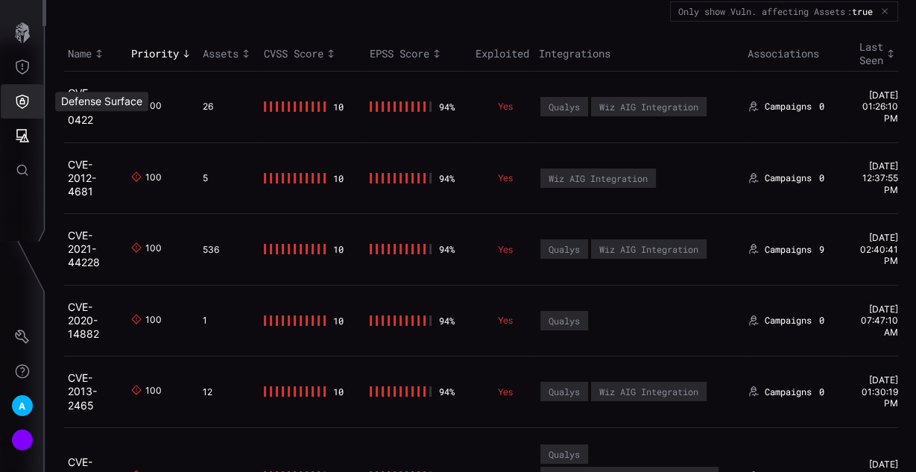
click at [25, 99] on icon "Defense Surface" at bounding box center [22, 101] width 15 height 15
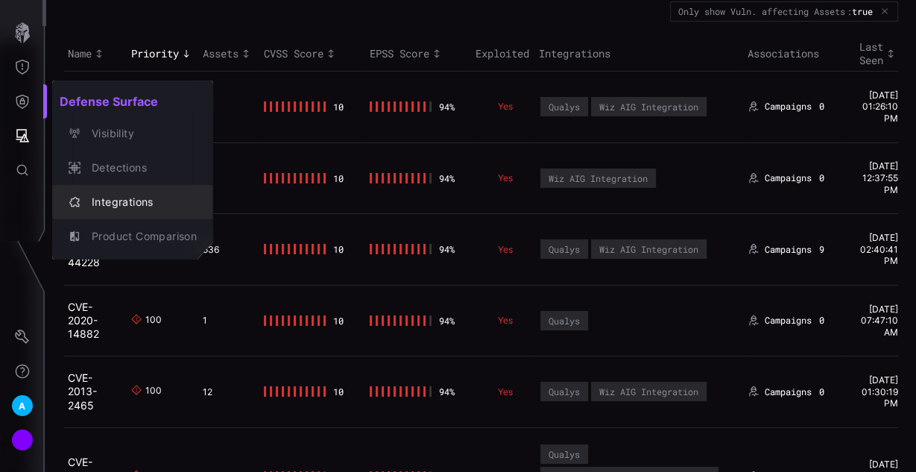
click at [110, 203] on div "Integrations" at bounding box center [140, 202] width 113 height 19
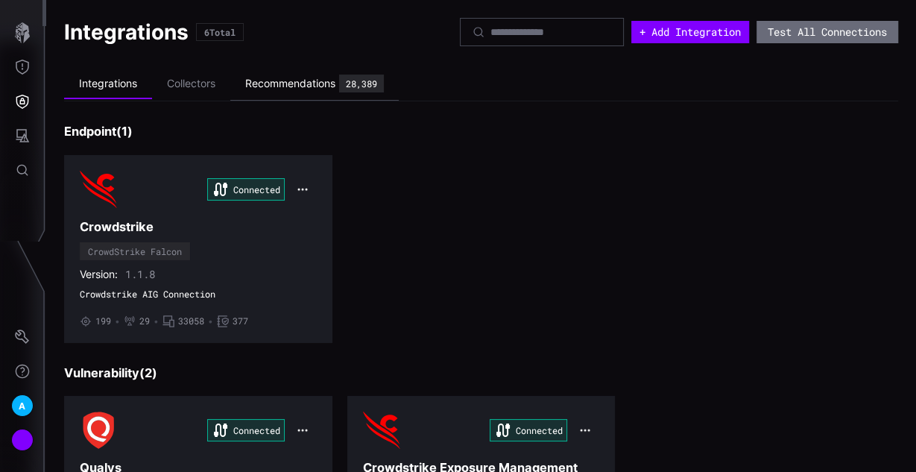
click at [320, 91] on div "Recommendations 28,389" at bounding box center [314, 84] width 139 height 18
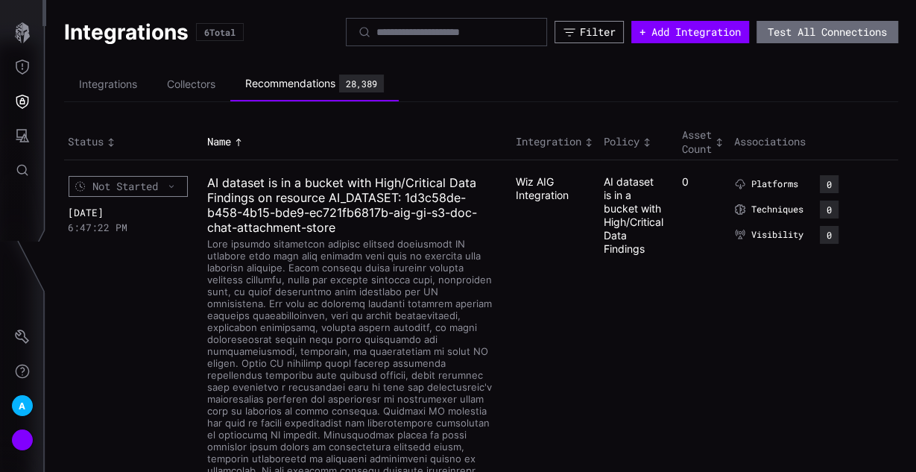
click at [583, 33] on div "Filter" at bounding box center [598, 31] width 36 height 13
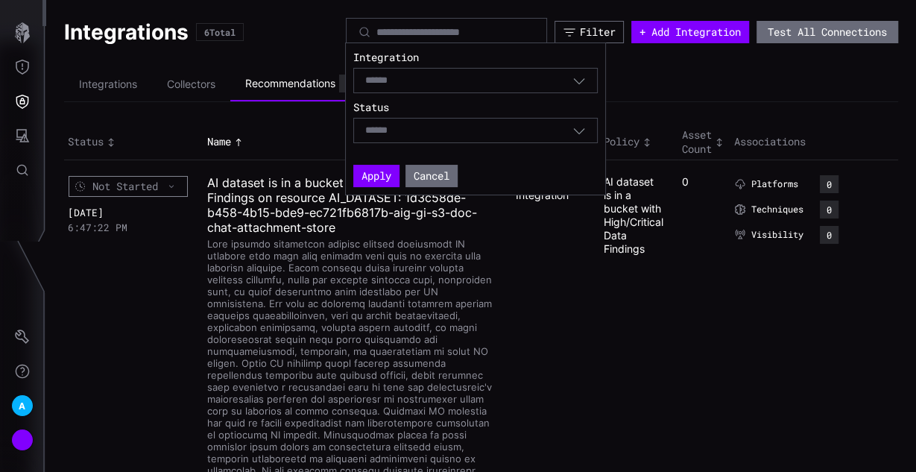
click at [558, 95] on div "Integration Select Status Select Apply Cancel" at bounding box center [475, 119] width 244 height 136
click at [588, 86] on div "Select" at bounding box center [475, 80] width 244 height 25
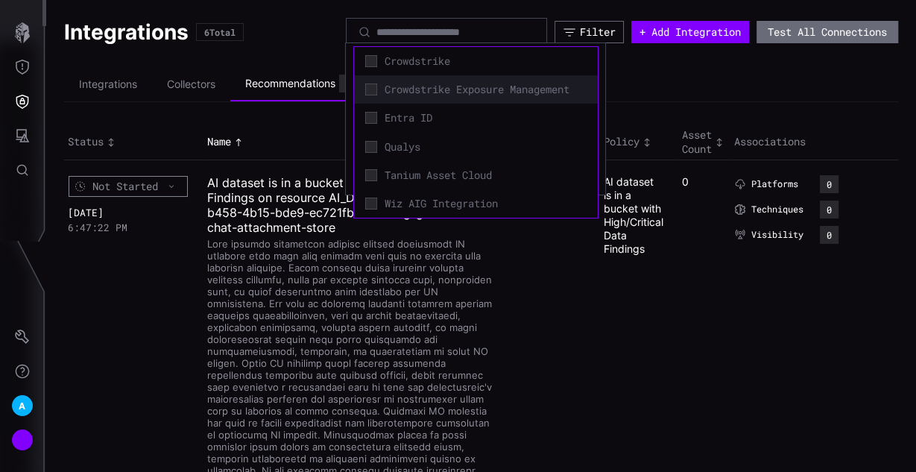
click at [412, 97] on div "Crowdstrike Exposure Management" at bounding box center [475, 89] width 229 height 21
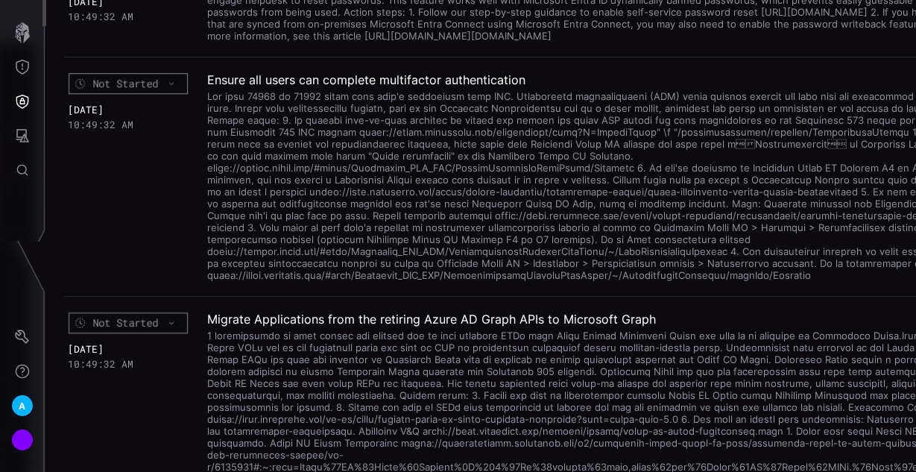
scroll to position [1014, 0]
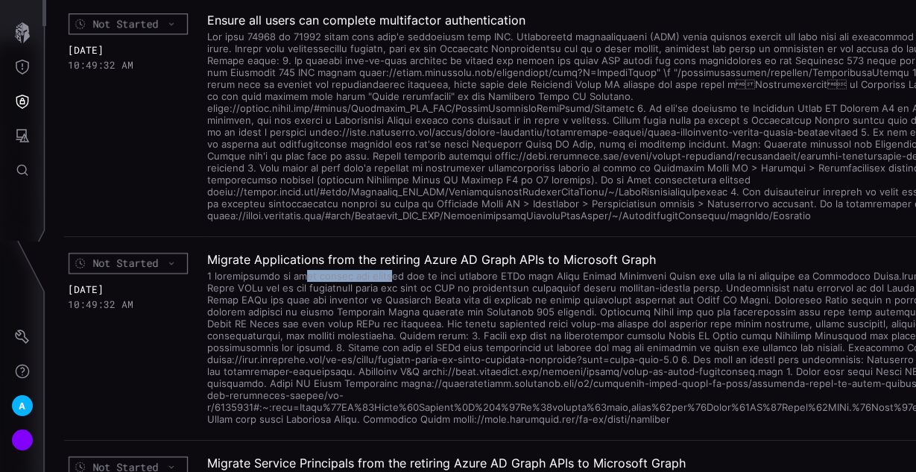
drag, startPoint x: 316, startPoint y: 309, endPoint x: 381, endPoint y: 312, distance: 65.0
click at [381, 312] on div at bounding box center [585, 346] width 757 height 158
drag, startPoint x: 394, startPoint y: 313, endPoint x: 420, endPoint y: 312, distance: 25.4
click at [400, 312] on div at bounding box center [585, 346] width 757 height 158
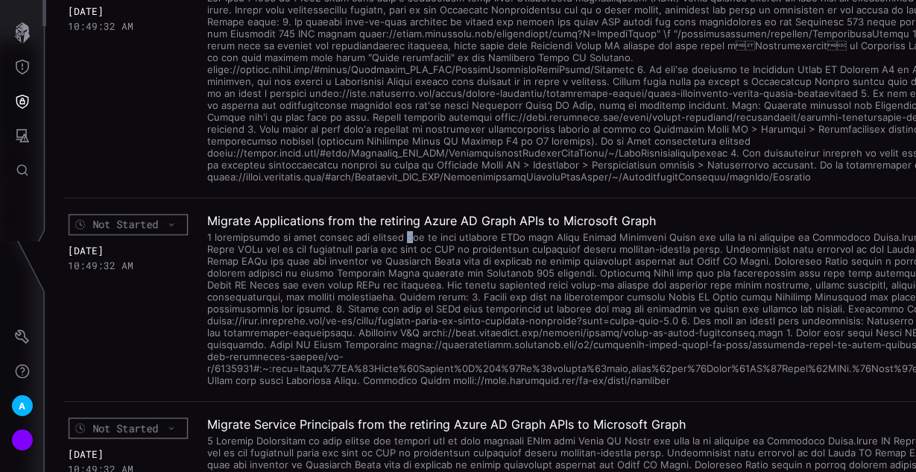
scroll to position [1073, 0]
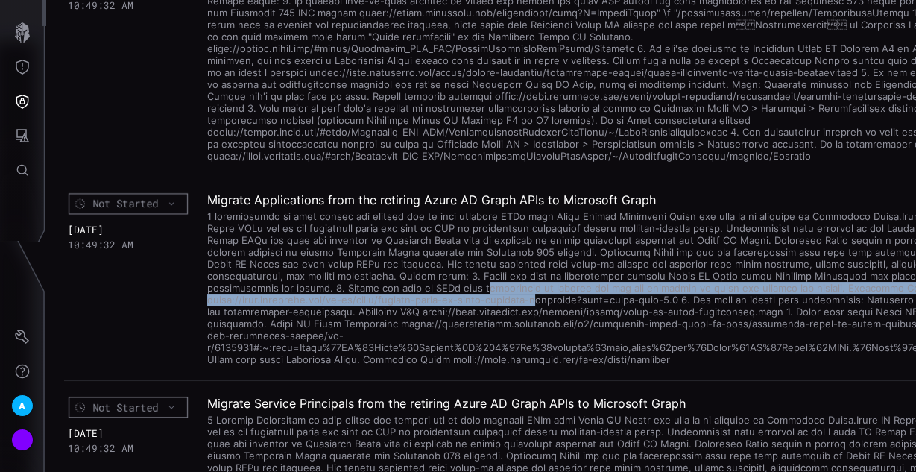
drag, startPoint x: 304, startPoint y: 316, endPoint x: 414, endPoint y: 326, distance: 110.8
click at [414, 326] on div at bounding box center [585, 286] width 757 height 158
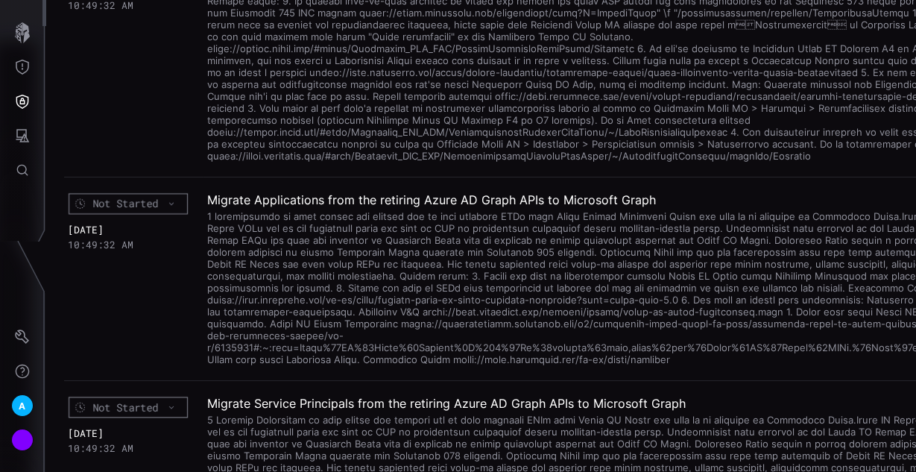
click at [448, 355] on div at bounding box center [585, 286] width 757 height 158
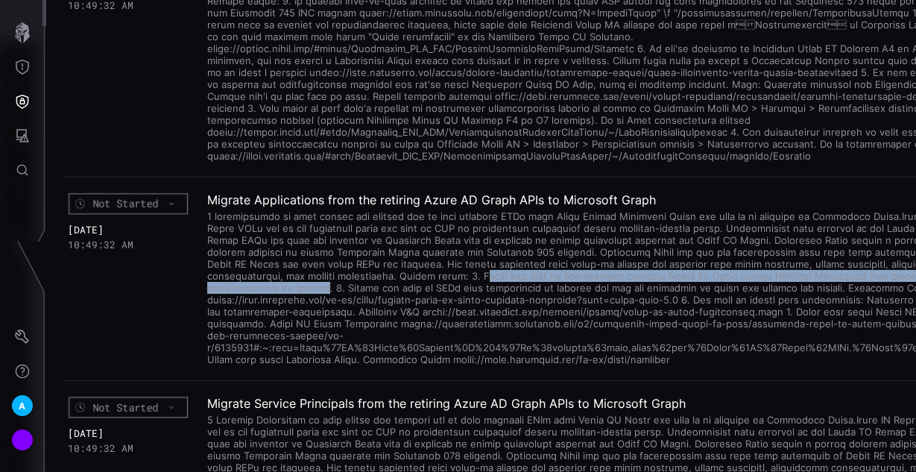
drag, startPoint x: 346, startPoint y: 304, endPoint x: 891, endPoint y: 309, distance: 545.6
click at [891, 309] on div at bounding box center [585, 286] width 757 height 158
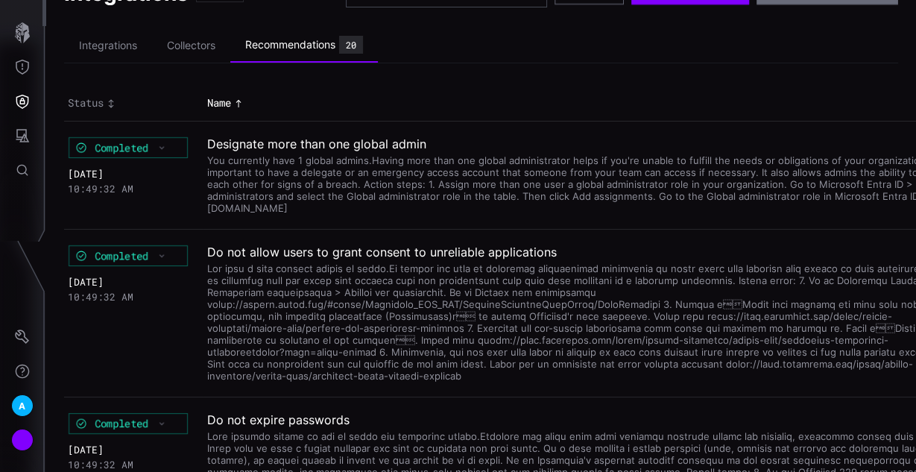
scroll to position [60, 0]
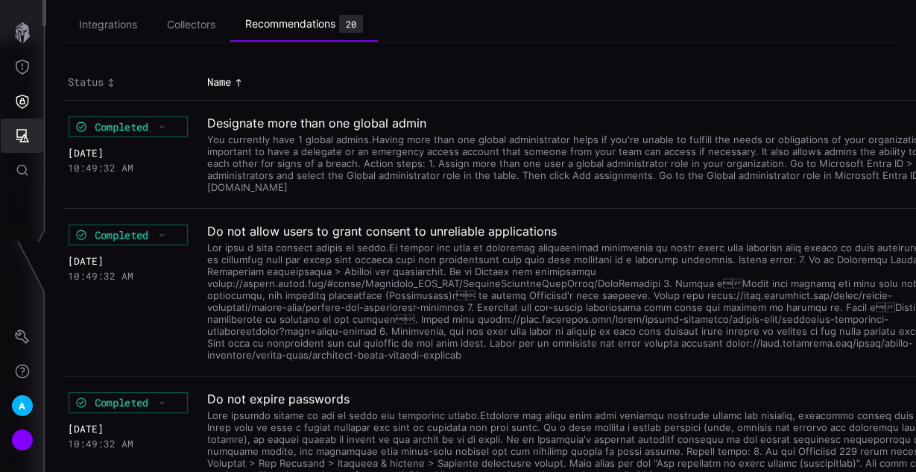
click at [24, 139] on icon "Attack Surface" at bounding box center [22, 135] width 13 height 13
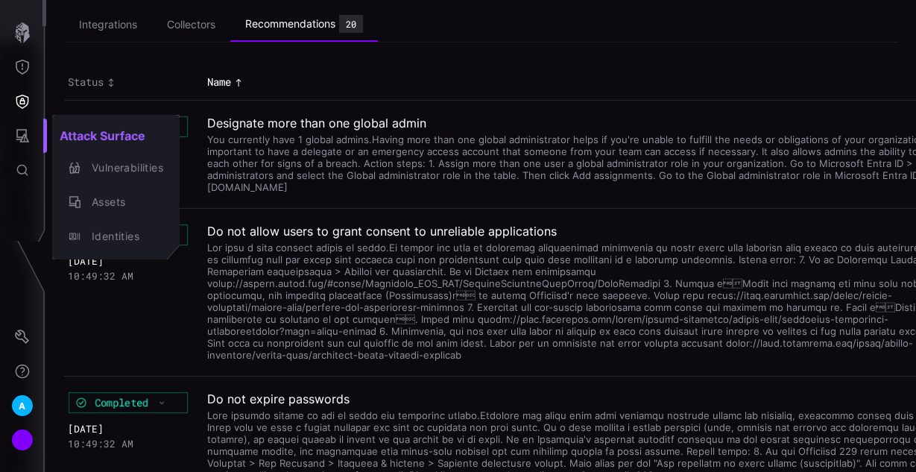
click at [25, 100] on div at bounding box center [458, 236] width 916 height 472
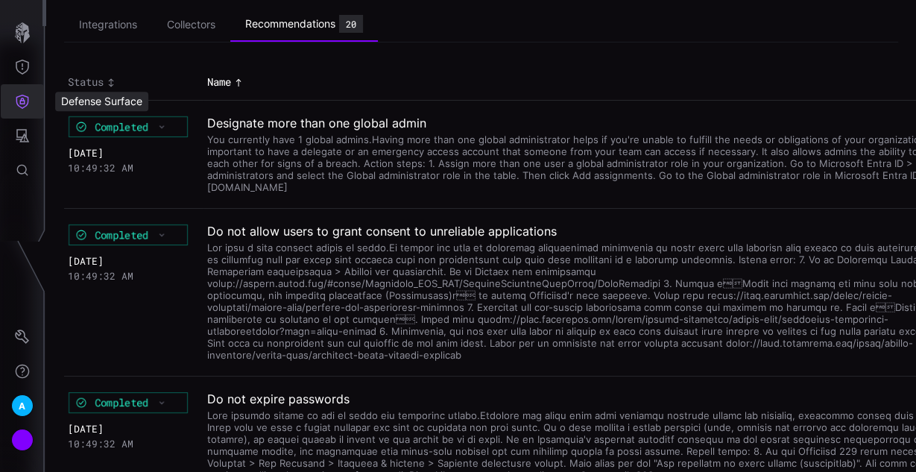
click at [22, 104] on icon "Defense Surface" at bounding box center [22, 101] width 15 height 15
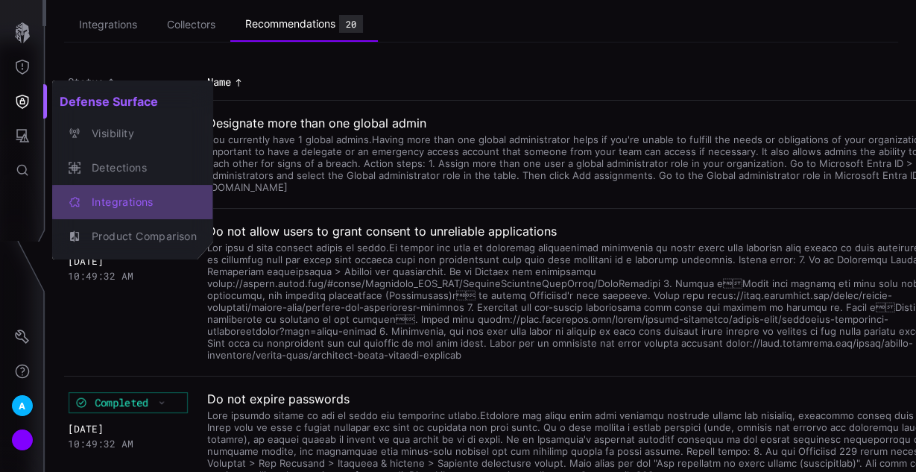
click at [123, 208] on div "Integrations" at bounding box center [140, 202] width 113 height 19
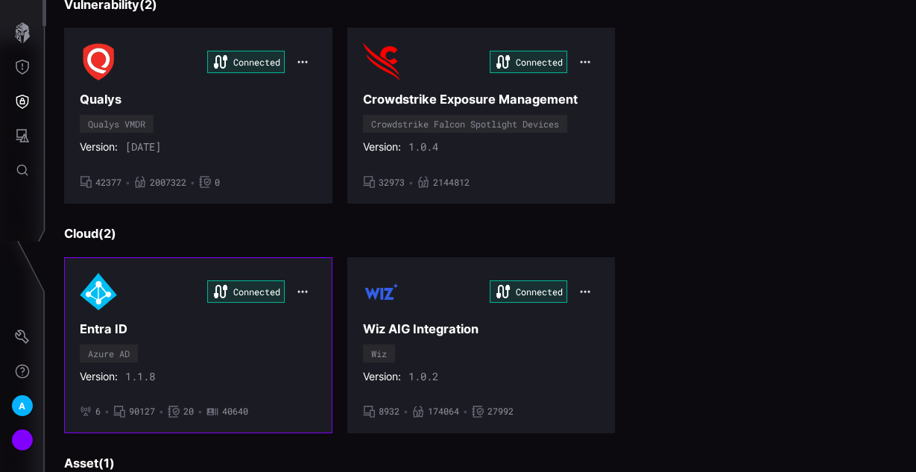
scroll to position [477, 0]
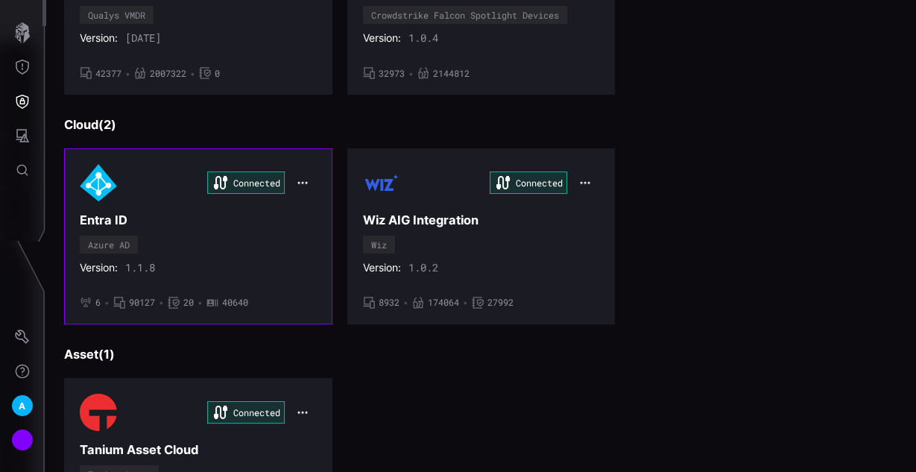
click at [205, 234] on div "Connected Entra ID Azure AD Version: 1.1.8 • 6 • 90127 • 20 • 40640" at bounding box center [198, 236] width 237 height 145
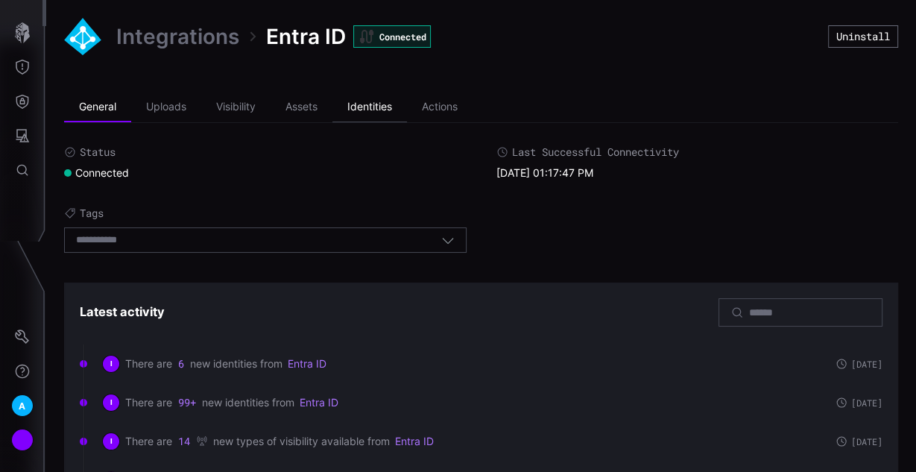
click at [373, 113] on li "Identities" at bounding box center [369, 107] width 75 height 30
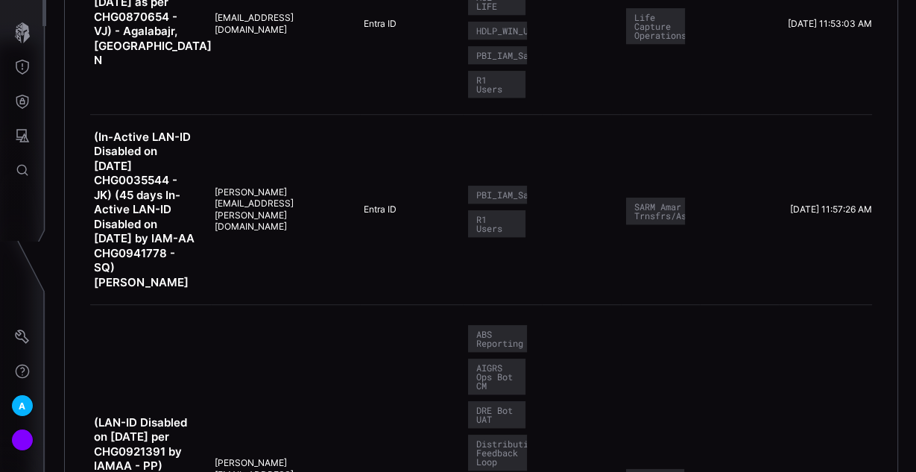
scroll to position [868, 0]
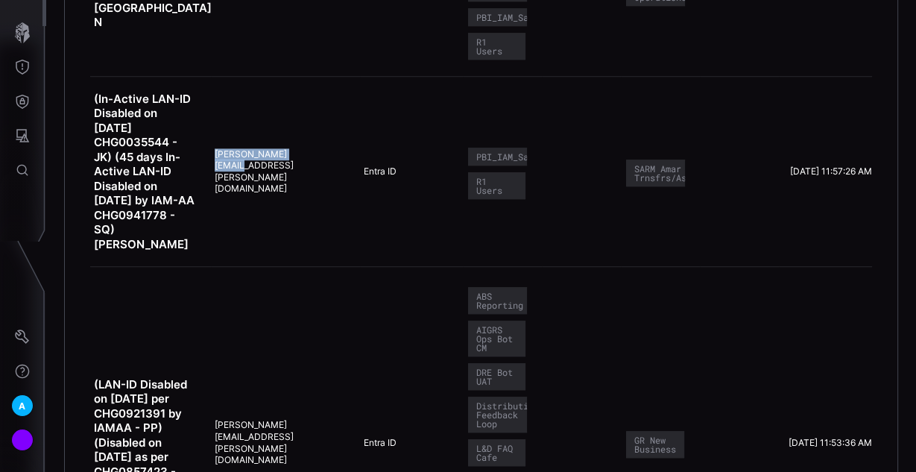
drag, startPoint x: 266, startPoint y: 176, endPoint x: 378, endPoint y: 184, distance: 112.1
click at [377, 184] on tr "(In-Active LAN-ID Disabled on 05/13/2017 CHG0035544 - JK) (45 days In-Active LA…" at bounding box center [481, 171] width 782 height 191
click at [347, 233] on td "Susan.Smith@aig.com" at bounding box center [285, 171] width 149 height 191
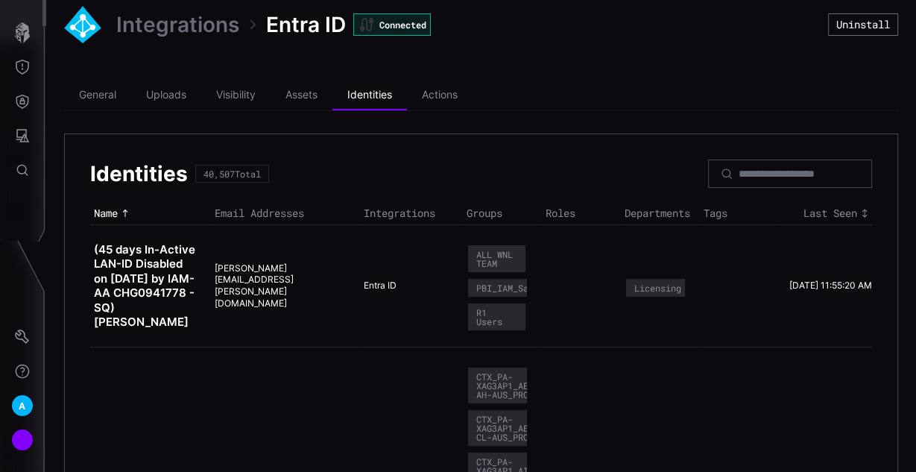
scroll to position [0, 0]
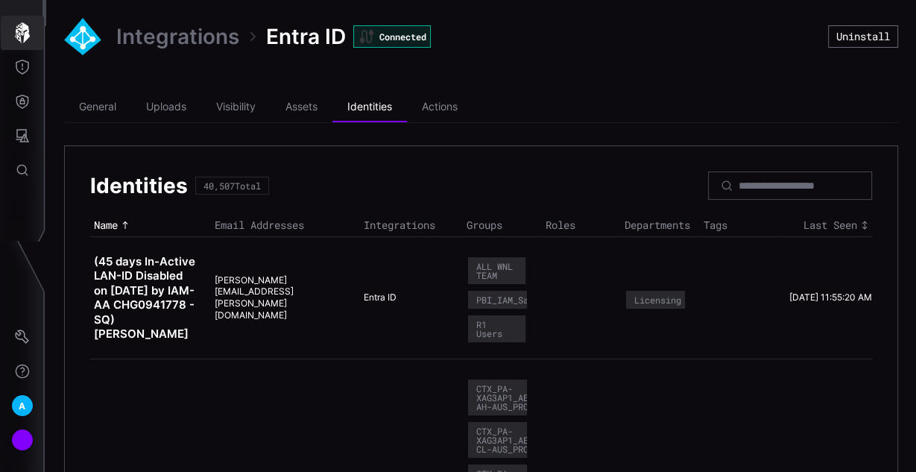
click at [16, 34] on icon "button" at bounding box center [22, 32] width 15 height 21
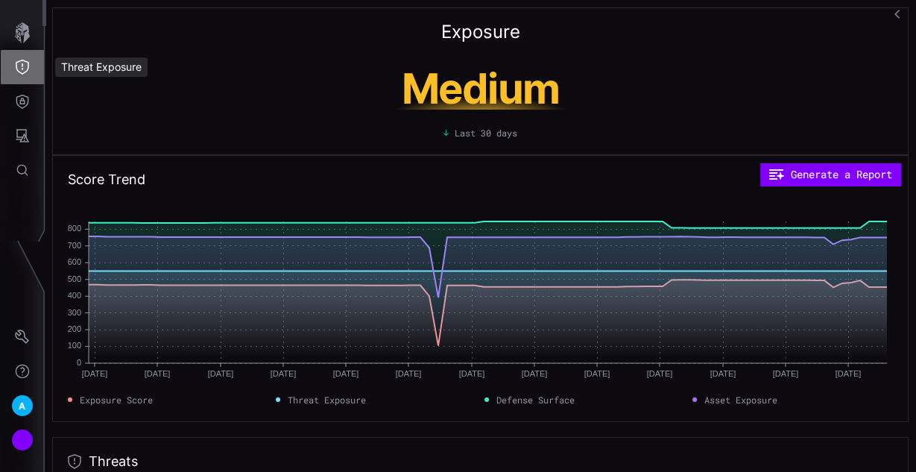
click at [23, 61] on icon "Threat Exposure" at bounding box center [22, 67] width 15 height 15
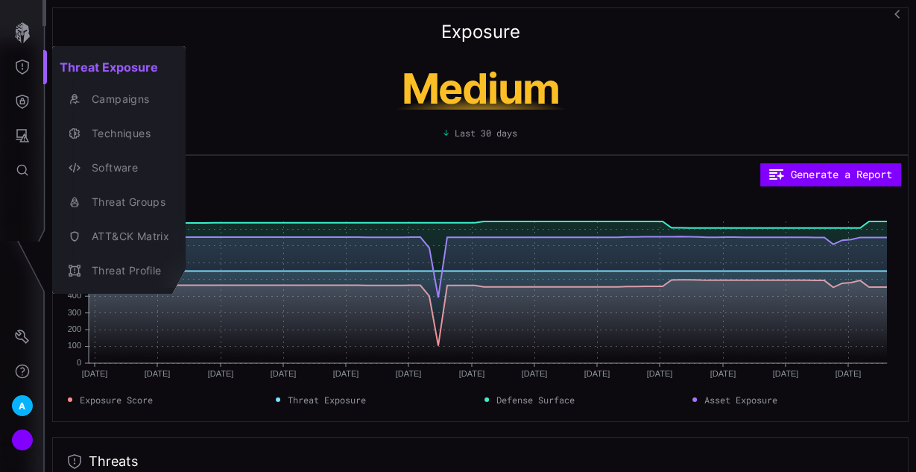
click at [21, 28] on div at bounding box center [458, 236] width 916 height 472
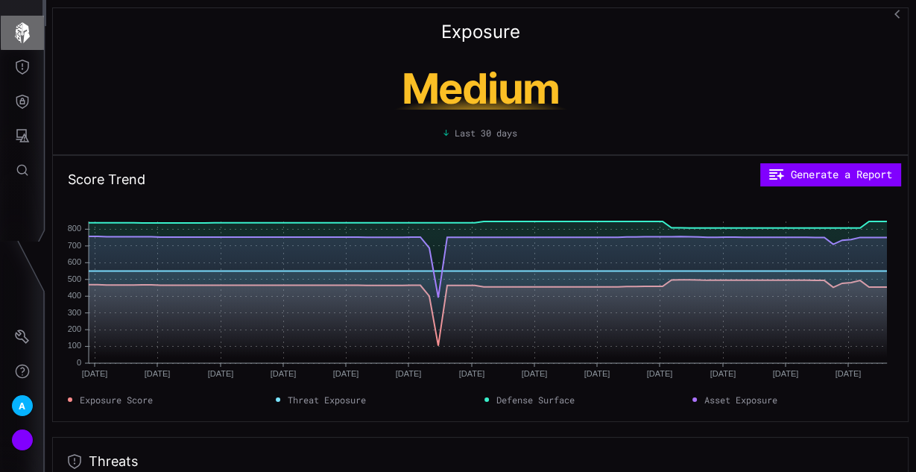
click at [24, 31] on icon "button" at bounding box center [22, 32] width 21 height 21
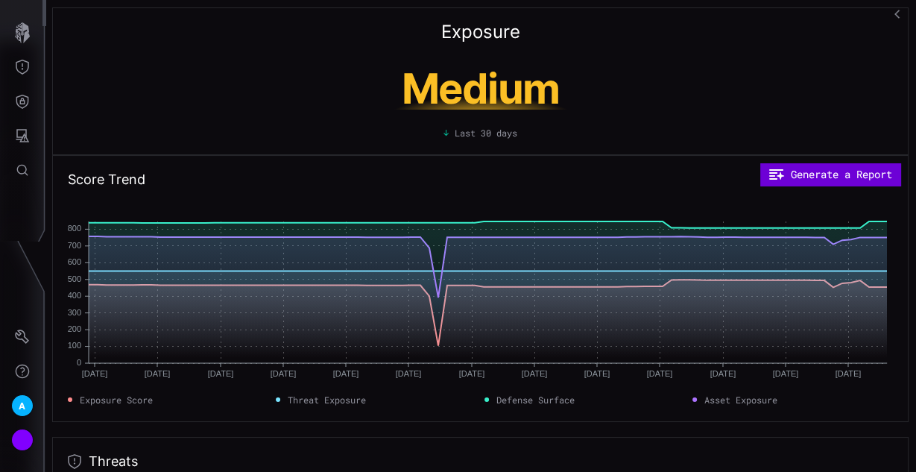
click at [822, 173] on button "Generate a Report" at bounding box center [830, 174] width 140 height 22
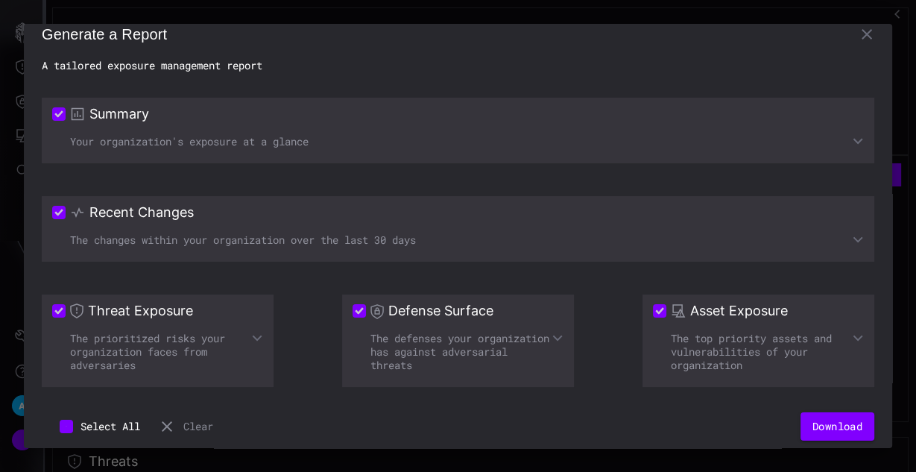
scroll to position [30, 0]
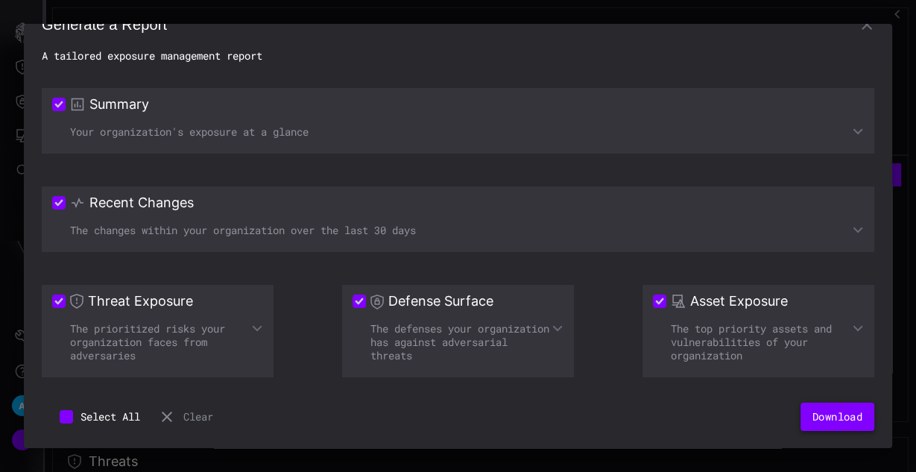
click at [847, 417] on button "Download" at bounding box center [837, 416] width 74 height 28
click at [865, 63] on div "Generate a Report A tailored exposure management report Summary Your organizati…" at bounding box center [458, 236] width 868 height 424
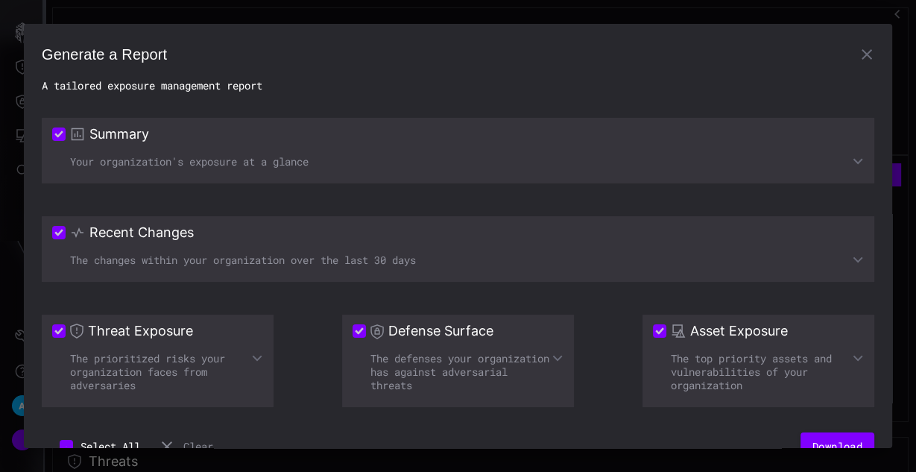
click at [861, 52] on icon "button" at bounding box center [867, 54] width 18 height 18
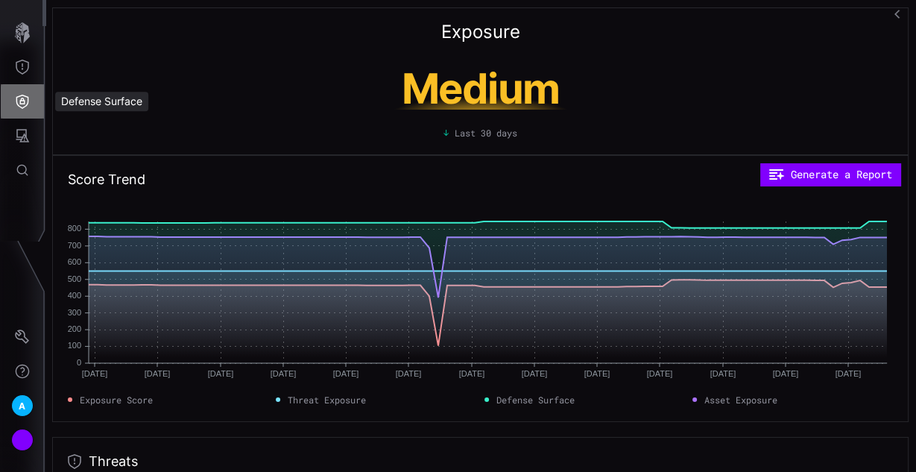
click at [18, 110] on button "Defense Surface" at bounding box center [22, 101] width 43 height 34
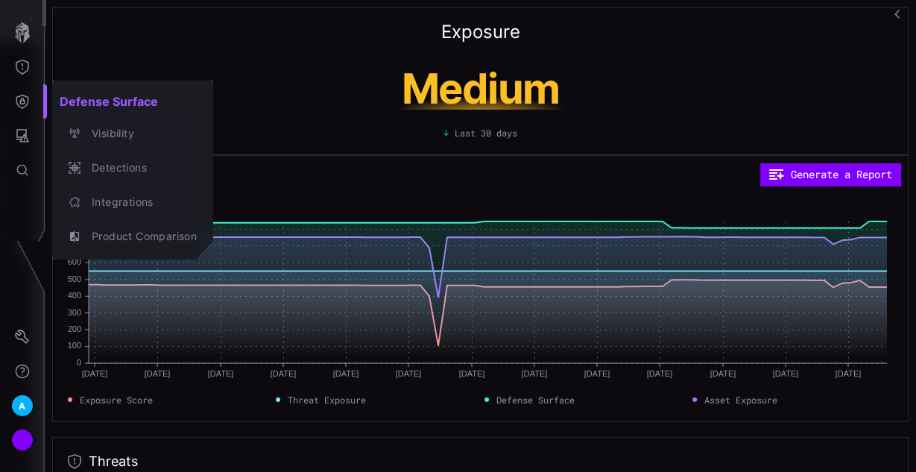
click at [303, 157] on div at bounding box center [458, 236] width 916 height 472
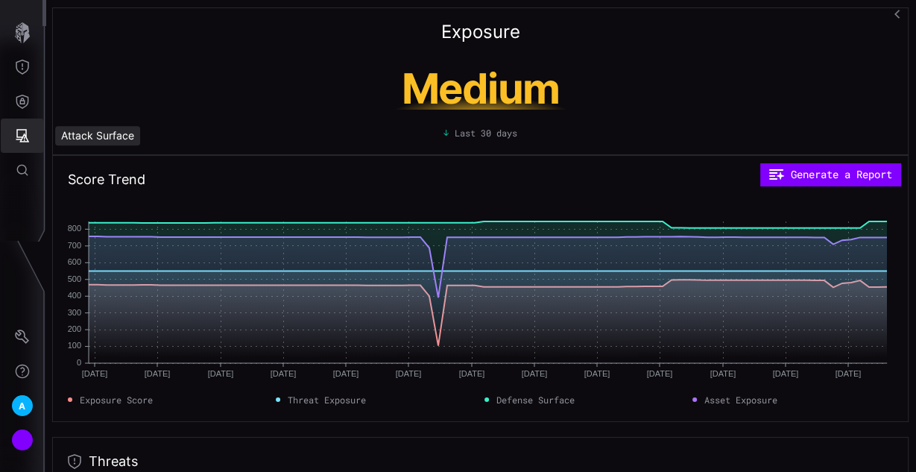
click at [24, 120] on button "Attack Surface" at bounding box center [22, 136] width 43 height 34
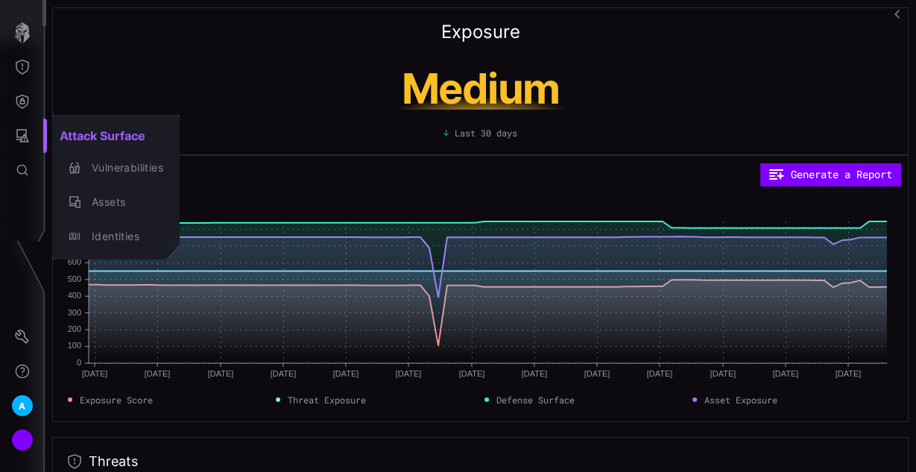
click at [28, 71] on div at bounding box center [458, 236] width 916 height 472
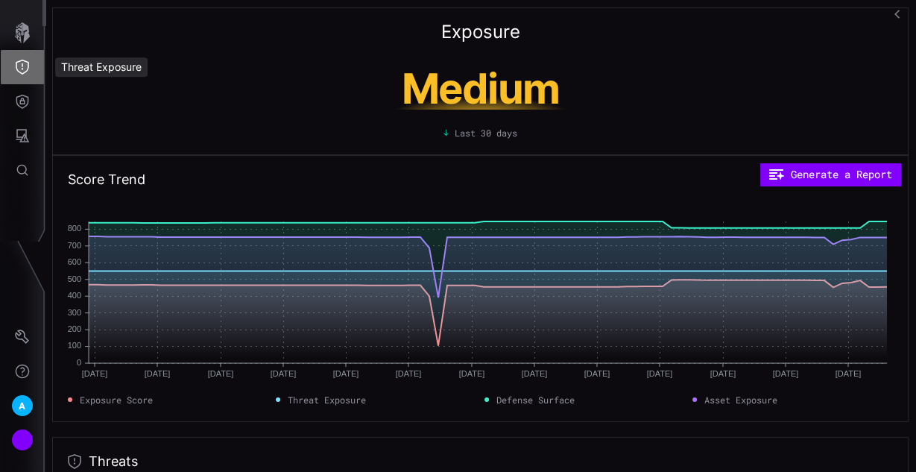
click at [23, 62] on icon "Threat Exposure" at bounding box center [22, 67] width 15 height 15
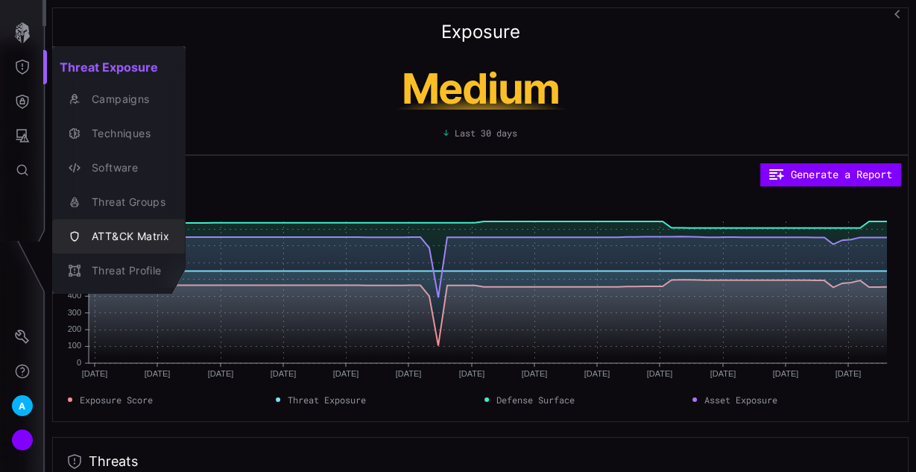
click at [107, 236] on div "ATT&CK Matrix" at bounding box center [126, 236] width 85 height 19
